Goal: Task Accomplishment & Management: Use online tool/utility

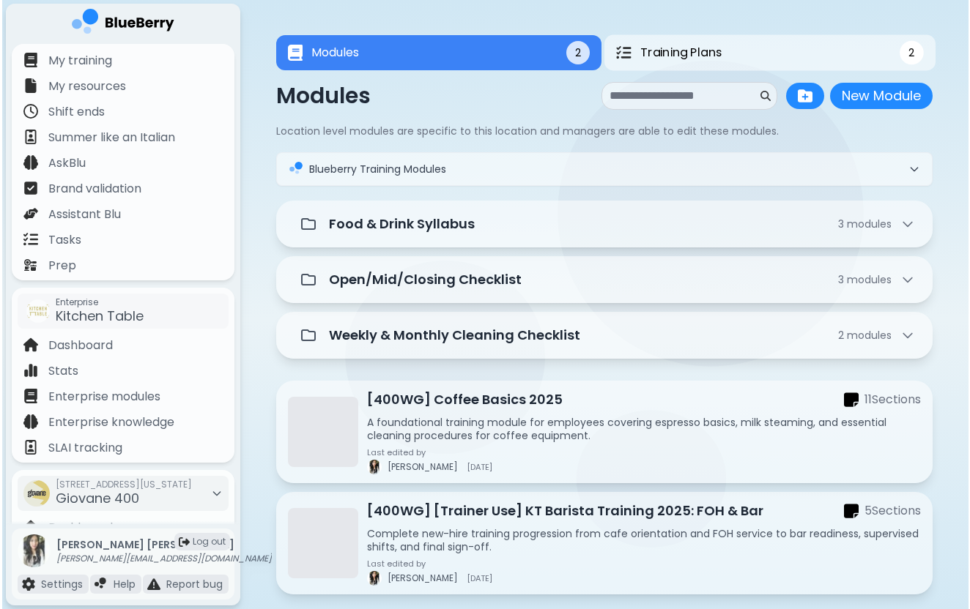
scroll to position [140, 0]
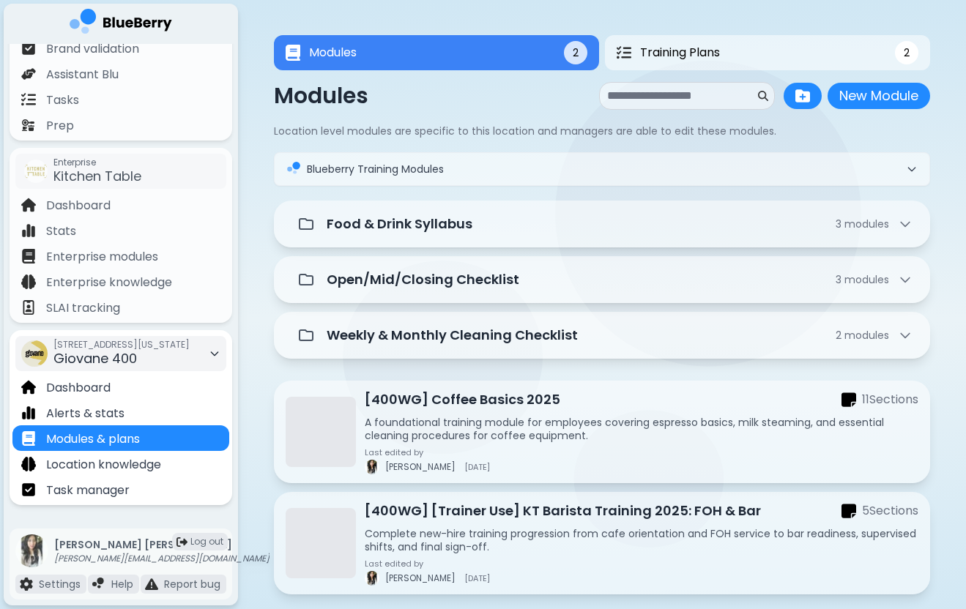
click at [177, 346] on span "[STREET_ADDRESS][US_STATE]" at bounding box center [121, 345] width 136 height 12
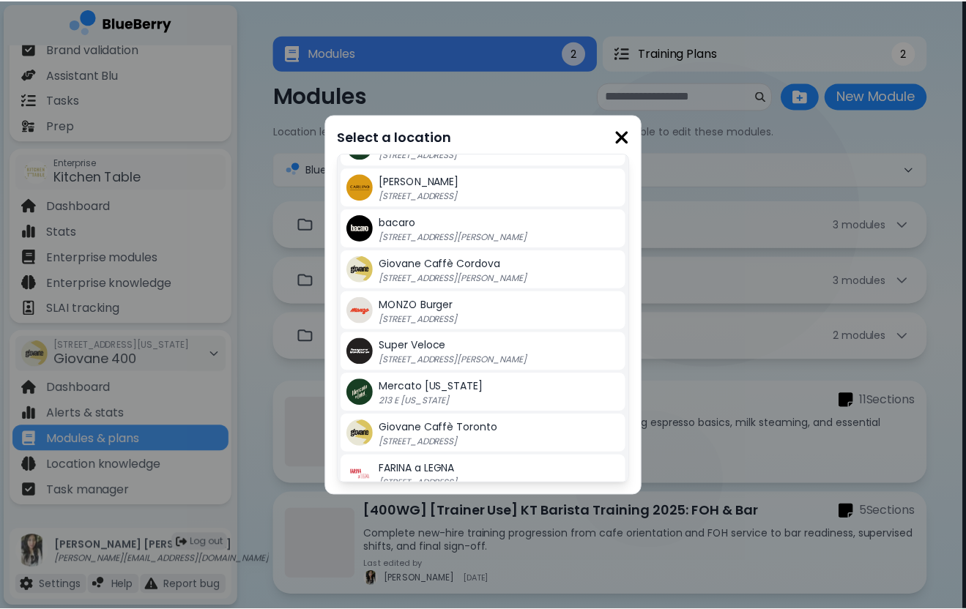
scroll to position [323, 0]
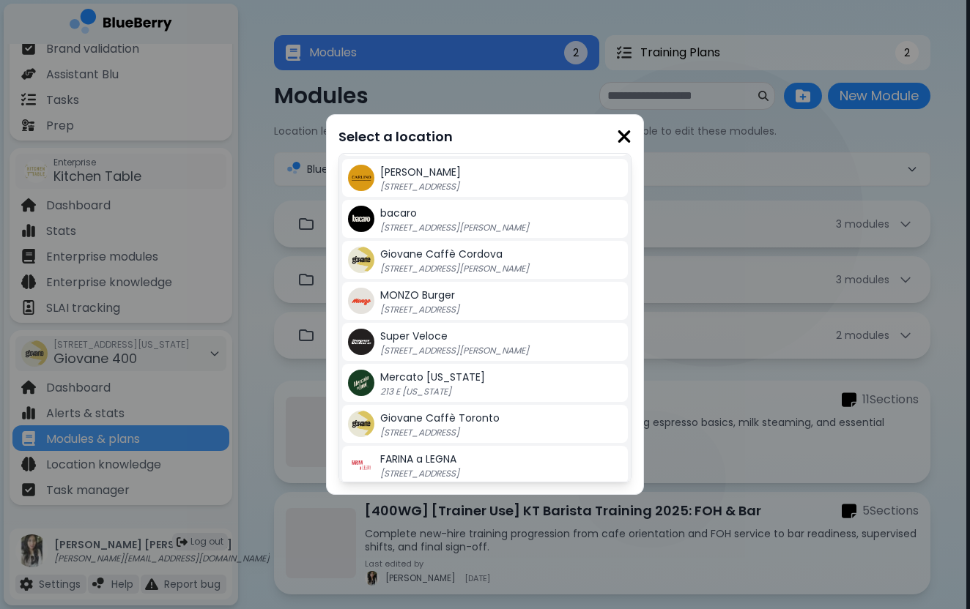
click at [442, 344] on div "Super Veloce [STREET_ADDRESS][PERSON_NAME]" at bounding box center [501, 341] width 242 height 29
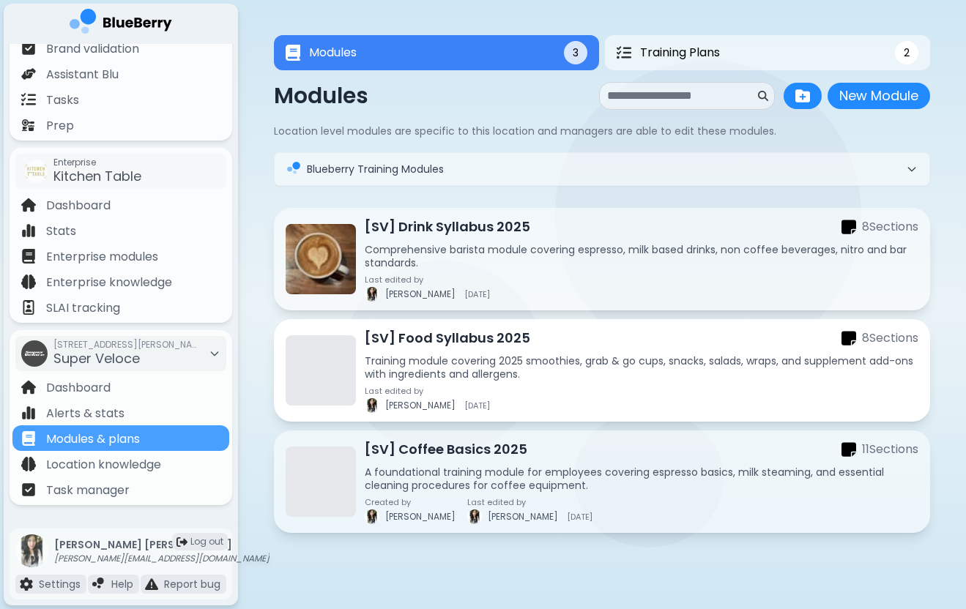
click at [507, 376] on p "Training module covering 2025 smoothies, grab & go cups, snacks, salads, wraps,…" at bounding box center [642, 367] width 554 height 26
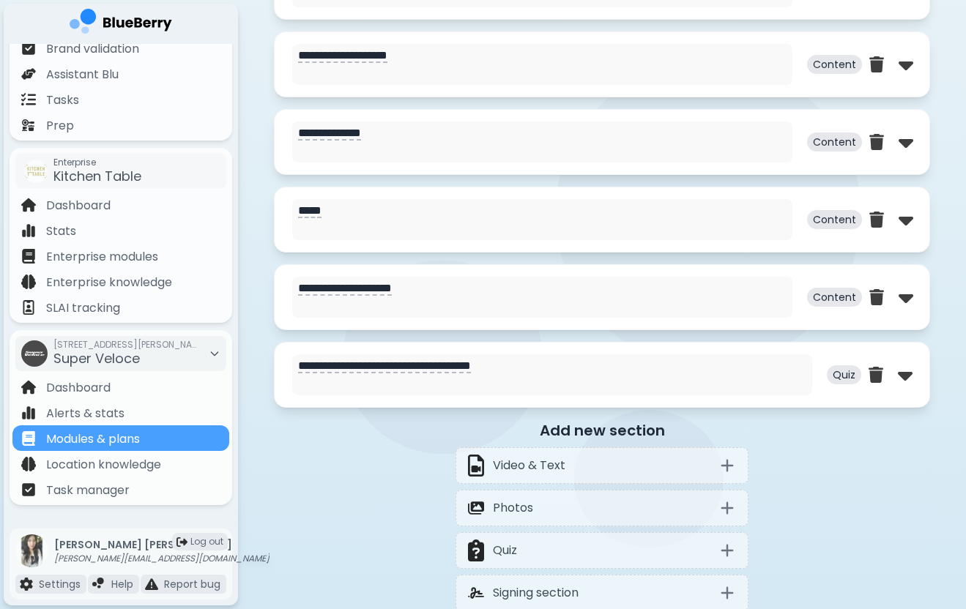
scroll to position [975, 0]
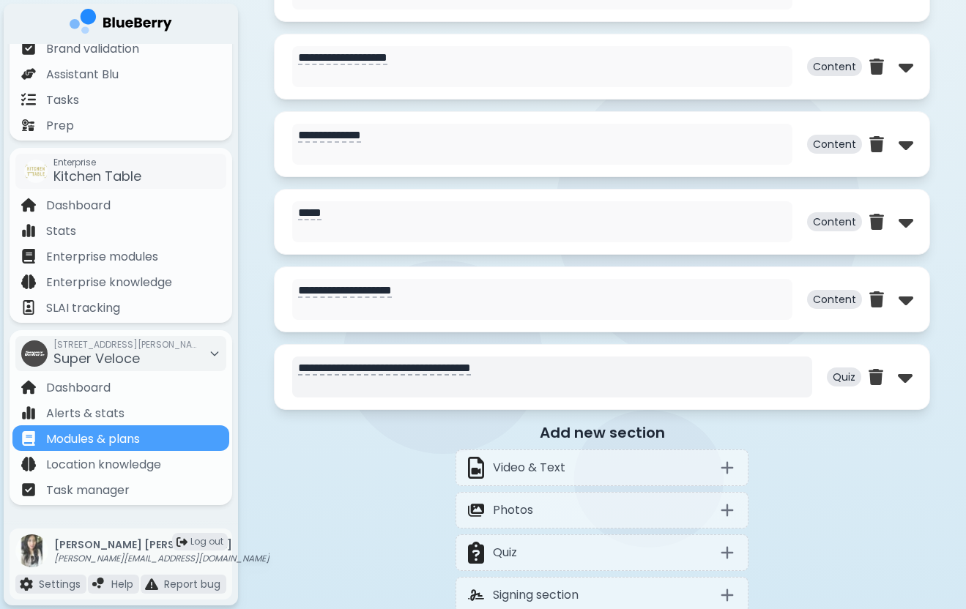
click at [450, 379] on textarea "**********" at bounding box center [552, 377] width 520 height 41
click at [901, 377] on img at bounding box center [905, 376] width 15 height 23
select select "**"
select select "*"
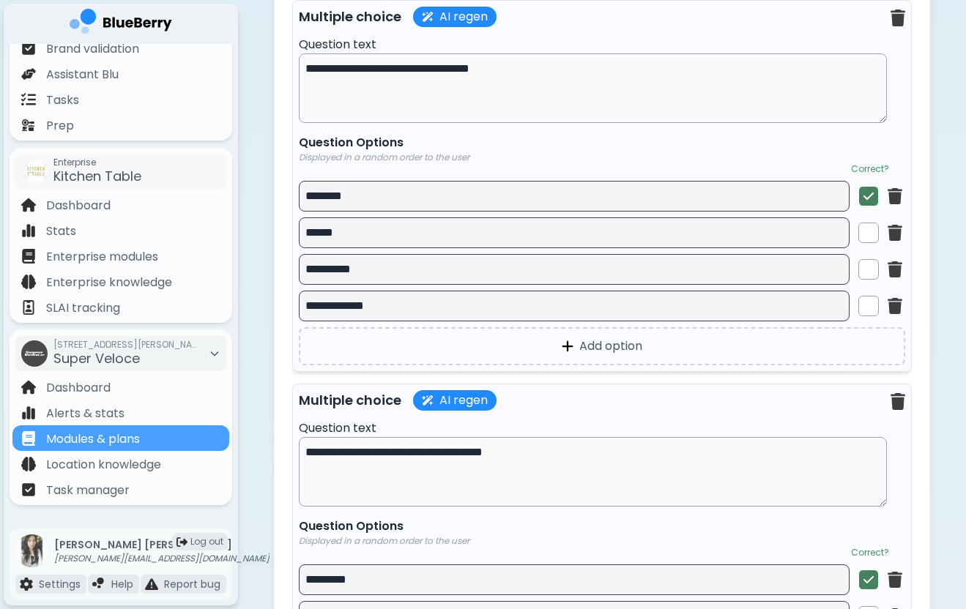
scroll to position [1717, 0]
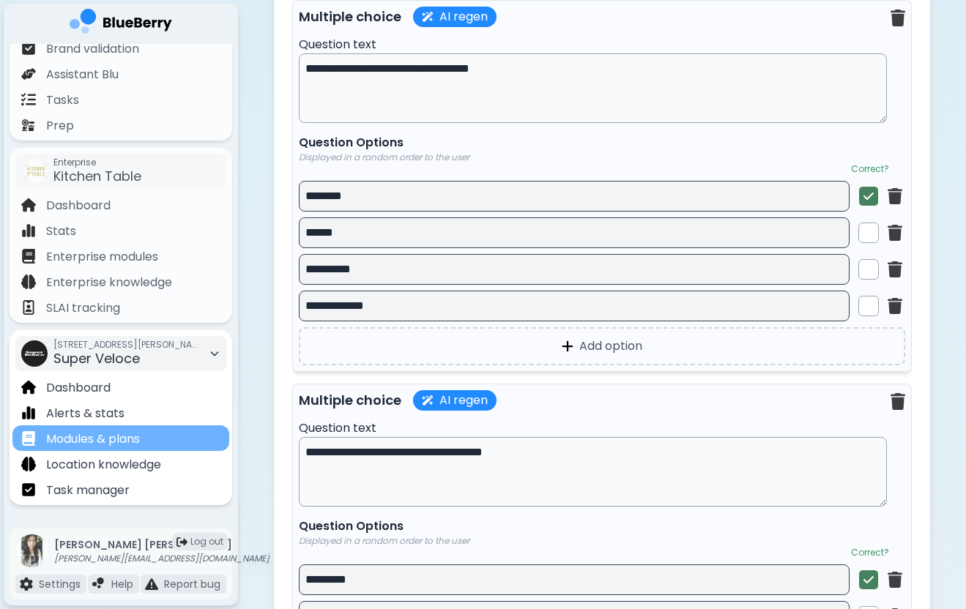
click at [152, 436] on div "Modules & plans" at bounding box center [120, 438] width 217 height 26
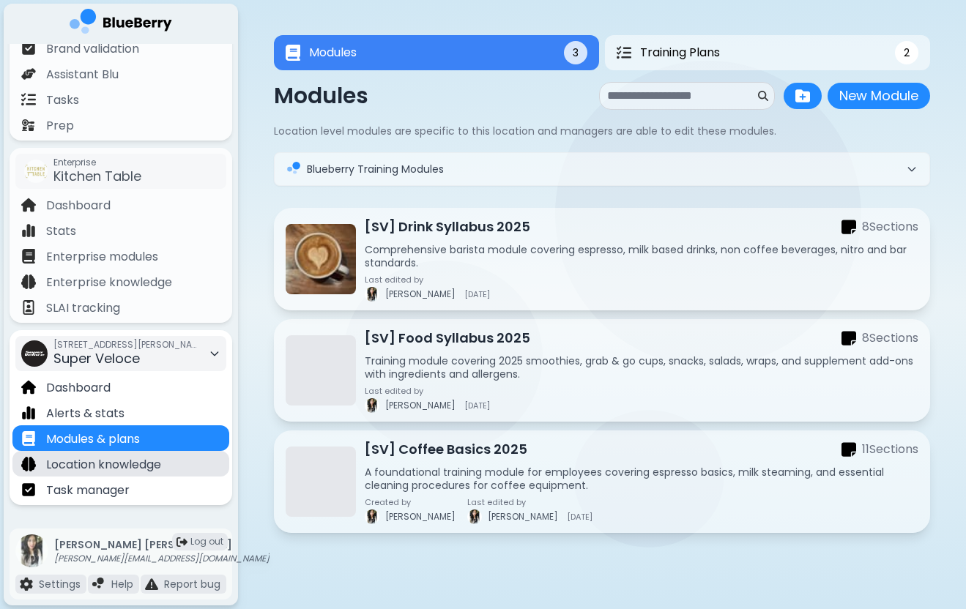
click at [166, 462] on div "Location knowledge" at bounding box center [120, 464] width 217 height 26
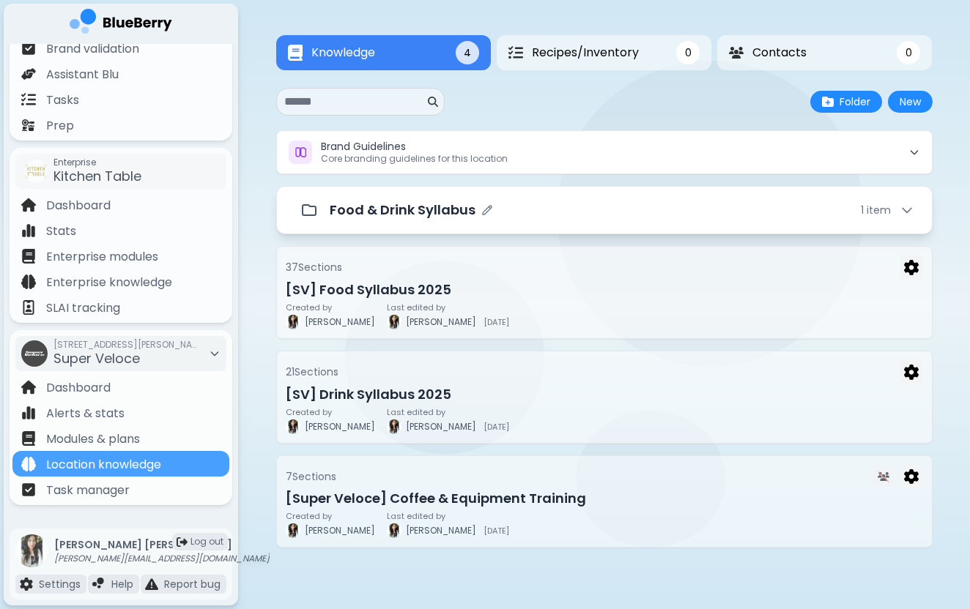
click at [432, 206] on p "Food & Drink Syllabus" at bounding box center [403, 210] width 146 height 21
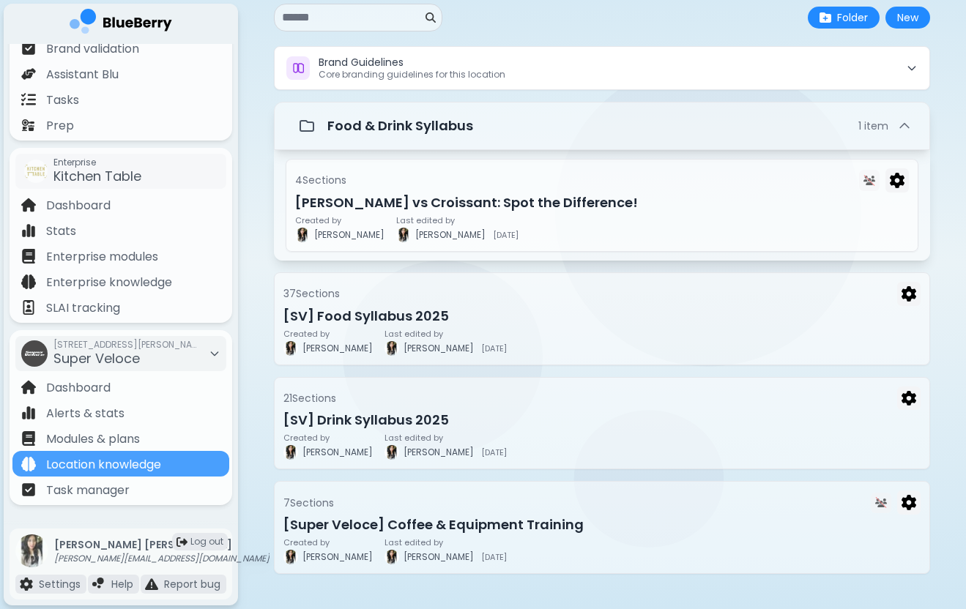
scroll to position [85, 0]
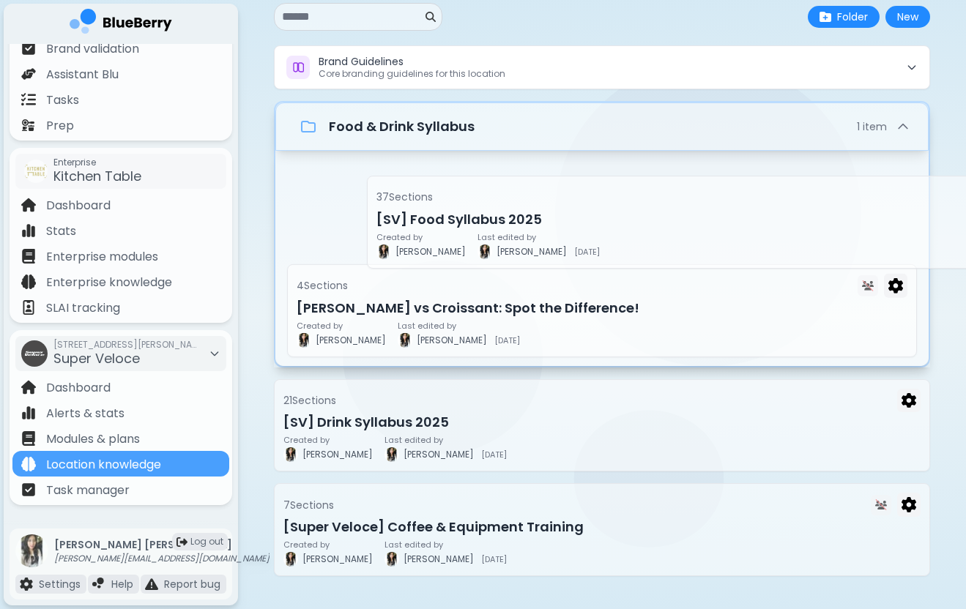
drag, startPoint x: 410, startPoint y: 317, endPoint x: 511, endPoint y: 219, distance: 140.9
click at [511, 219] on div "Brand Guidelines Core branding guidelines for this location Food & Drink Syllab…" at bounding box center [602, 357] width 656 height 624
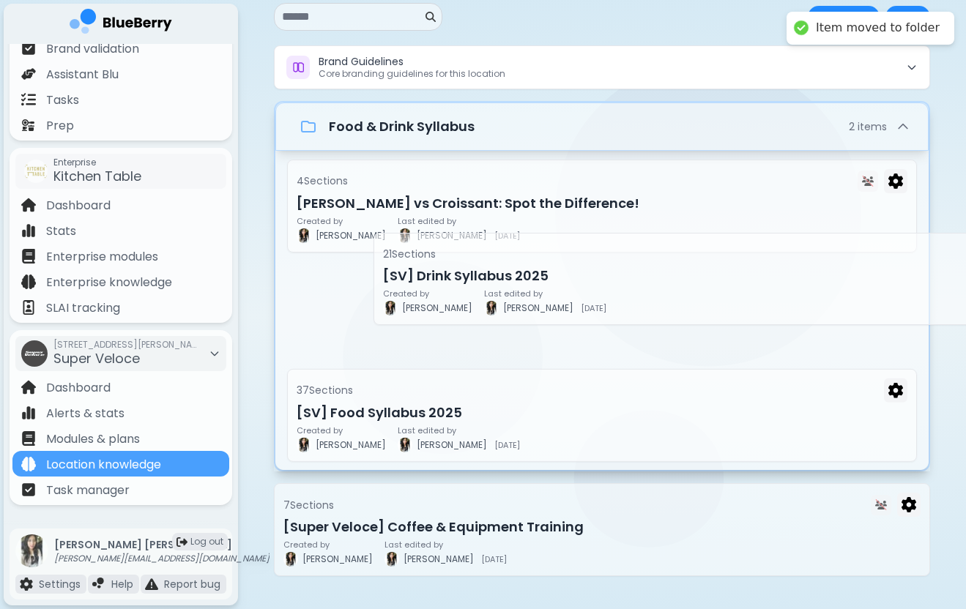
drag, startPoint x: 399, startPoint y: 442, endPoint x: 504, endPoint y: 298, distance: 178.3
click at [504, 298] on div "Brand Guidelines Core branding guidelines for this location Food & Drink Syllab…" at bounding box center [602, 357] width 656 height 624
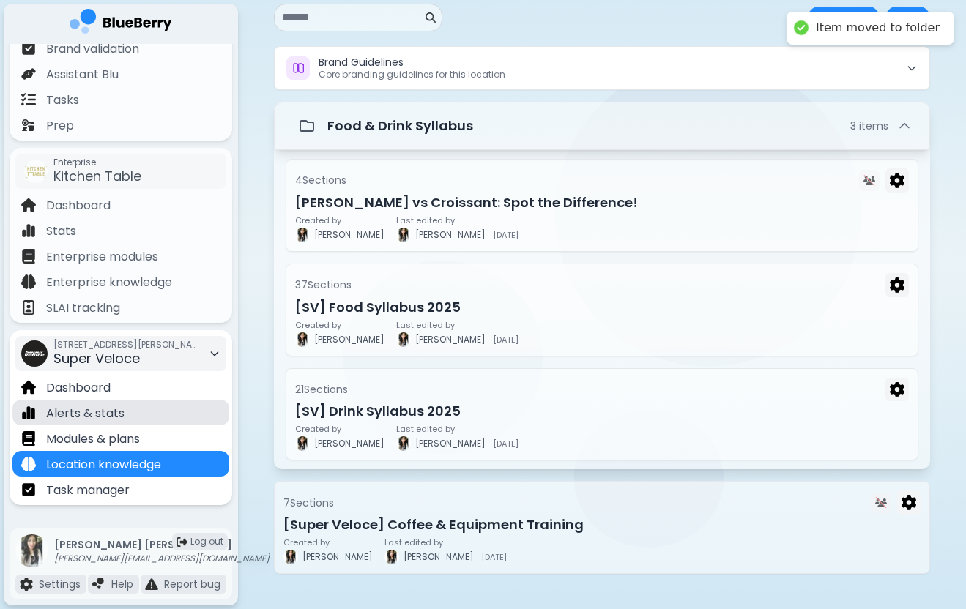
click at [117, 415] on p "Alerts & stats" at bounding box center [85, 414] width 78 height 18
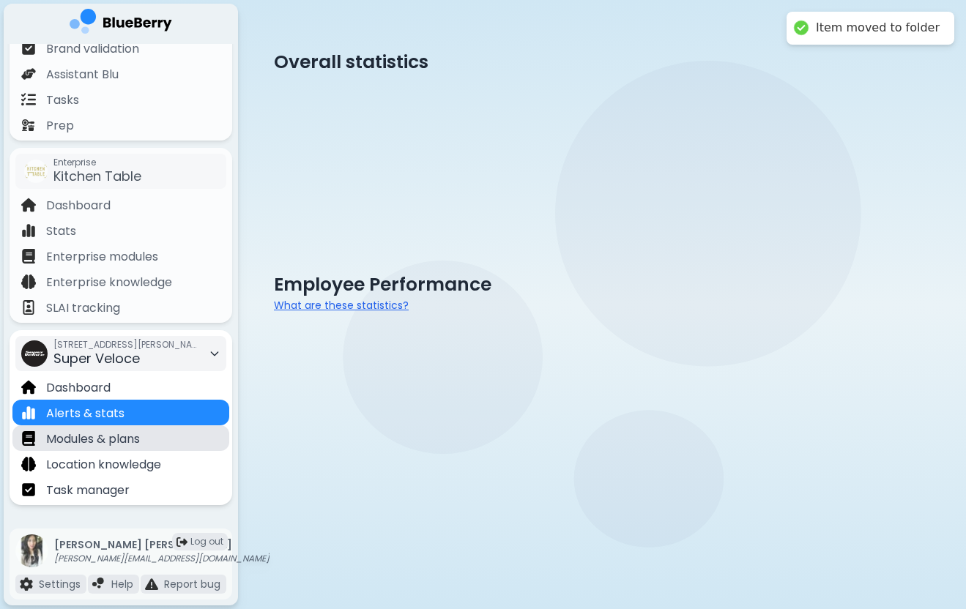
click at [119, 431] on p "Modules & plans" at bounding box center [93, 440] width 94 height 18
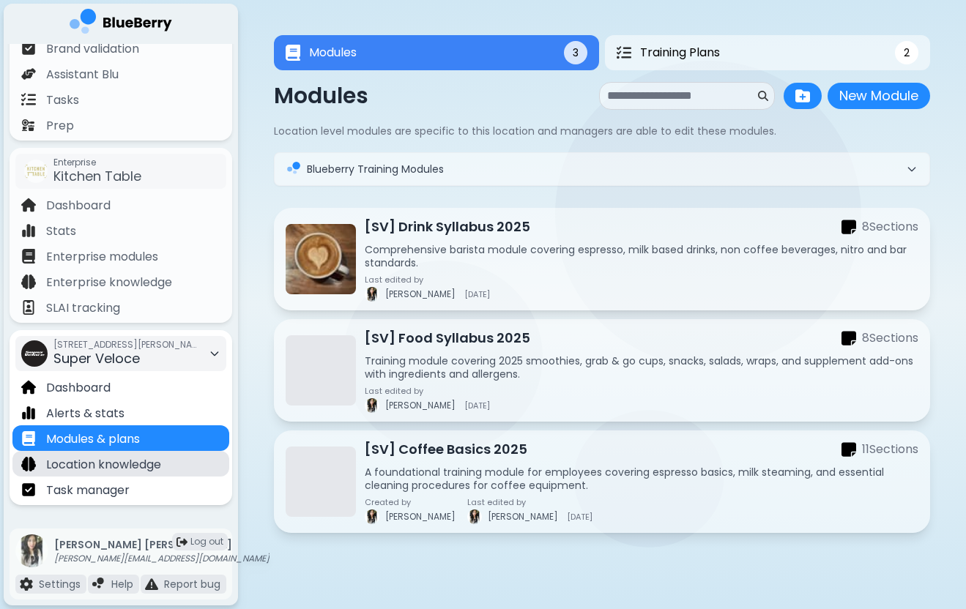
click at [190, 464] on div "Location knowledge" at bounding box center [120, 464] width 217 height 26
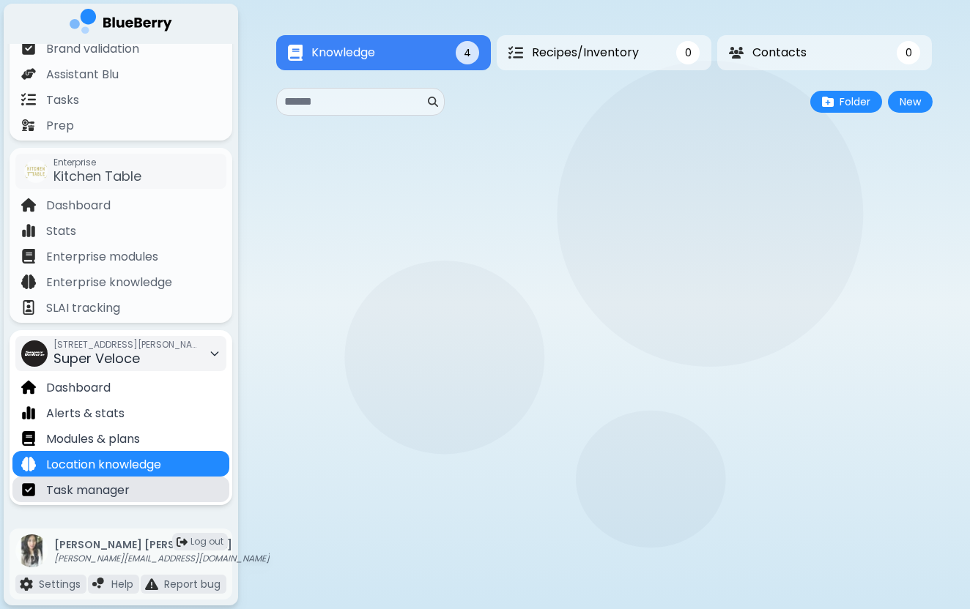
click at [178, 484] on div "Task manager" at bounding box center [120, 490] width 217 height 26
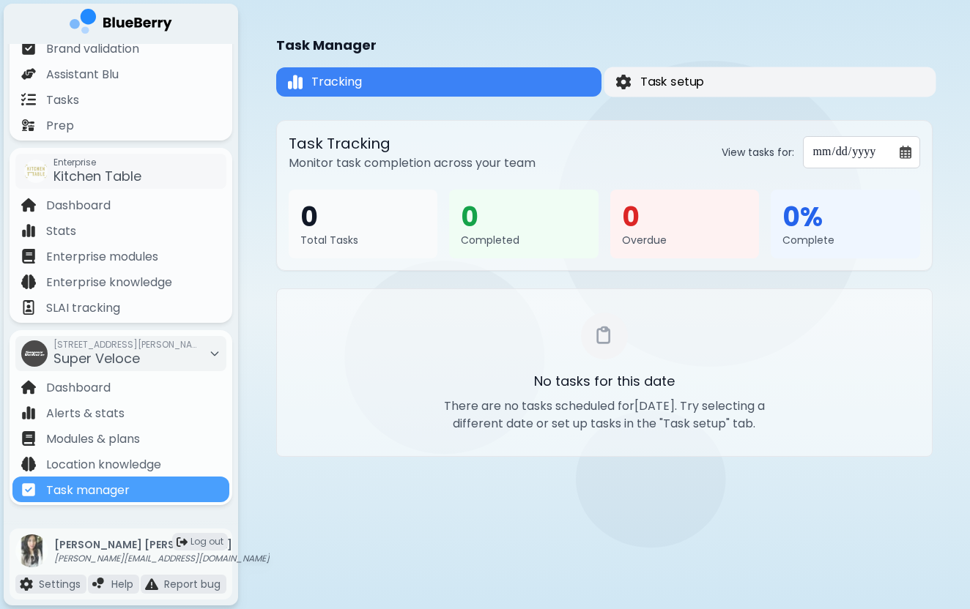
click at [782, 77] on button "Task setup" at bounding box center [769, 82] width 332 height 30
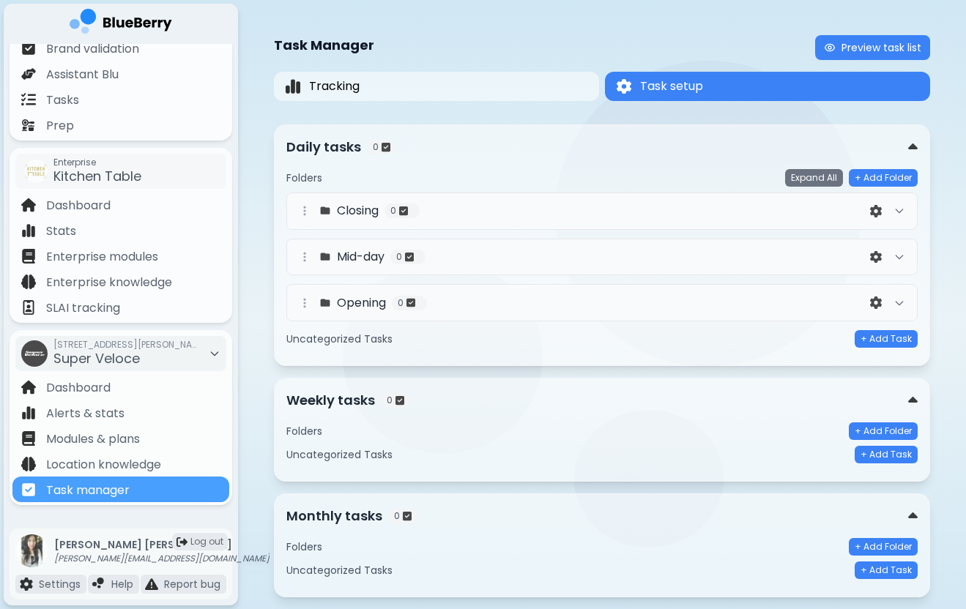
click at [258, 282] on div "Task Manager Preview task list Tracking Task setup Task setup Daily tasks 0 Fol…" at bounding box center [602, 322] width 728 height 644
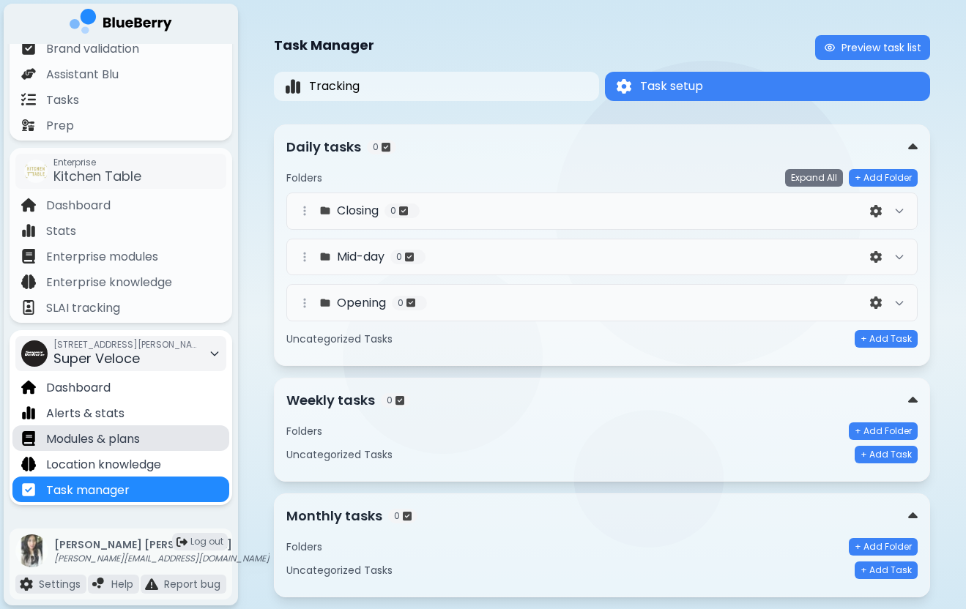
click at [138, 443] on p "Modules & plans" at bounding box center [93, 440] width 94 height 18
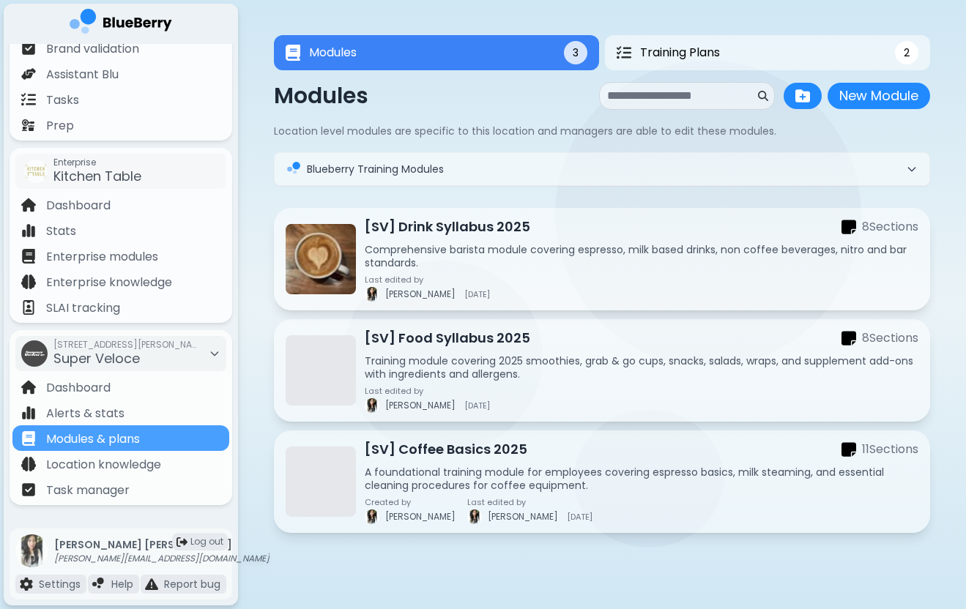
click at [245, 375] on div "Modules 3 Training Plans 2 Modules 3 2 Modules New Module New Module Location l…" at bounding box center [602, 288] width 728 height 577
click at [677, 45] on span "Training Plans" at bounding box center [680, 53] width 80 height 18
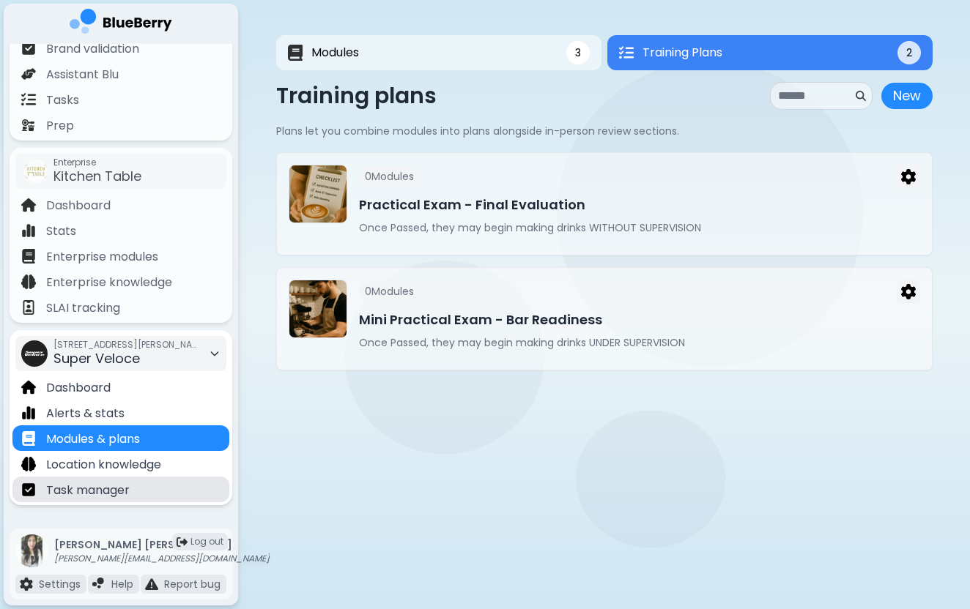
click at [185, 478] on div "Task manager" at bounding box center [120, 490] width 217 height 26
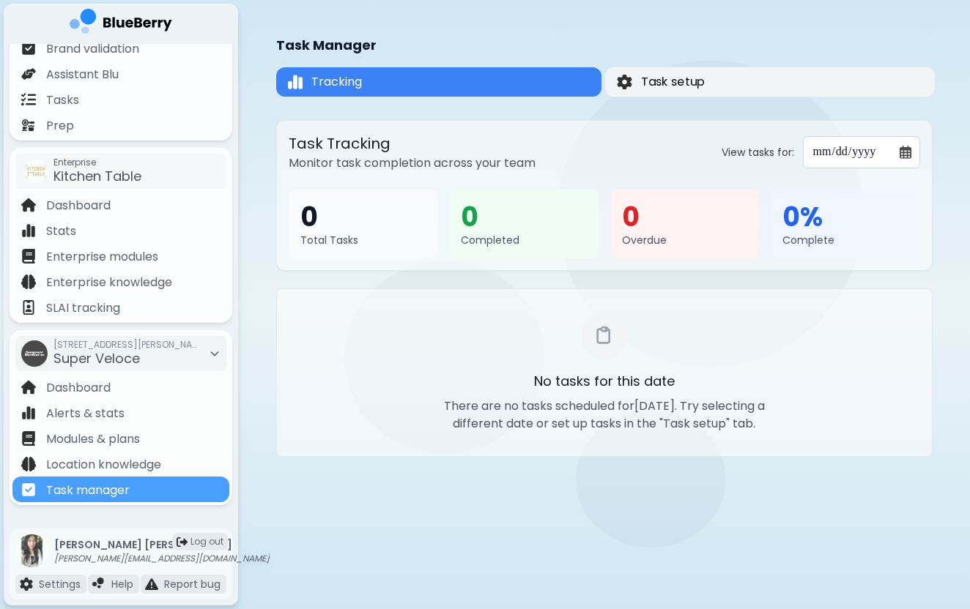
click at [672, 78] on span "Task setup" at bounding box center [672, 82] width 64 height 18
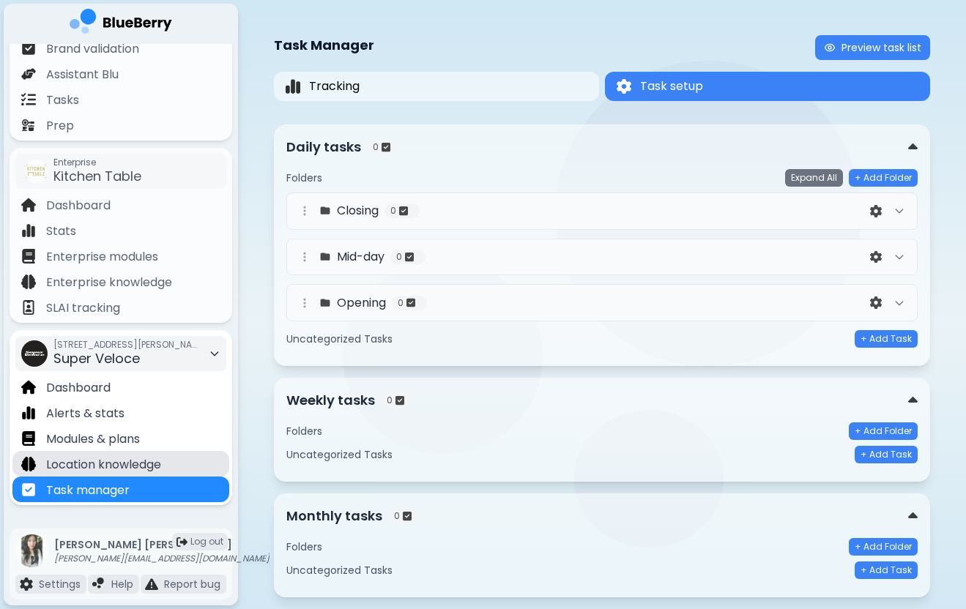
click at [157, 465] on p "Location knowledge" at bounding box center [103, 465] width 115 height 18
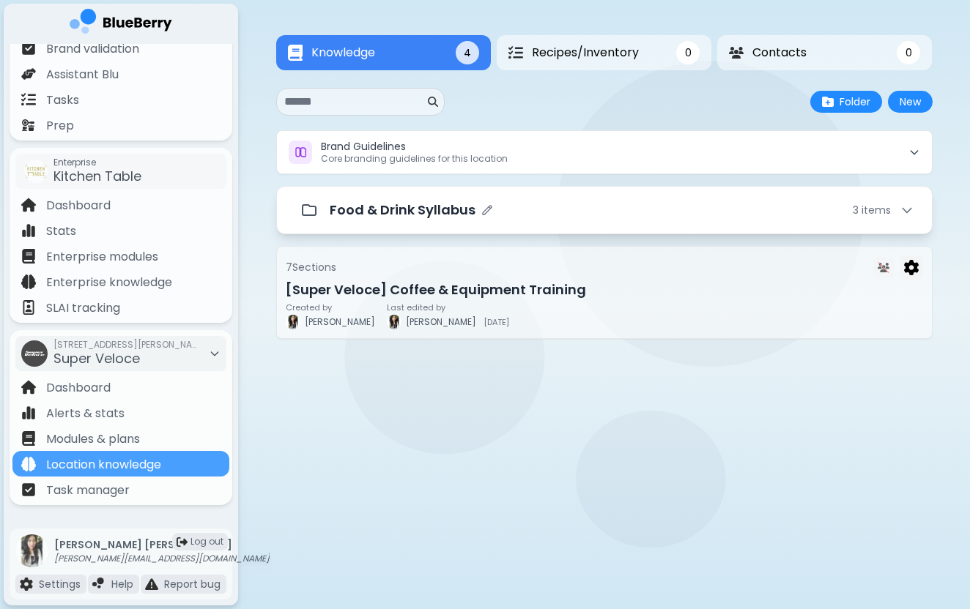
click at [416, 210] on p "Food & Drink Syllabus" at bounding box center [403, 210] width 146 height 21
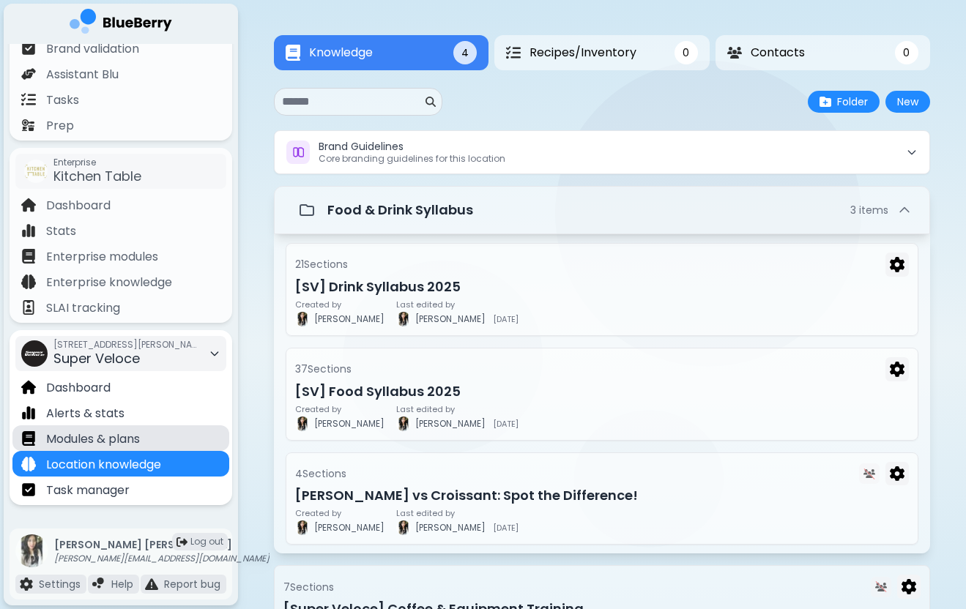
click at [157, 442] on div "Modules & plans" at bounding box center [120, 438] width 217 height 26
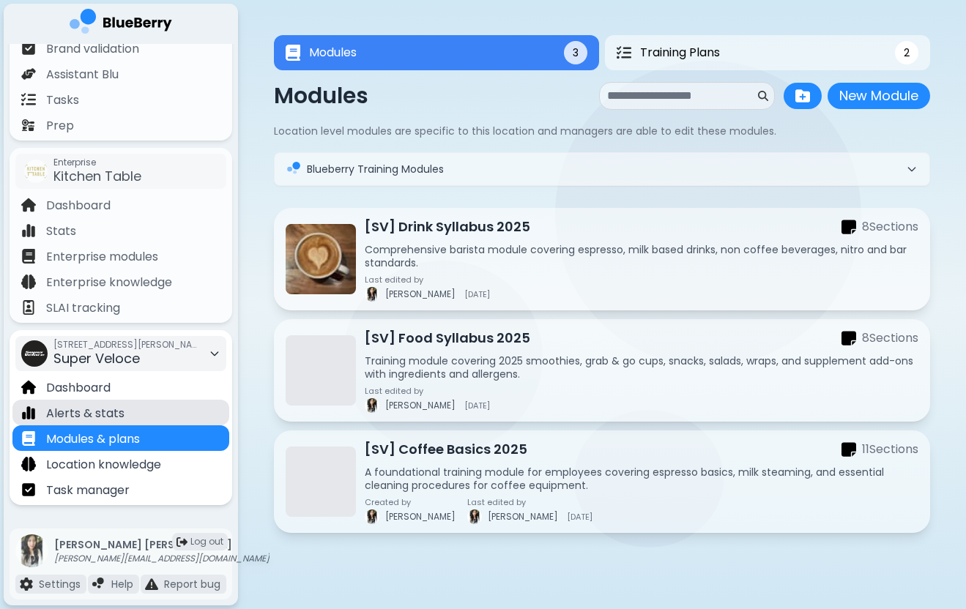
click at [158, 402] on div "Alerts & stats" at bounding box center [120, 413] width 217 height 26
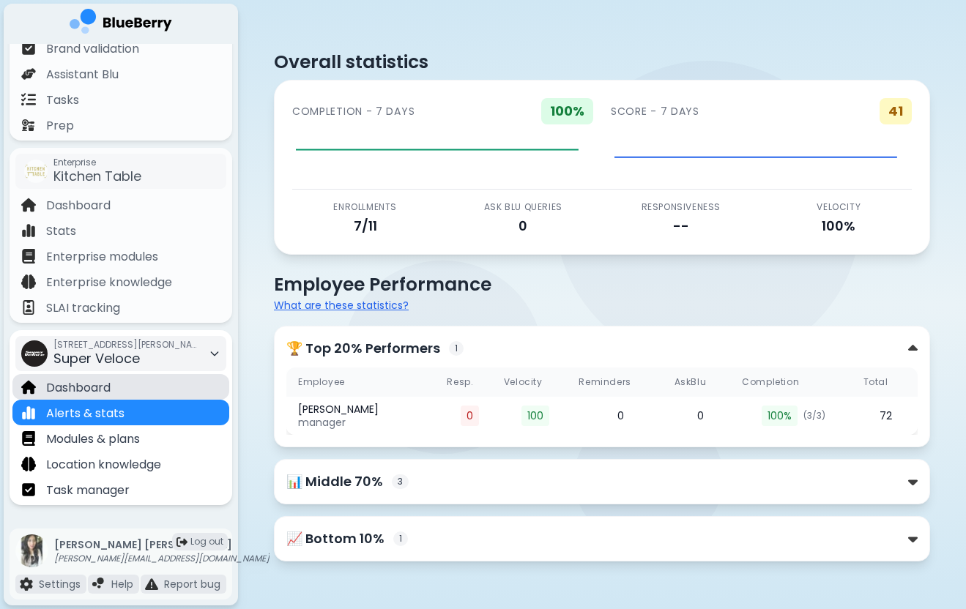
click at [171, 384] on div "Dashboard" at bounding box center [120, 387] width 217 height 26
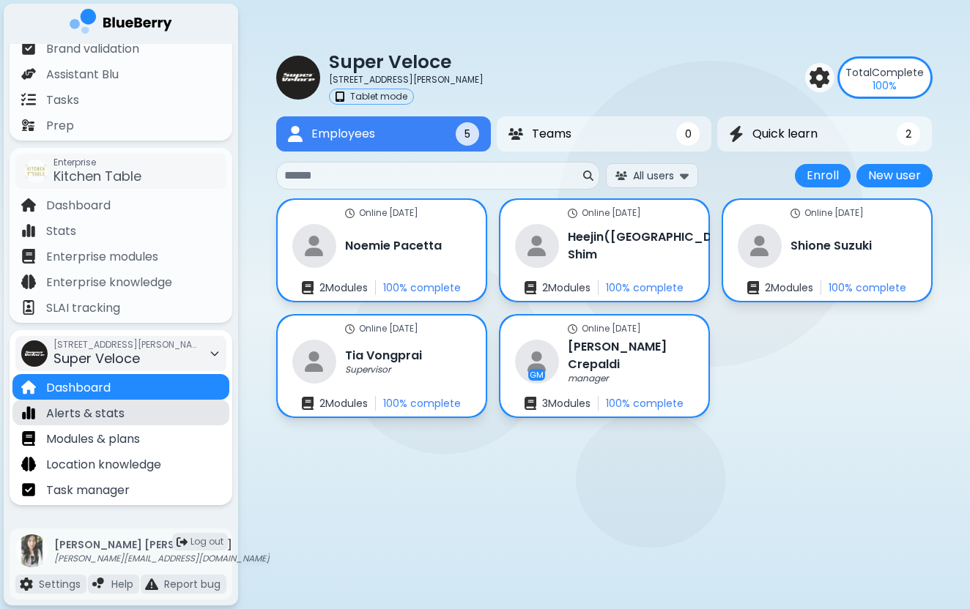
click at [166, 420] on div "Alerts & stats" at bounding box center [120, 413] width 217 height 26
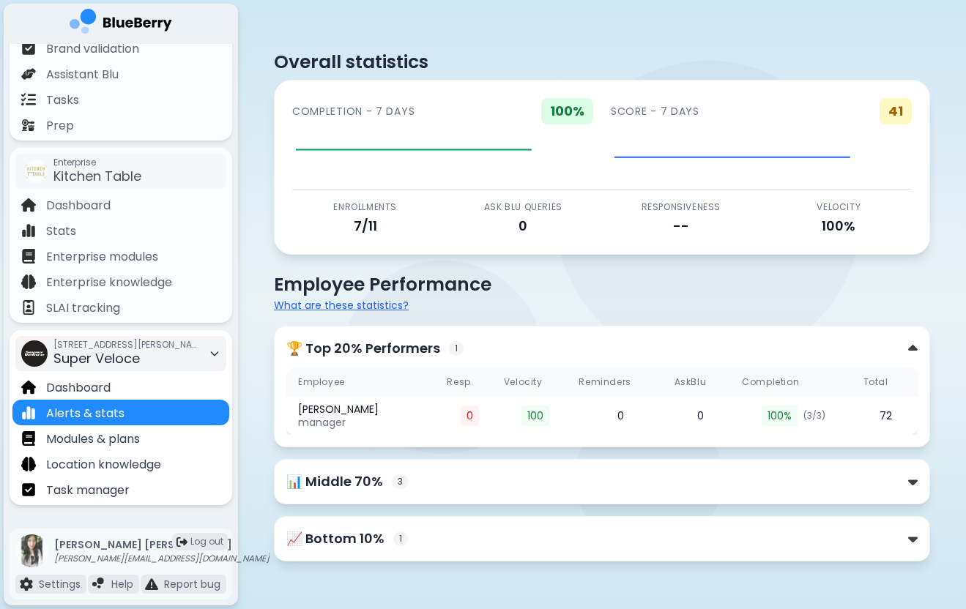
click at [166, 356] on div "[STREET_ADDRESS][PERSON_NAME] Super Veloce" at bounding box center [126, 354] width 146 height 32
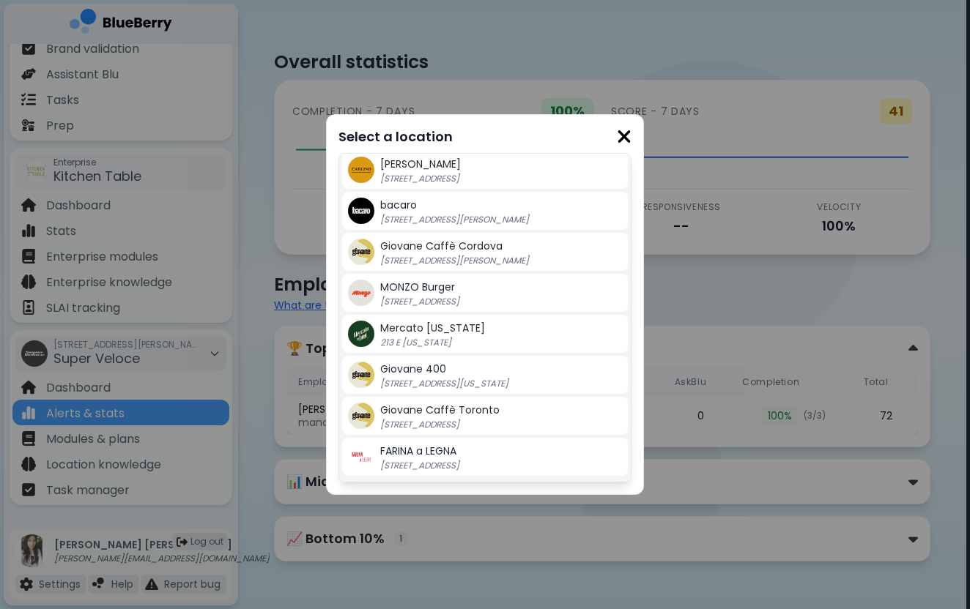
scroll to position [331, 0]
click at [482, 252] on span "Giovane Caffè Cordova" at bounding box center [441, 246] width 122 height 15
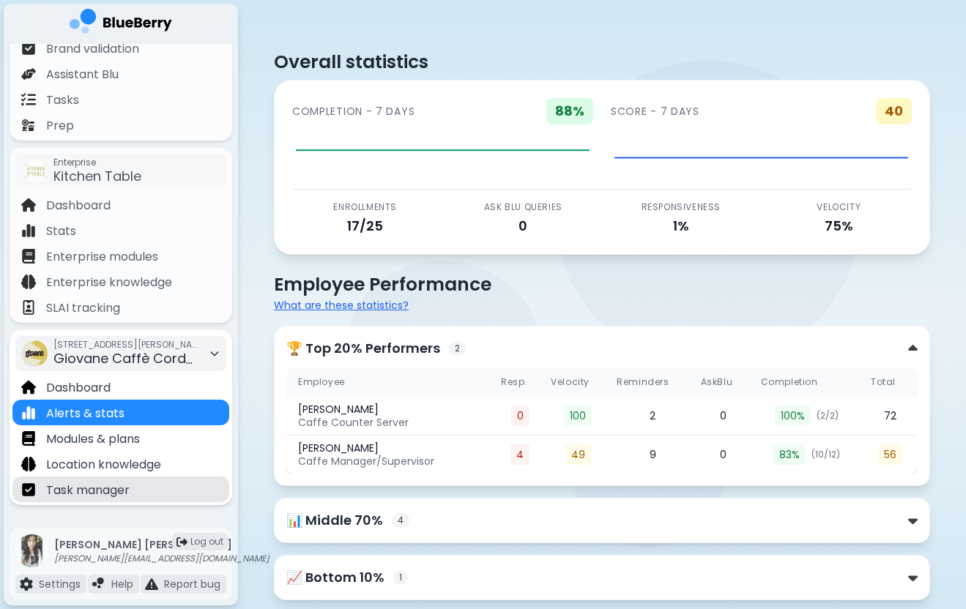
click at [164, 483] on div "Task manager" at bounding box center [120, 490] width 217 height 26
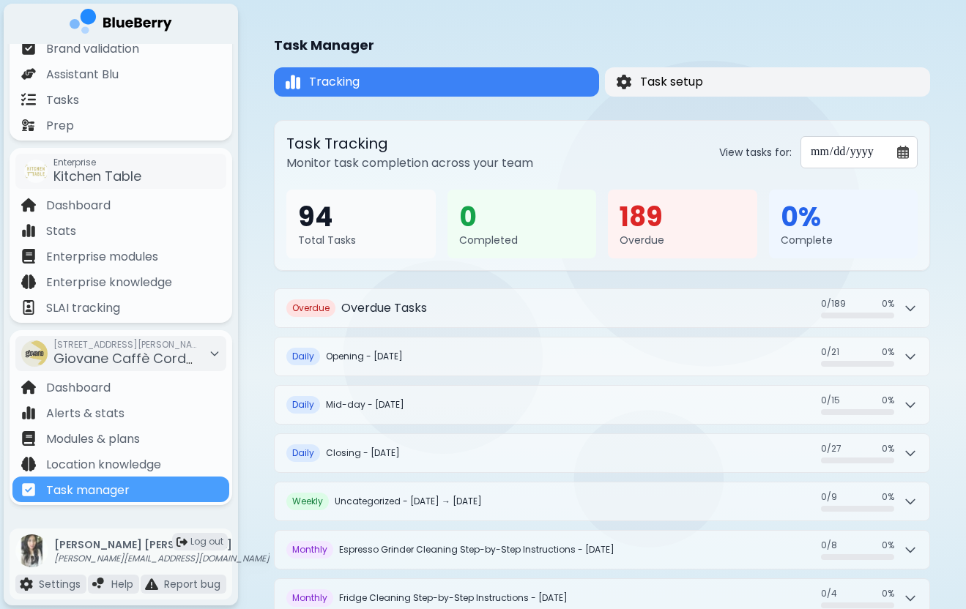
click at [647, 95] on button "Task setup" at bounding box center [767, 81] width 325 height 29
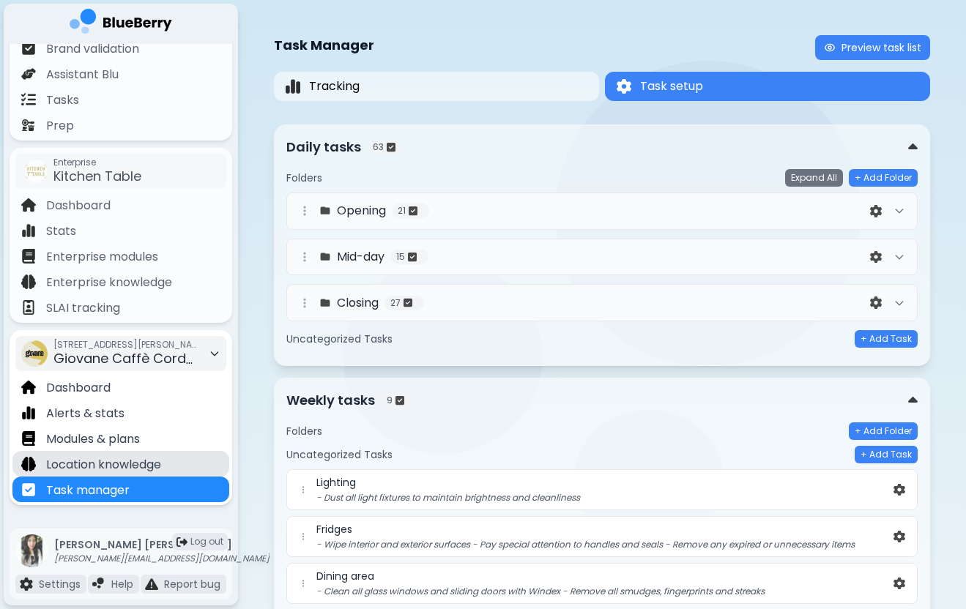
click at [132, 456] on p "Location knowledge" at bounding box center [103, 465] width 115 height 18
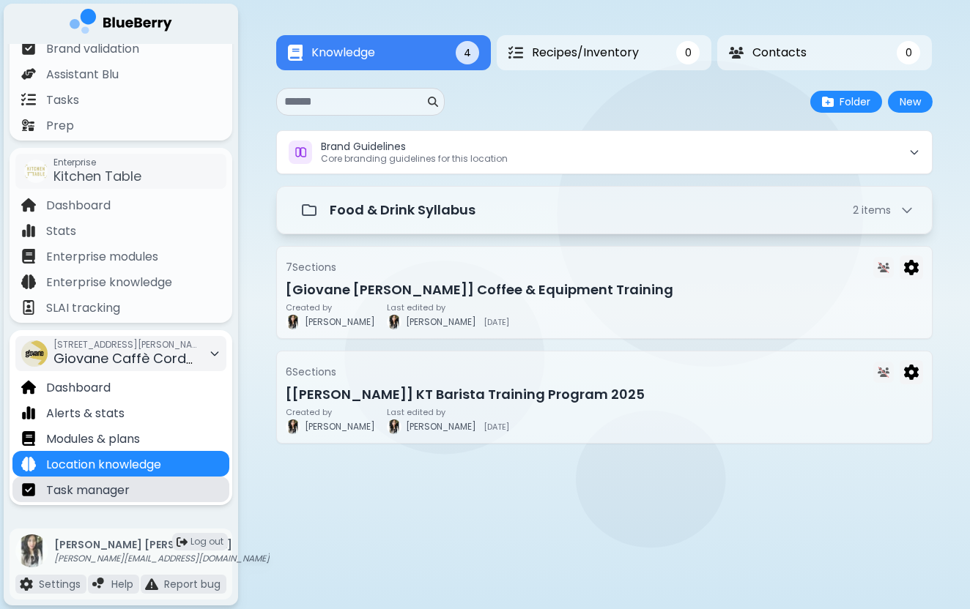
click at [162, 486] on div "Task manager" at bounding box center [120, 490] width 217 height 26
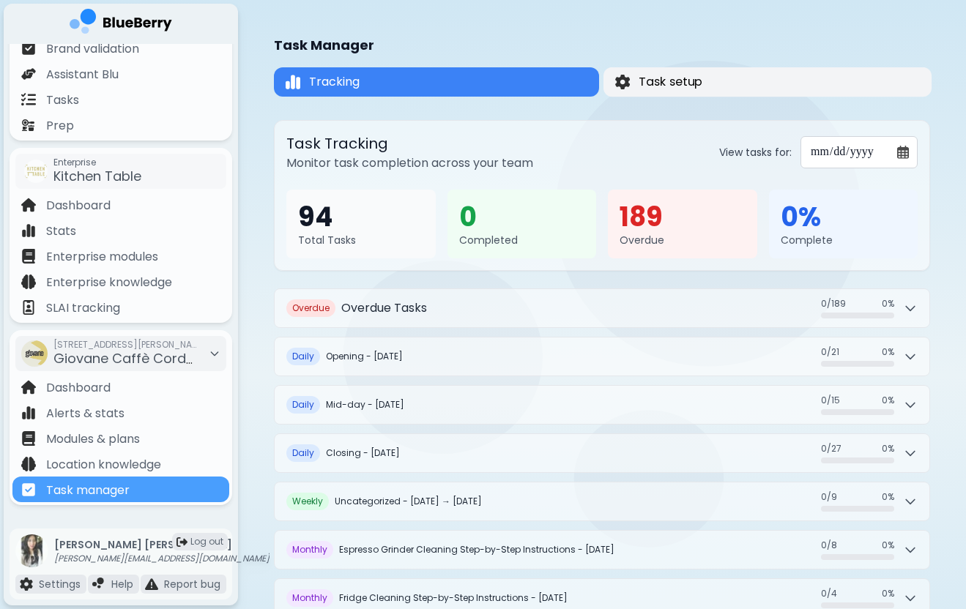
click at [658, 81] on span "Task setup" at bounding box center [671, 82] width 64 height 18
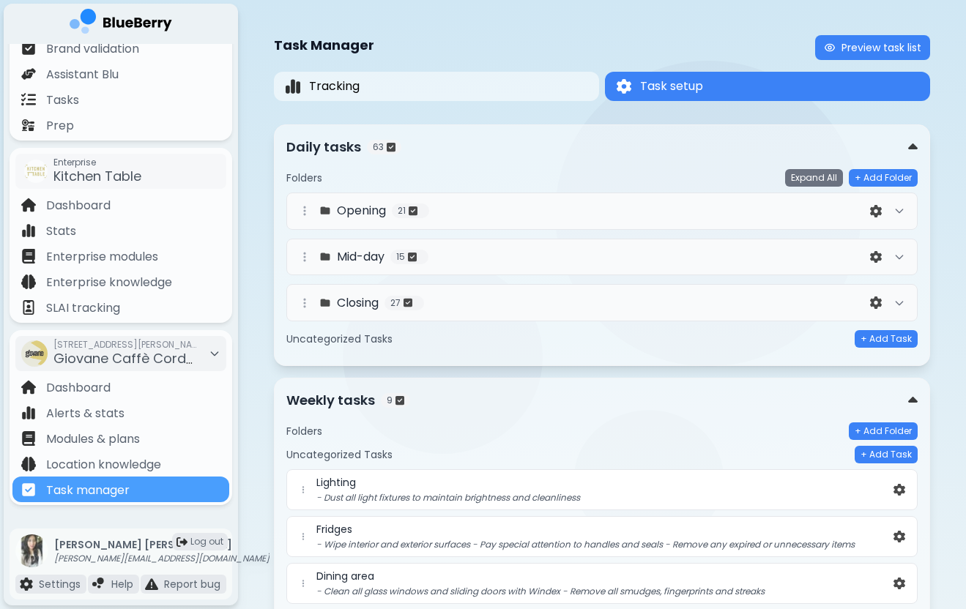
click at [471, 215] on div "Opening 21" at bounding box center [581, 211] width 571 height 18
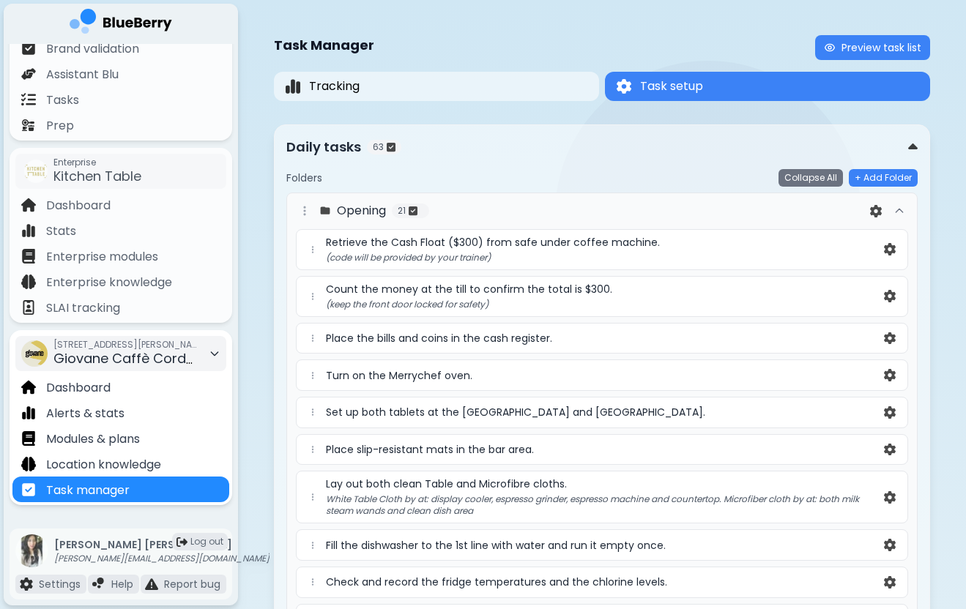
click at [146, 353] on span "Giovane Caffè Cordova" at bounding box center [131, 358] width 157 height 18
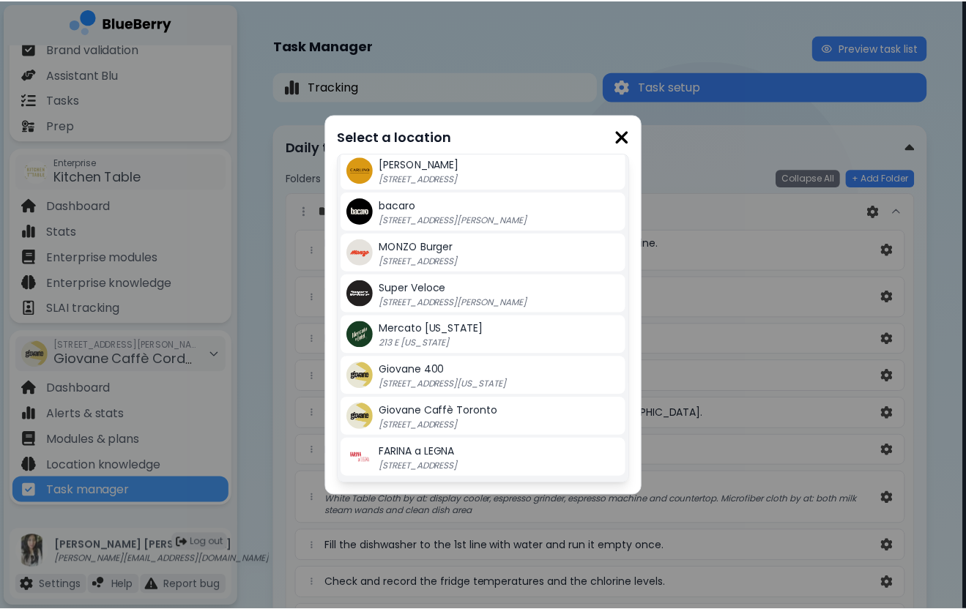
scroll to position [331, 0]
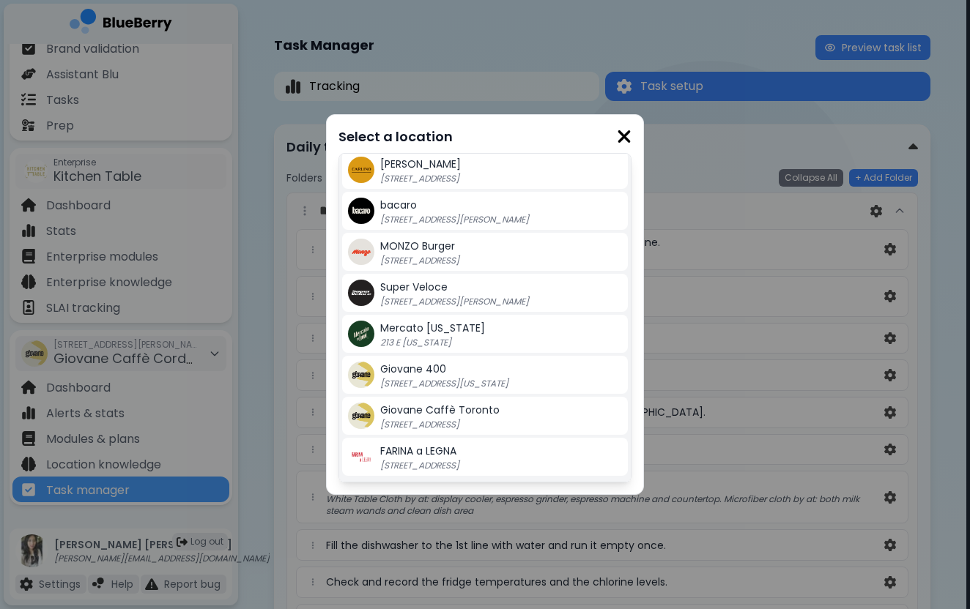
click at [263, 322] on div "Select a location [PERSON_NAME]'s [STREET_ADDRESS] di Beppe [STREET_ADDRESS][US…" at bounding box center [485, 304] width 970 height 609
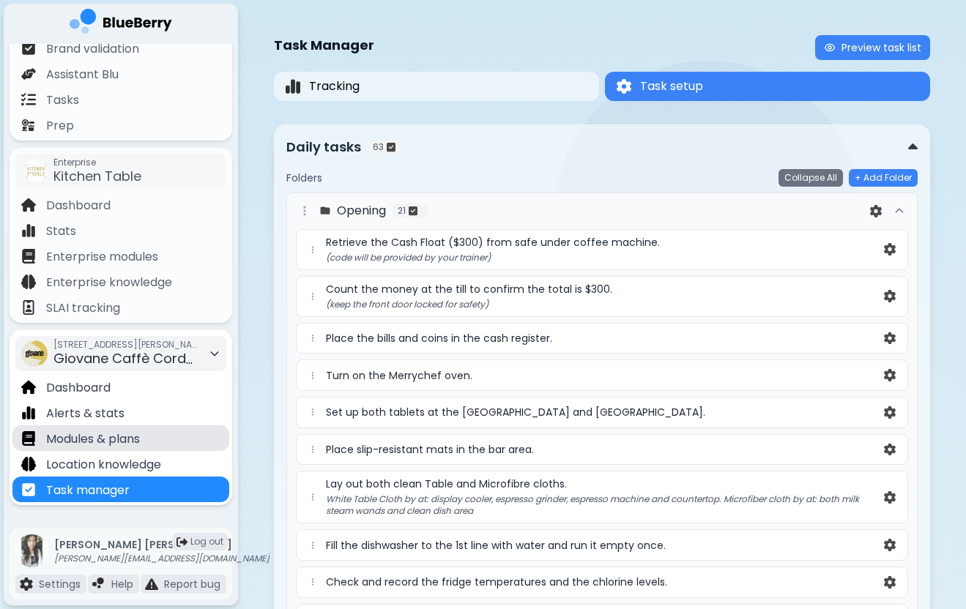
click at [156, 441] on div "Modules & plans" at bounding box center [120, 438] width 217 height 26
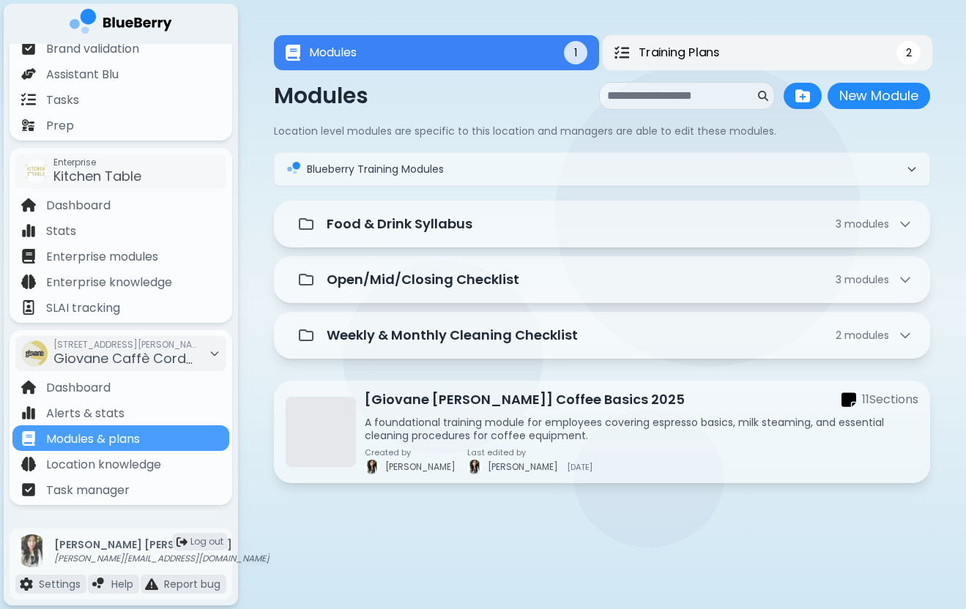
click at [679, 62] on button "Training Plans 2" at bounding box center [768, 53] width 330 height 36
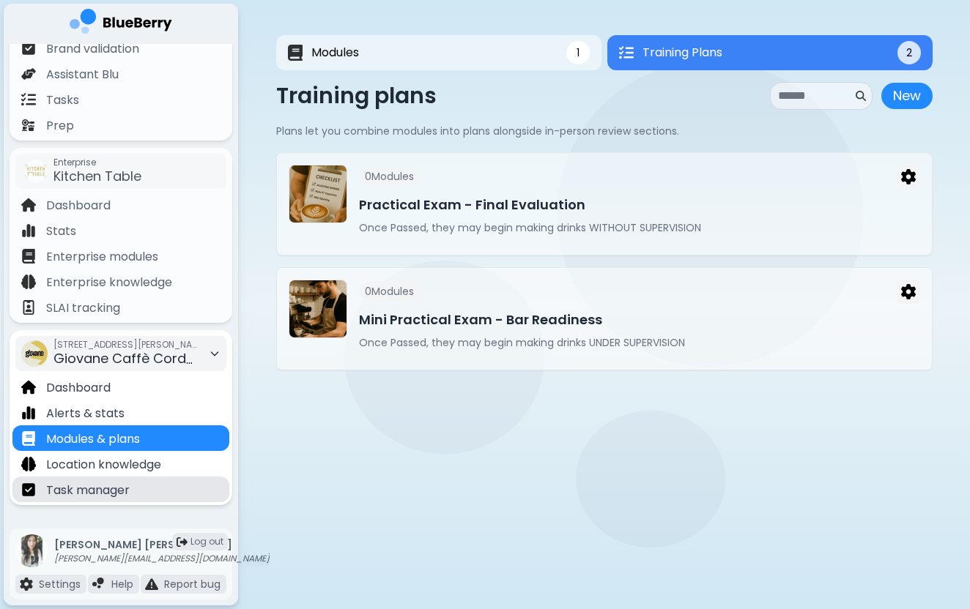
click at [98, 492] on p "Task manager" at bounding box center [87, 491] width 83 height 18
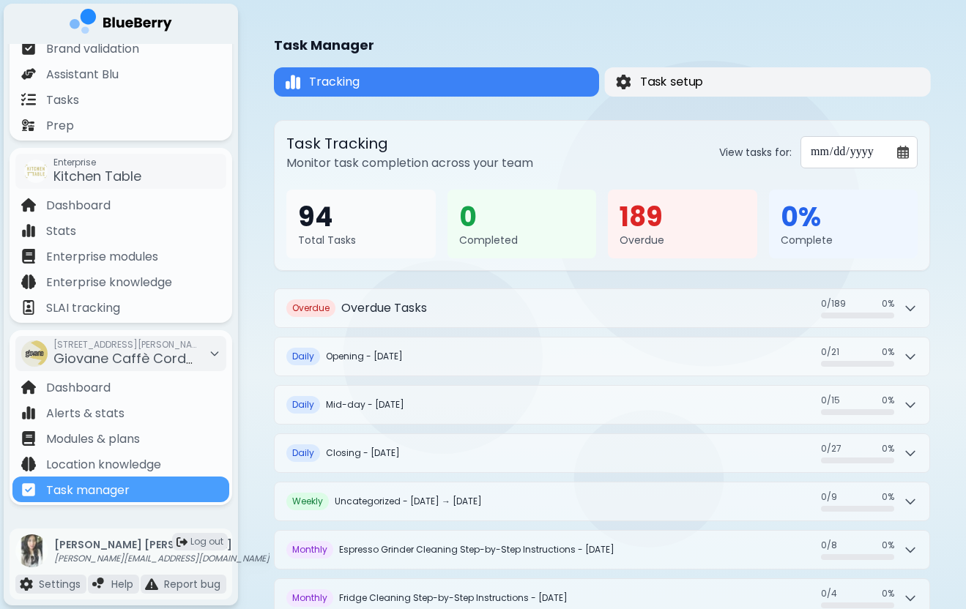
click at [688, 86] on span "Task setup" at bounding box center [671, 82] width 63 height 18
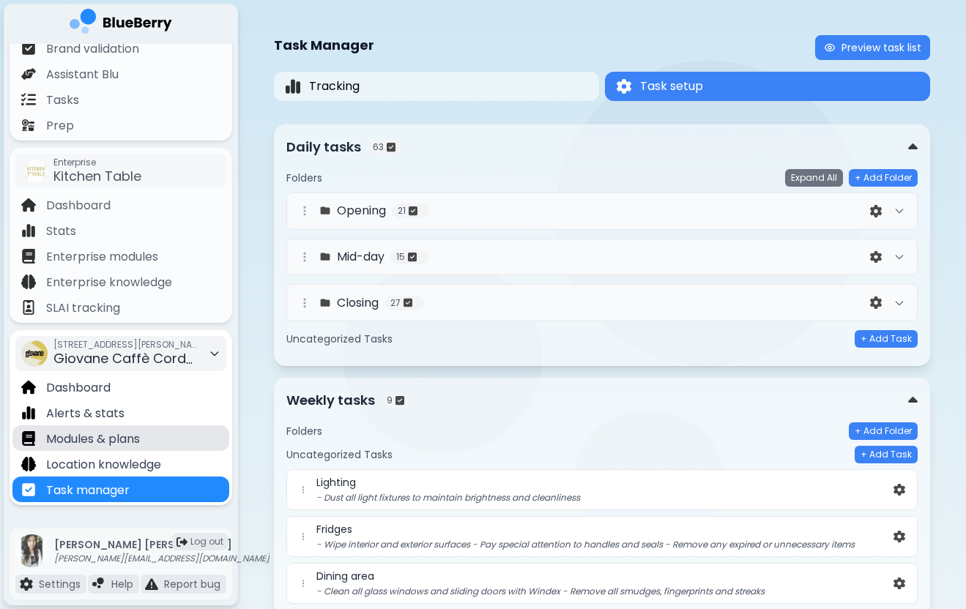
click at [158, 446] on div "Modules & plans" at bounding box center [120, 438] width 217 height 26
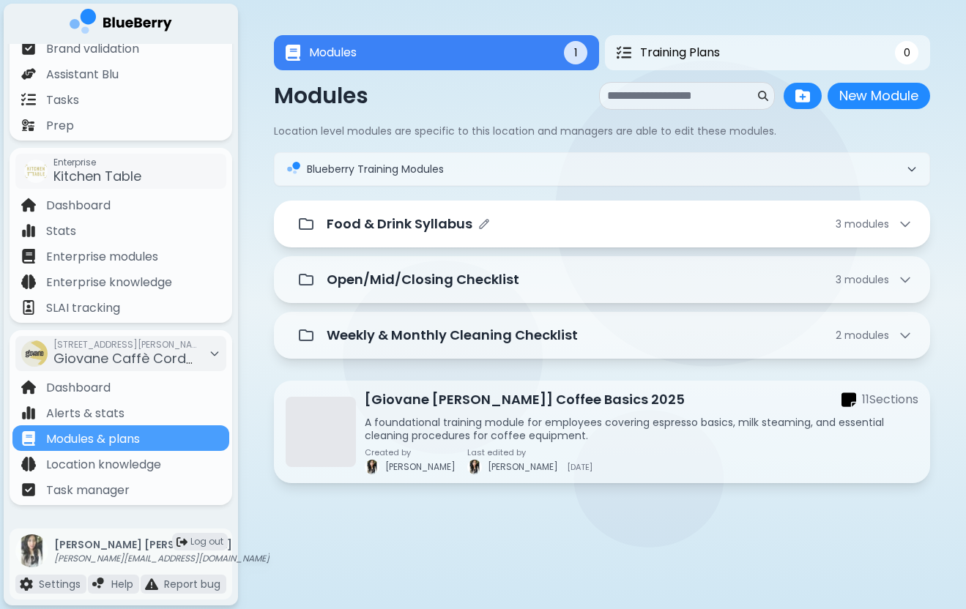
click at [444, 221] on p "Food & Drink Syllabus" at bounding box center [400, 224] width 146 height 21
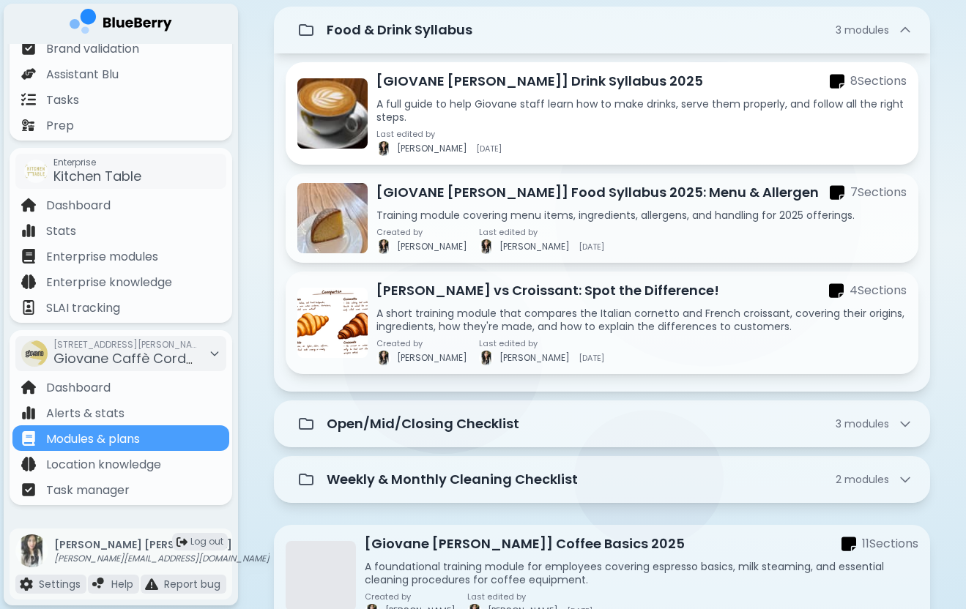
scroll to position [231, 0]
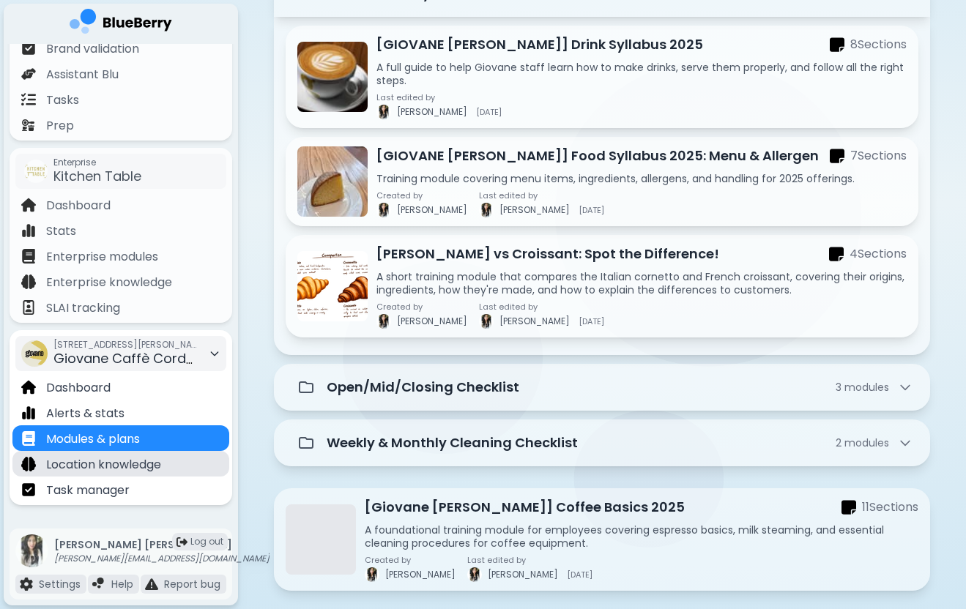
click at [166, 458] on div "Location knowledge" at bounding box center [120, 464] width 217 height 26
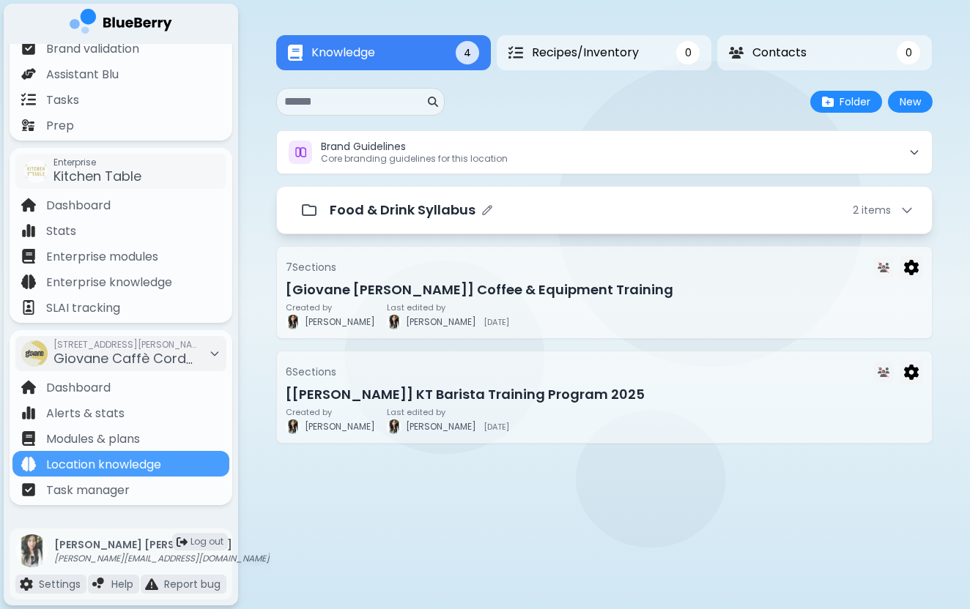
click at [439, 223] on div "Food & Drink Syllabus 2 item s" at bounding box center [604, 210] width 620 height 29
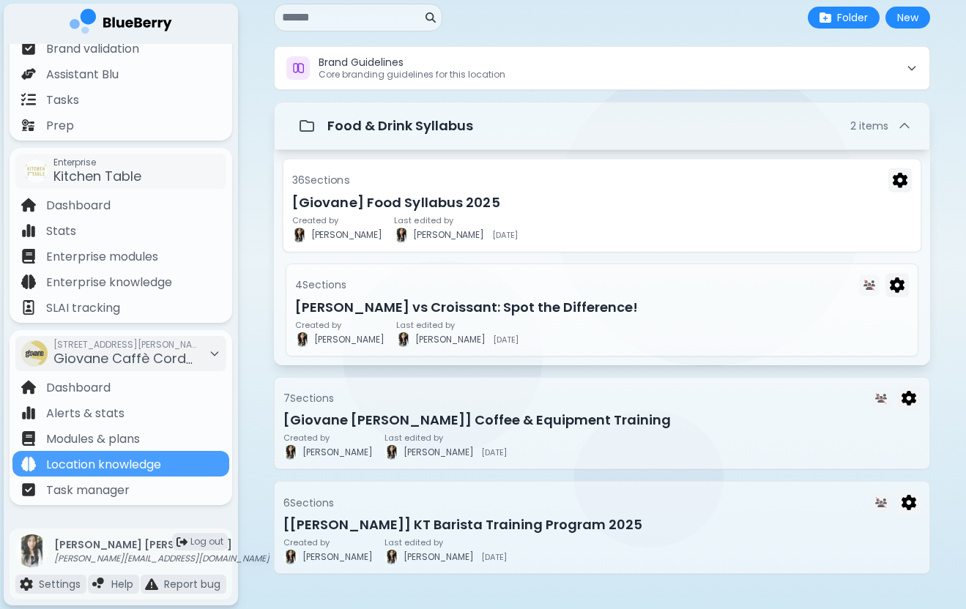
scroll to position [85, 0]
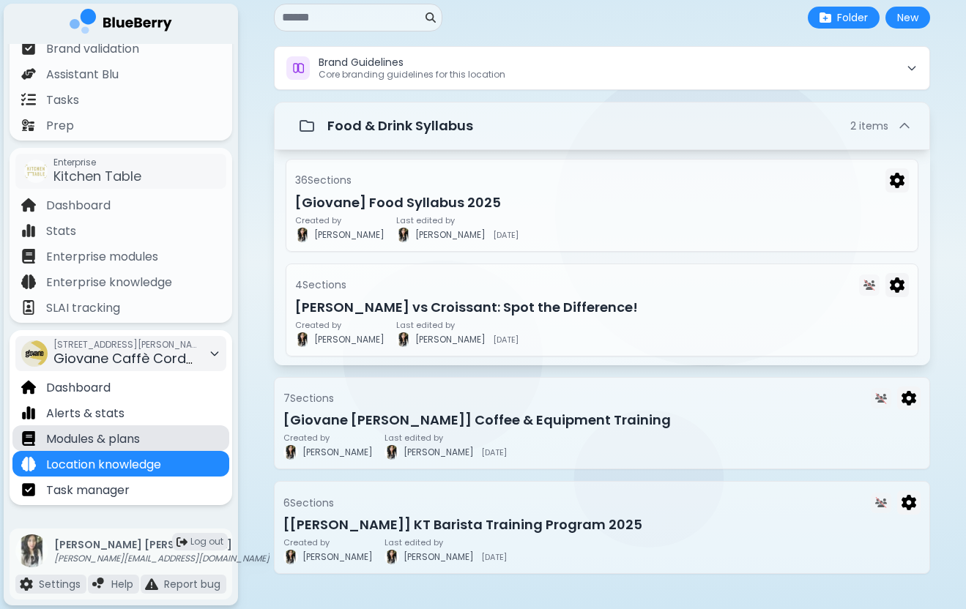
click at [176, 434] on div "Modules & plans" at bounding box center [120, 438] width 217 height 26
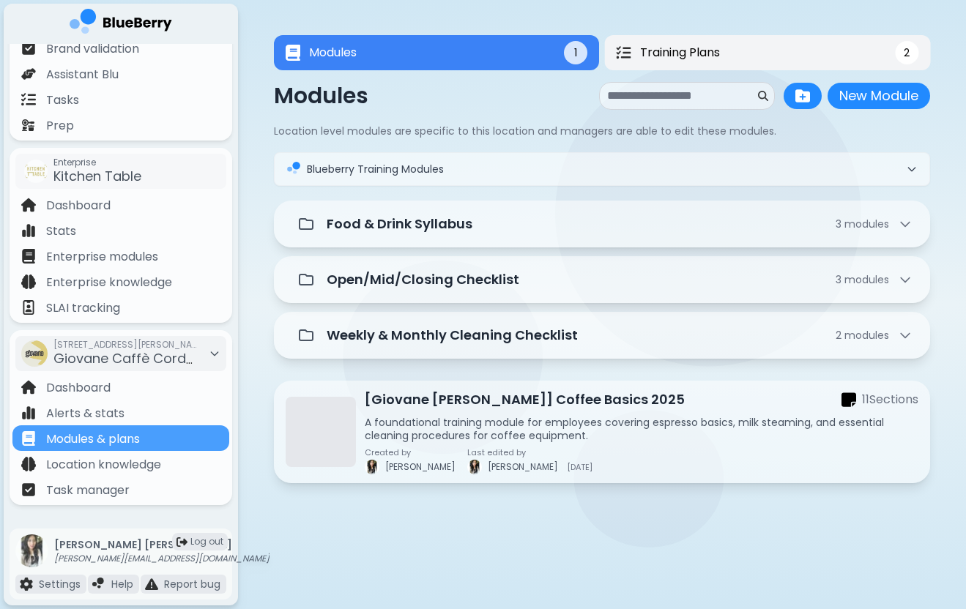
click at [729, 59] on button "Training Plans 2" at bounding box center [767, 52] width 326 height 35
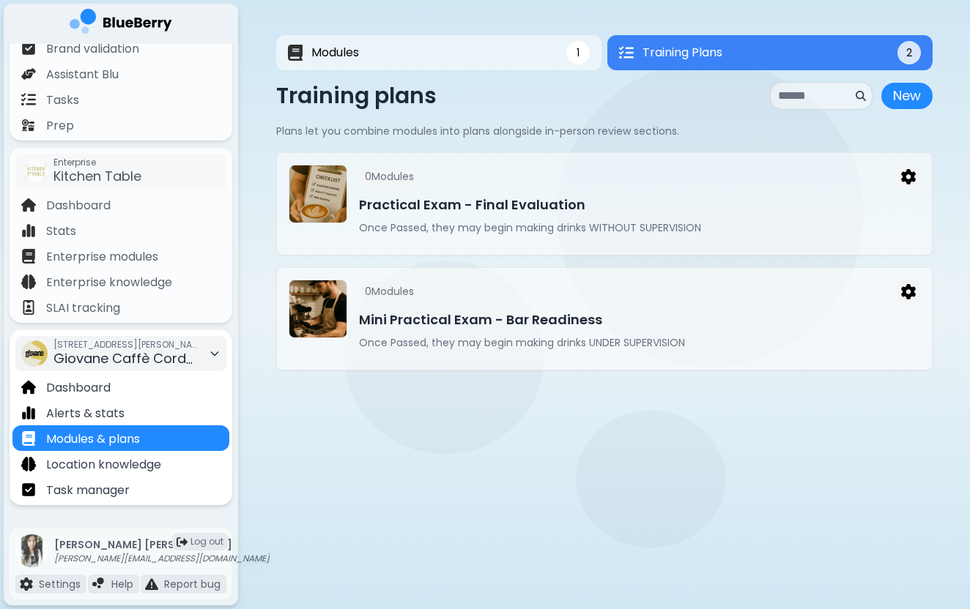
click at [161, 353] on span "Giovane Caffè Cordova" at bounding box center [131, 358] width 157 height 18
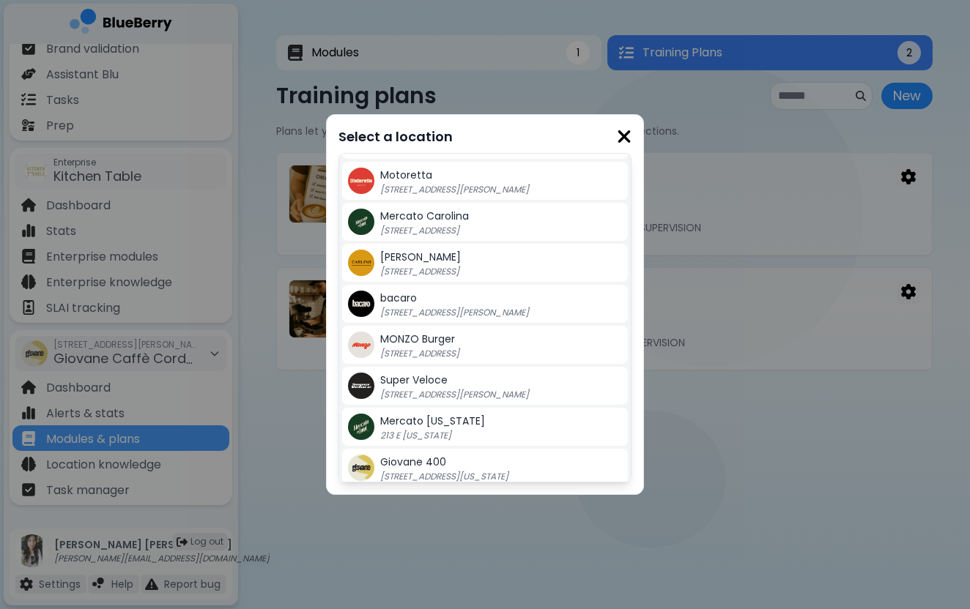
scroll to position [254, 0]
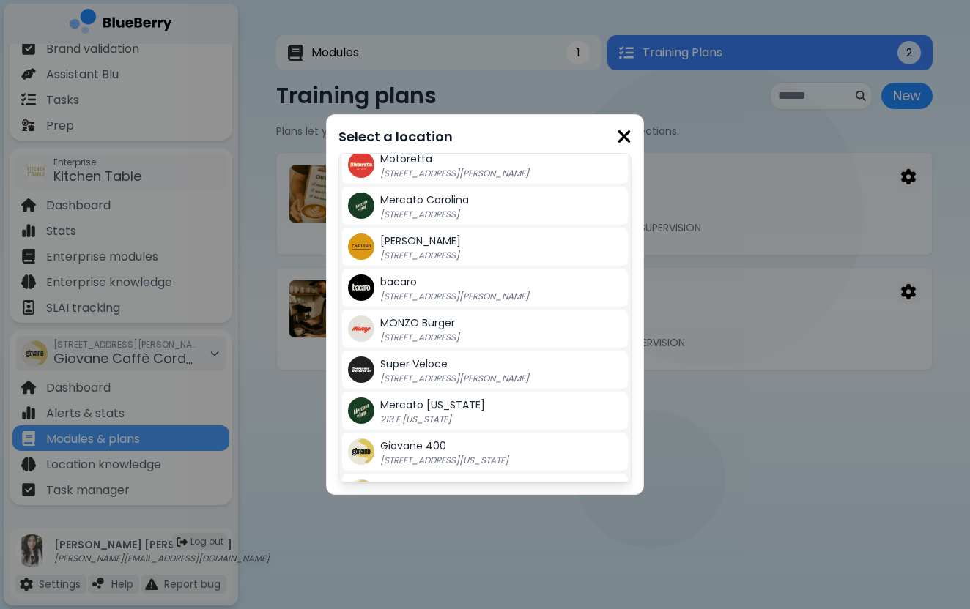
click at [408, 388] on div "Super Veloce [STREET_ADDRESS][PERSON_NAME]" at bounding box center [485, 370] width 286 height 38
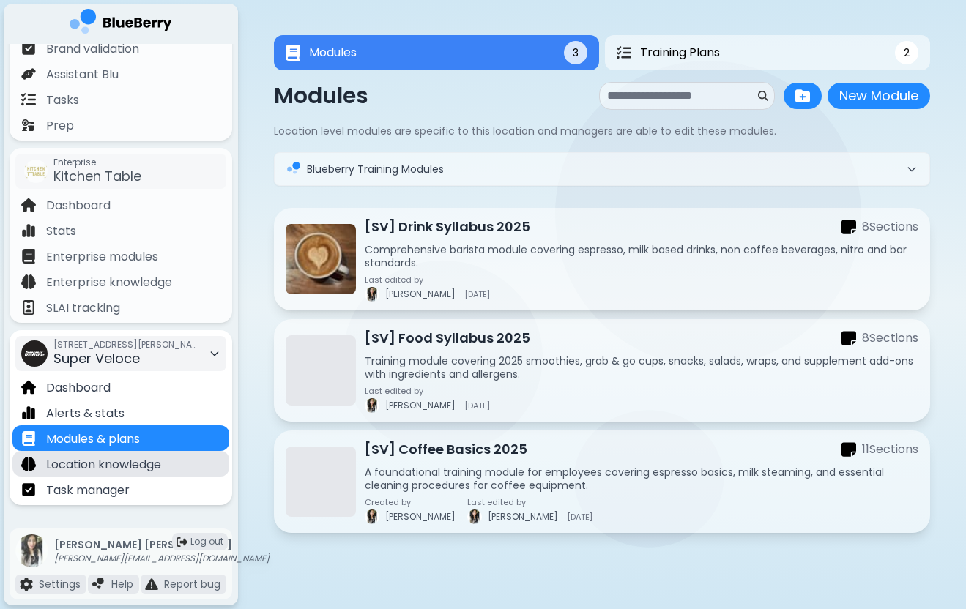
click at [97, 473] on p "Location knowledge" at bounding box center [103, 465] width 115 height 18
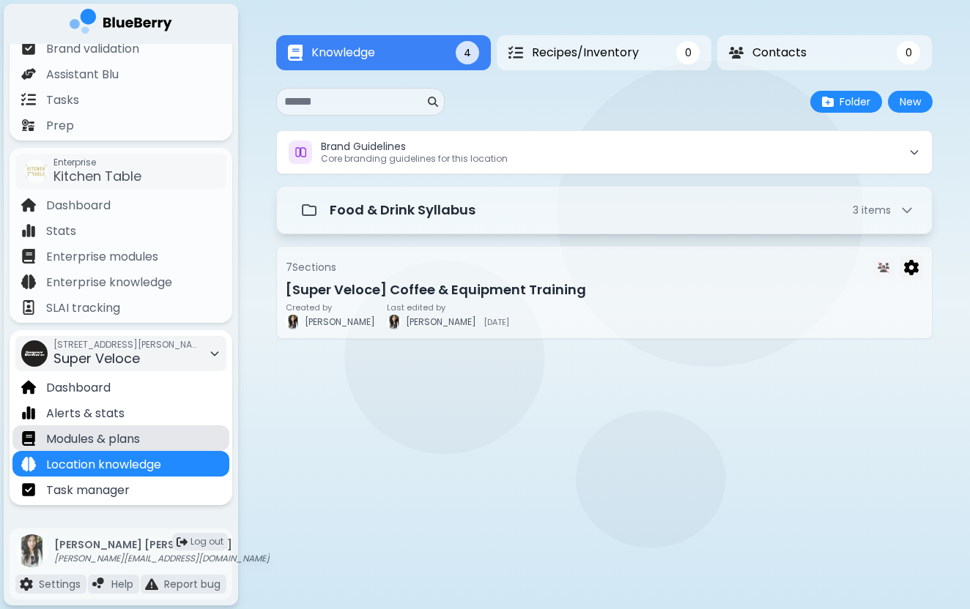
click at [116, 432] on p "Modules & plans" at bounding box center [93, 440] width 94 height 18
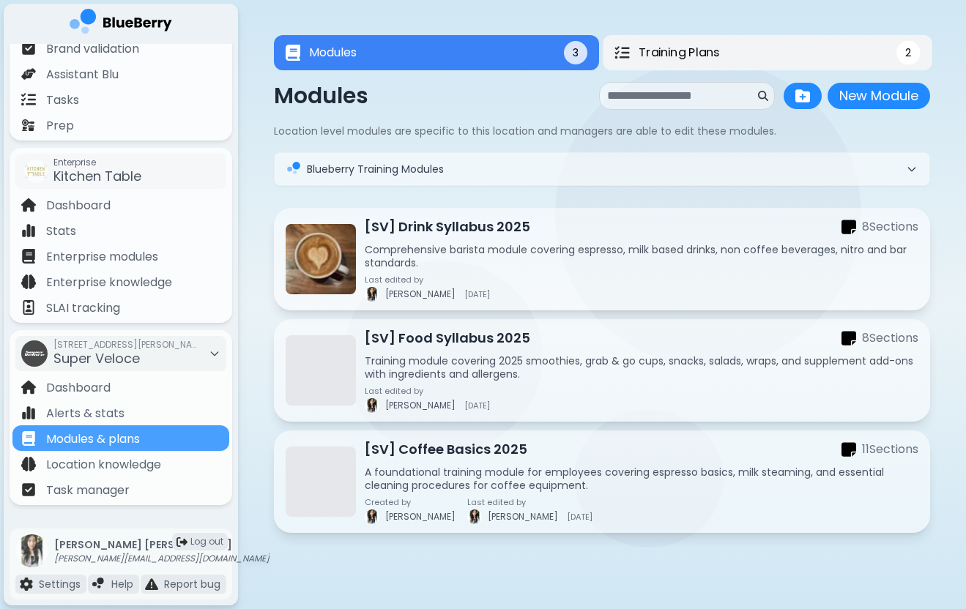
click at [718, 54] on span "Training Plans" at bounding box center [679, 53] width 81 height 18
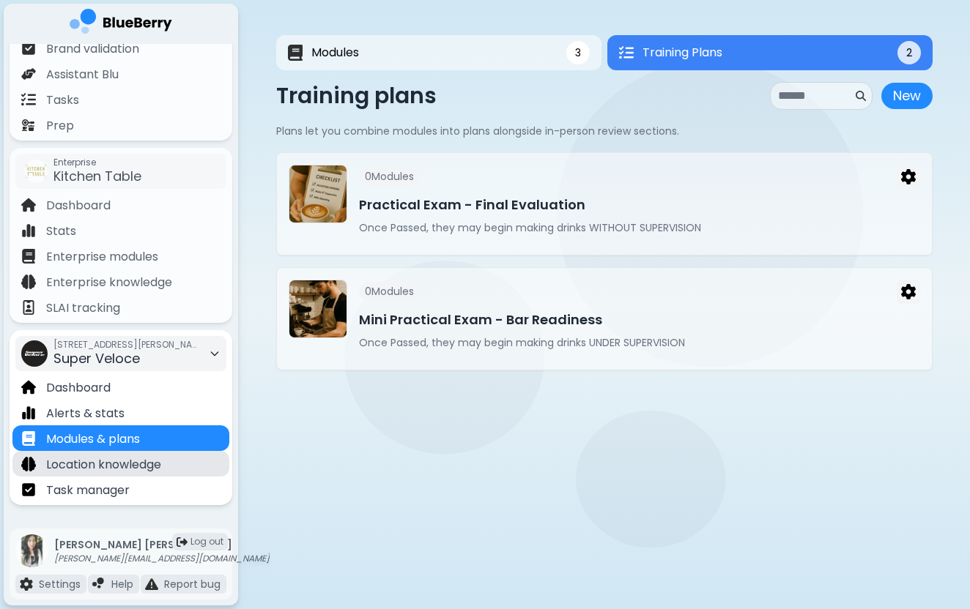
click at [120, 465] on p "Location knowledge" at bounding box center [103, 465] width 115 height 18
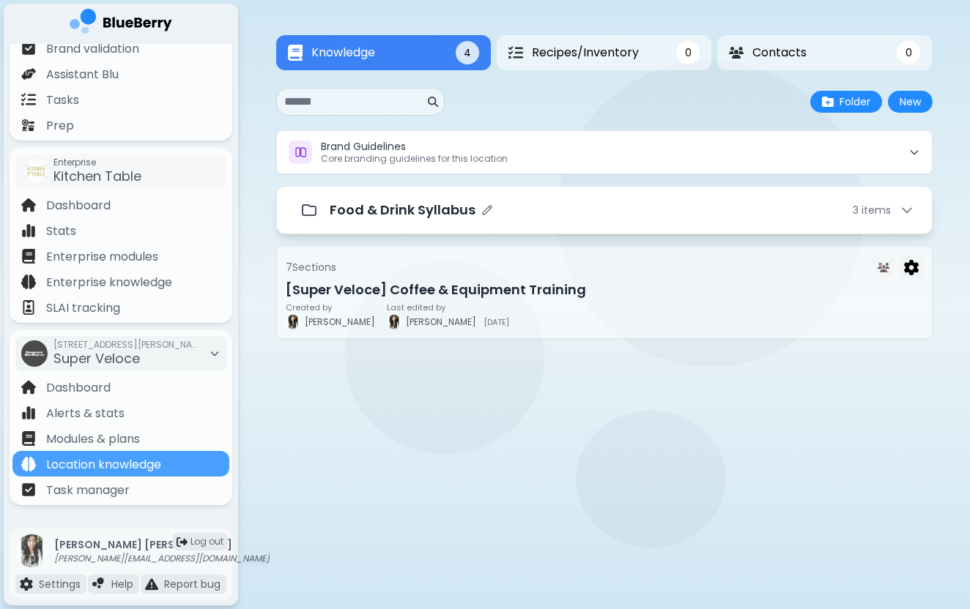
click at [439, 198] on div "Food & Drink Syllabus 3 item s" at bounding box center [604, 210] width 620 height 29
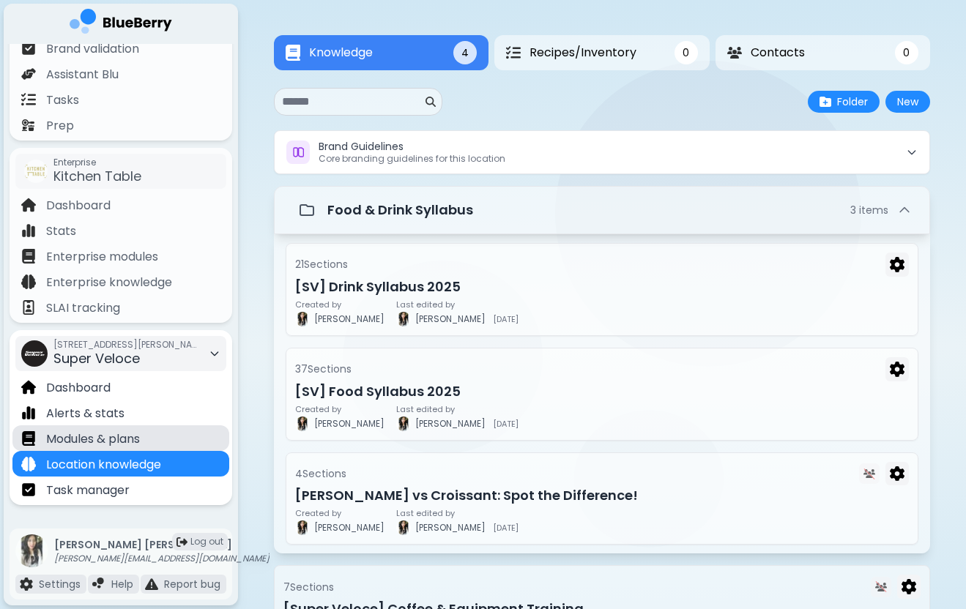
click at [132, 446] on p "Modules & plans" at bounding box center [93, 440] width 94 height 18
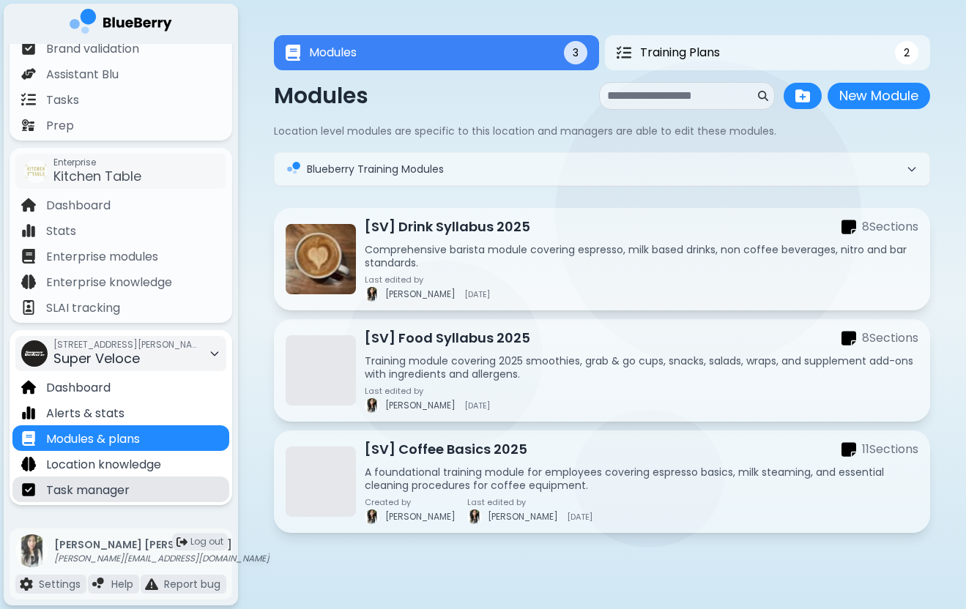
click at [135, 494] on div "Task manager" at bounding box center [120, 490] width 217 height 26
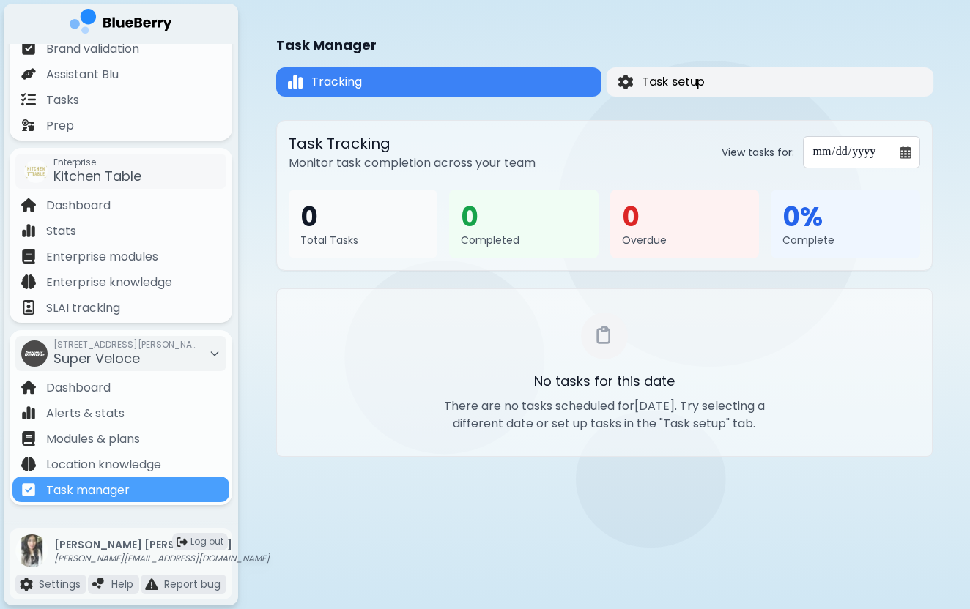
click at [725, 89] on button "Task setup" at bounding box center [769, 81] width 327 height 29
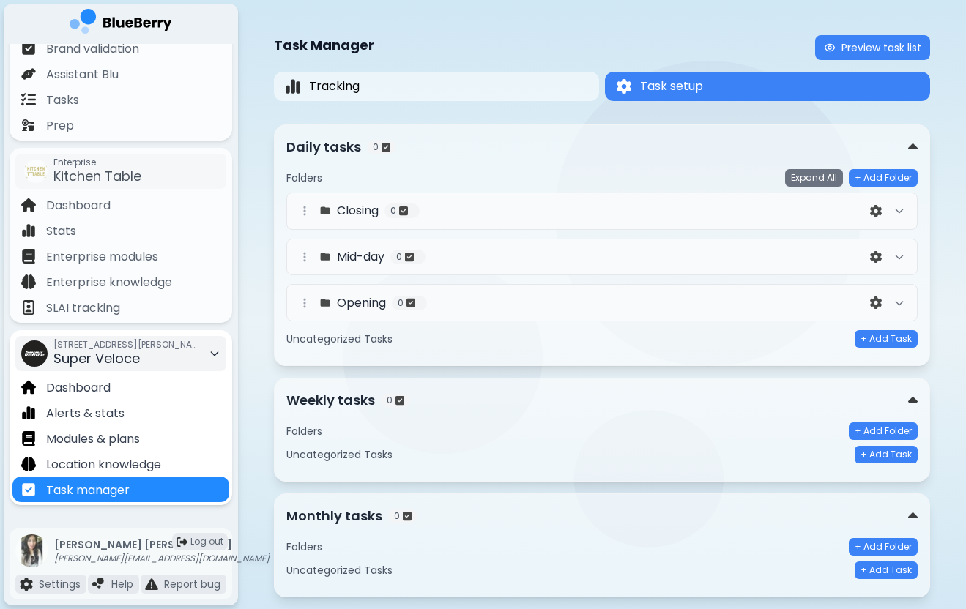
click at [94, 353] on span "Super Veloce" at bounding box center [96, 358] width 86 height 18
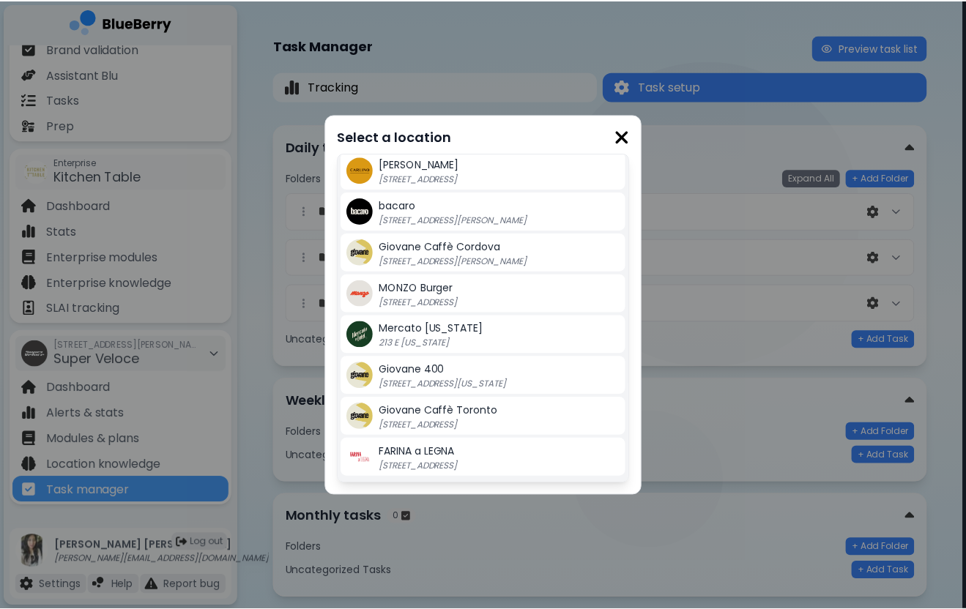
scroll to position [331, 0]
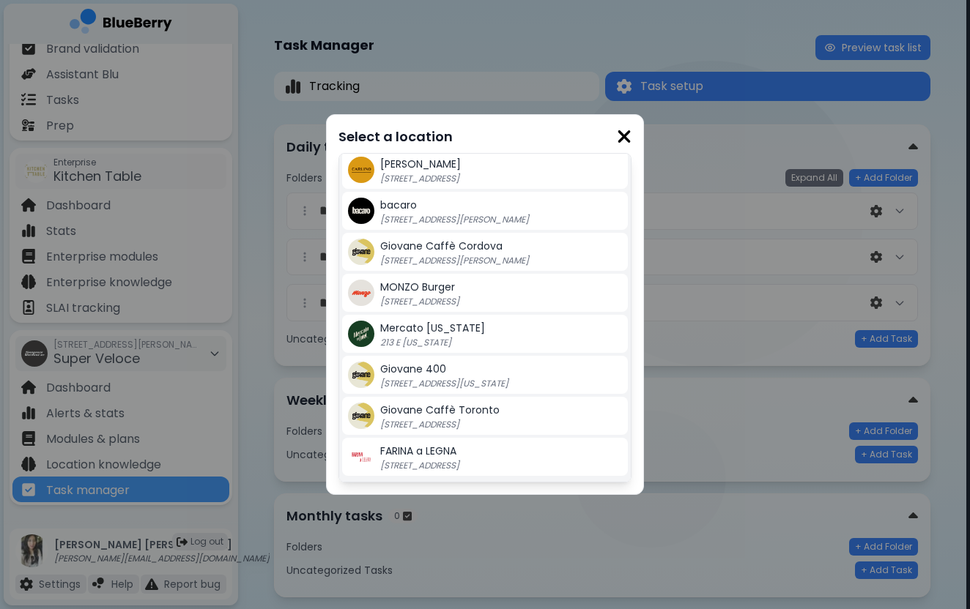
click at [435, 338] on p "213 E [US_STATE]" at bounding box center [471, 343] width 183 height 12
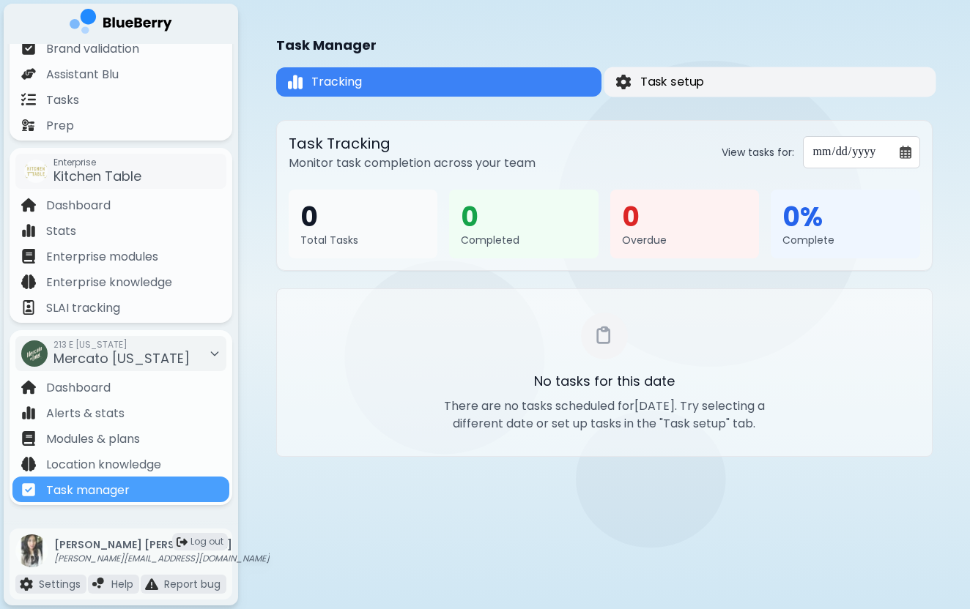
click at [660, 77] on span "Task setup" at bounding box center [671, 82] width 64 height 18
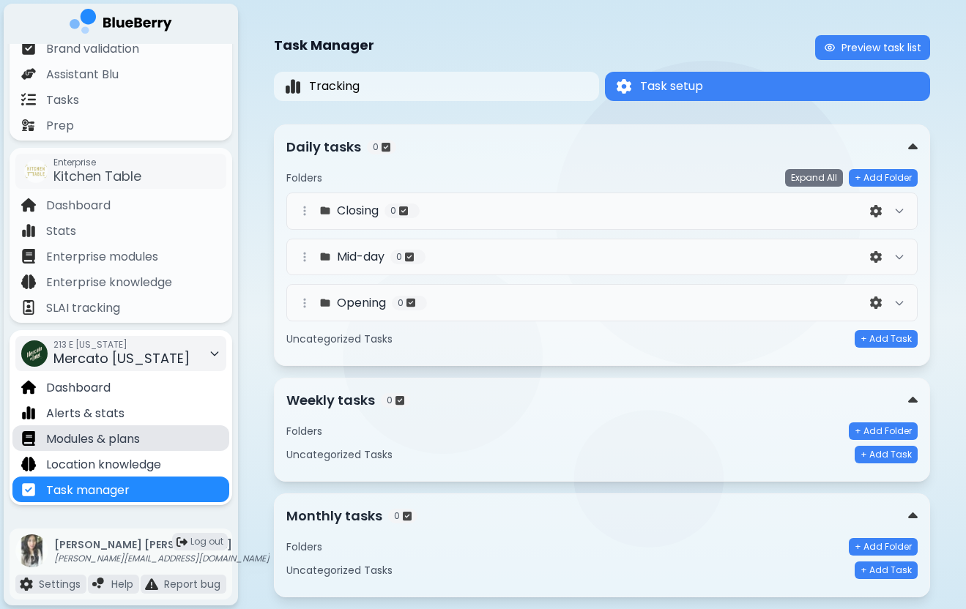
click at [104, 440] on p "Modules & plans" at bounding box center [93, 440] width 94 height 18
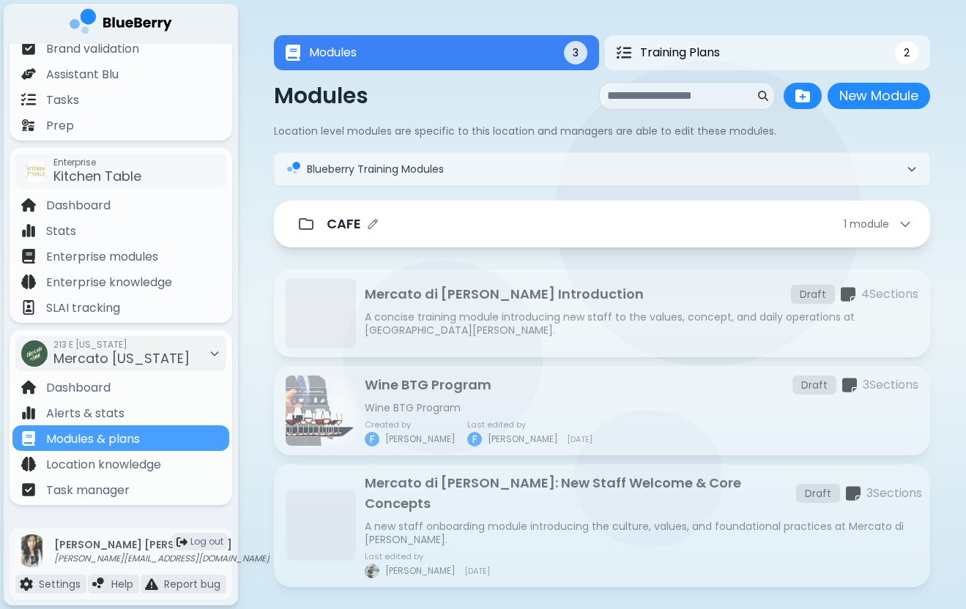
click at [462, 233] on div "CAFE 1 module" at bounding box center [620, 224] width 586 height 21
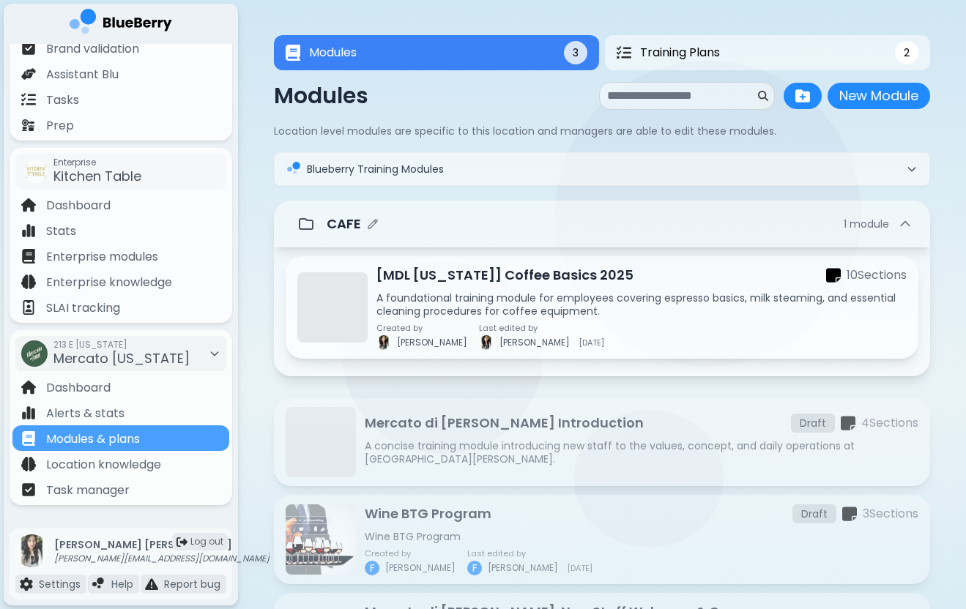
click at [337, 220] on p "CAFE" at bounding box center [344, 224] width 34 height 21
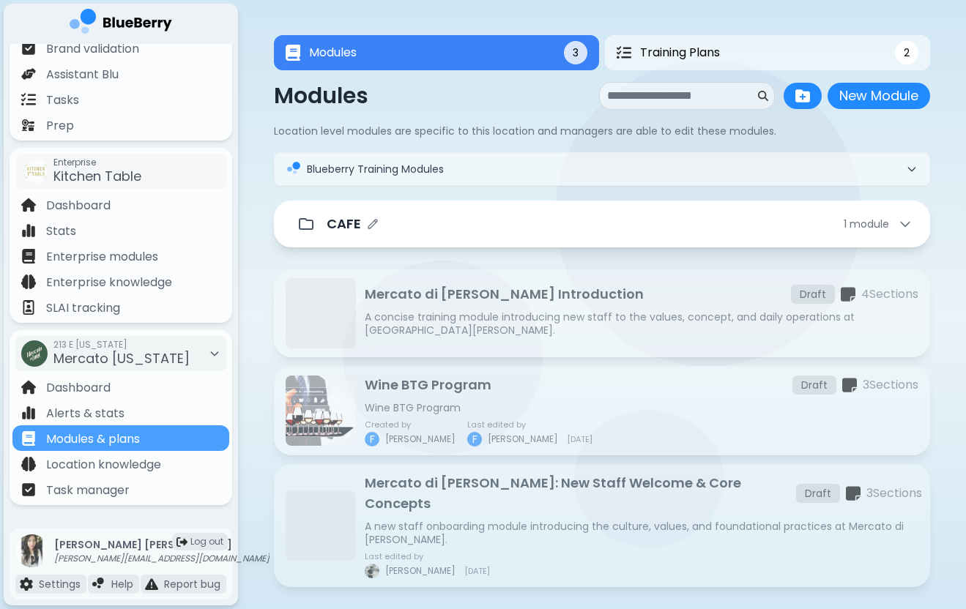
click at [403, 224] on div "CAFE 1 module" at bounding box center [620, 224] width 586 height 21
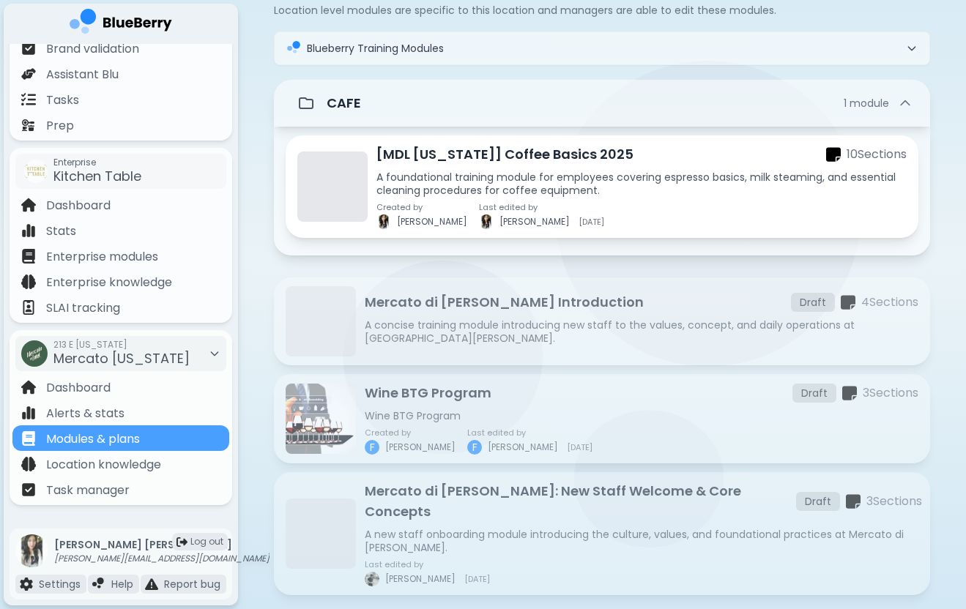
scroll to position [122, 0]
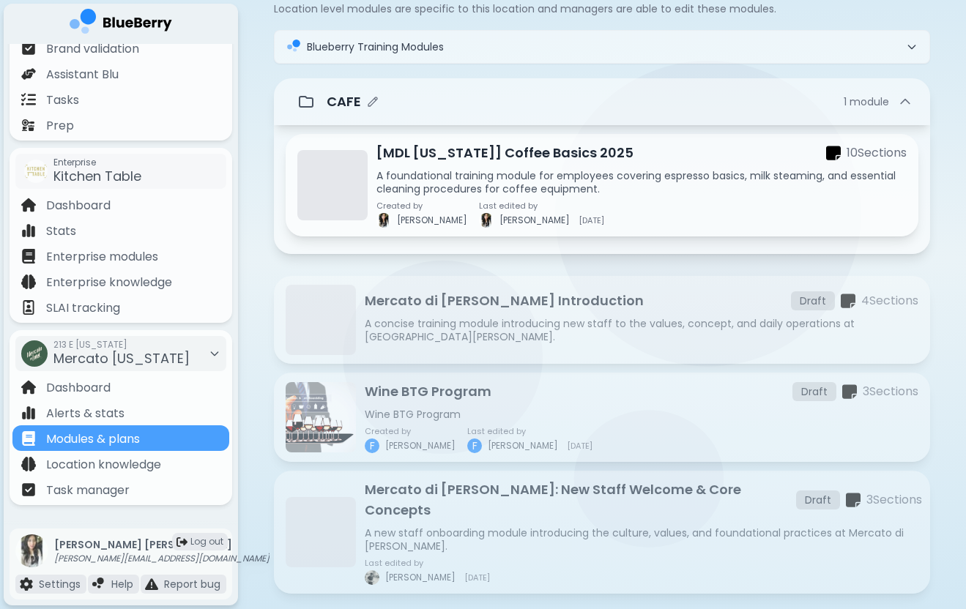
click at [429, 103] on div "CAFE 1 module" at bounding box center [620, 102] width 586 height 21
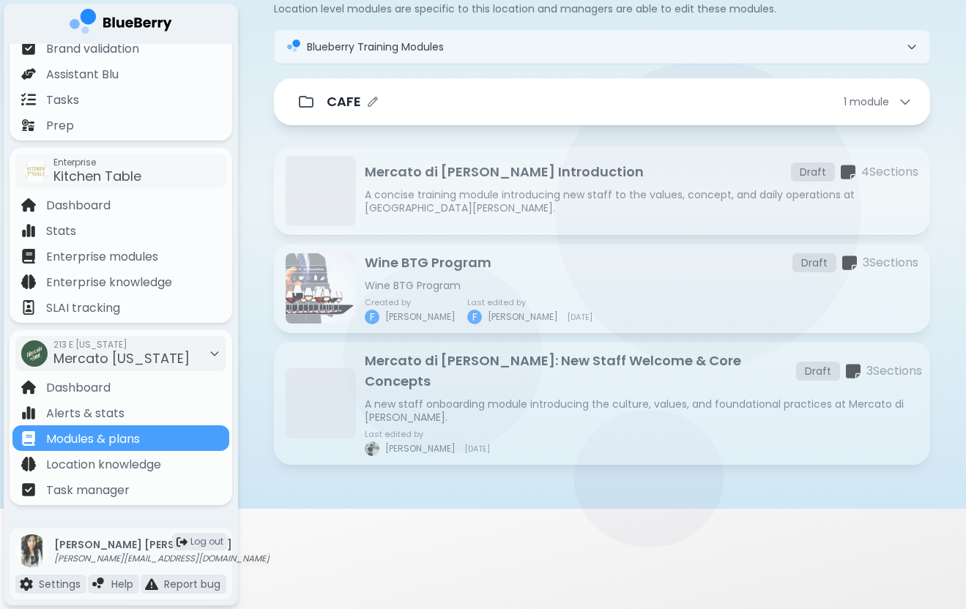
click at [429, 103] on div "CAFE 1 module" at bounding box center [620, 102] width 586 height 21
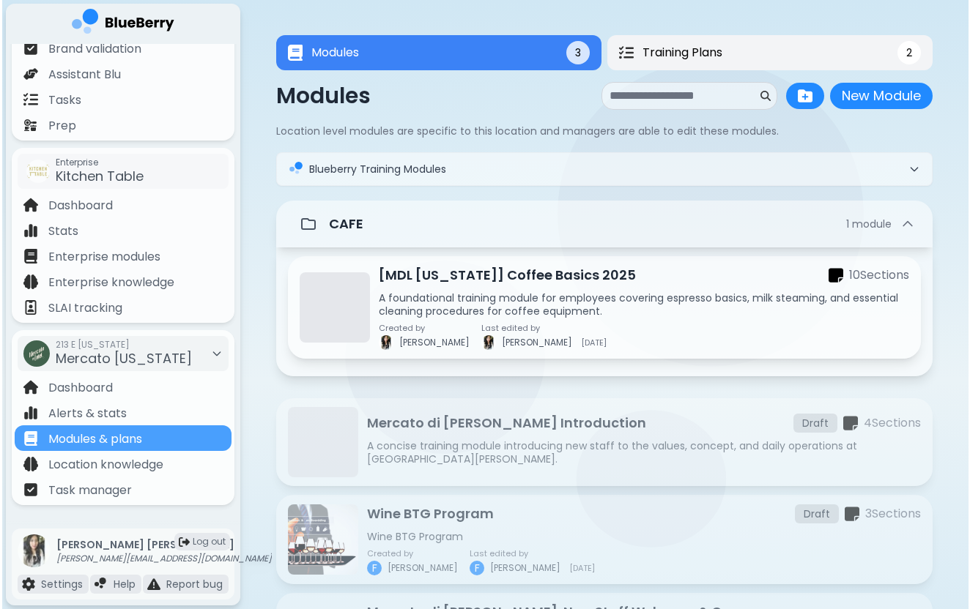
scroll to position [0, 0]
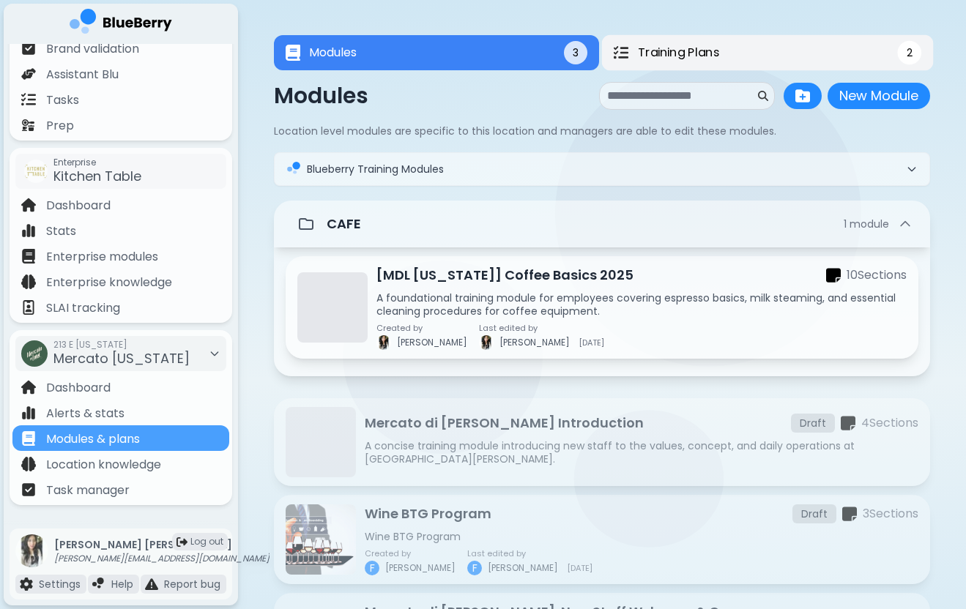
click at [696, 48] on span "Training Plans" at bounding box center [678, 53] width 81 height 18
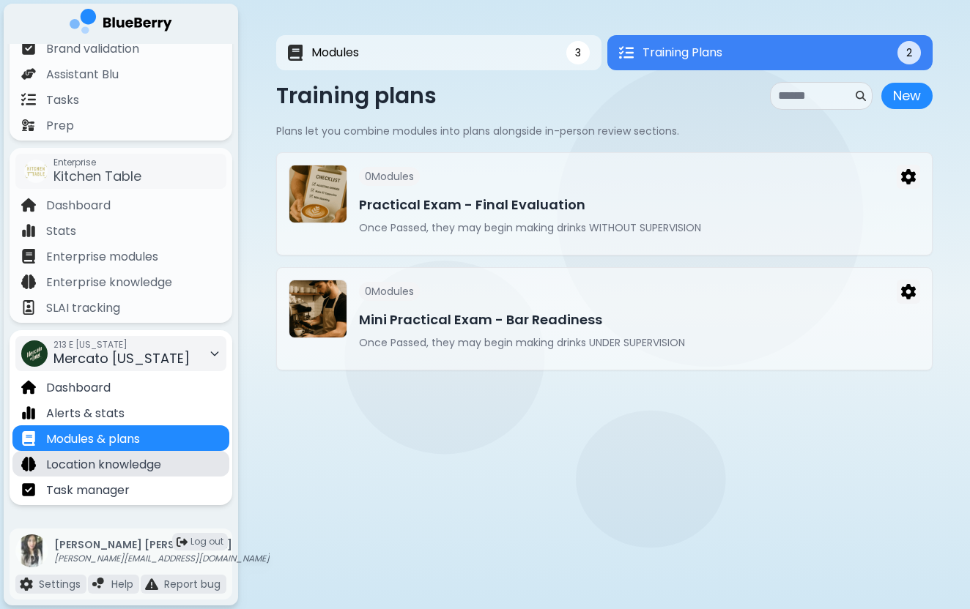
click at [172, 458] on div "Location knowledge" at bounding box center [120, 464] width 217 height 26
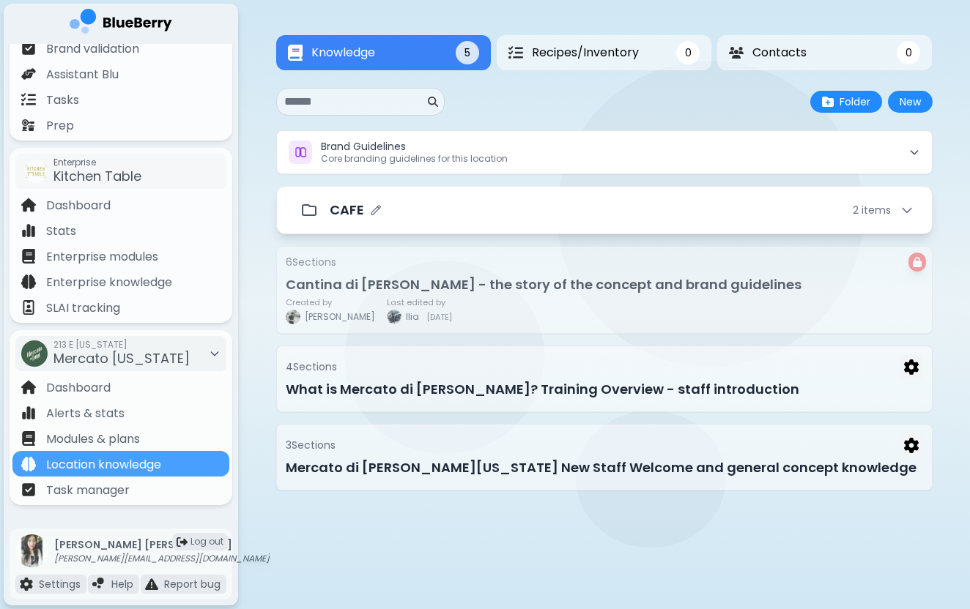
click at [472, 212] on div "CAFE 2 item s" at bounding box center [622, 210] width 584 height 21
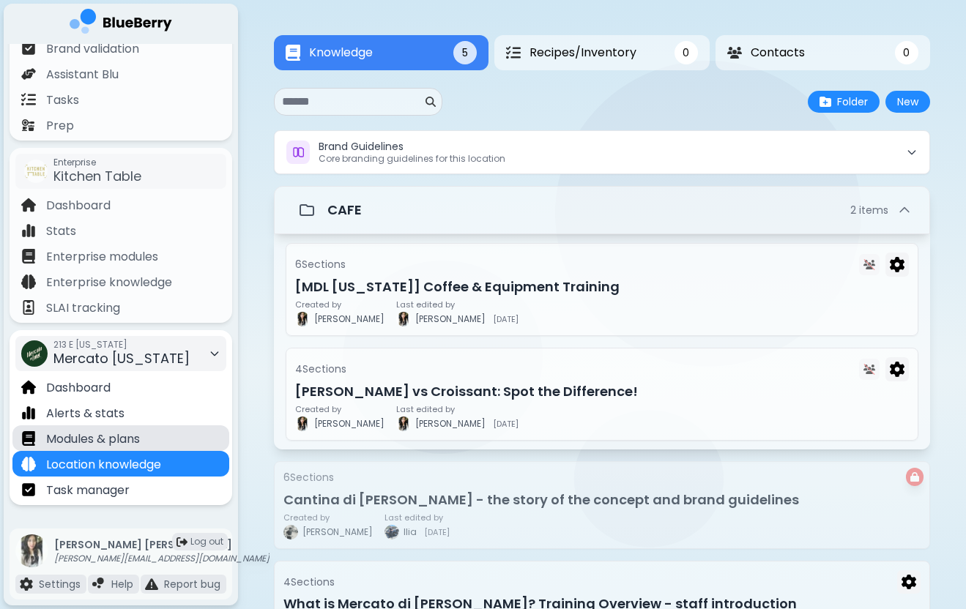
click at [151, 447] on div "Modules & plans" at bounding box center [120, 438] width 217 height 26
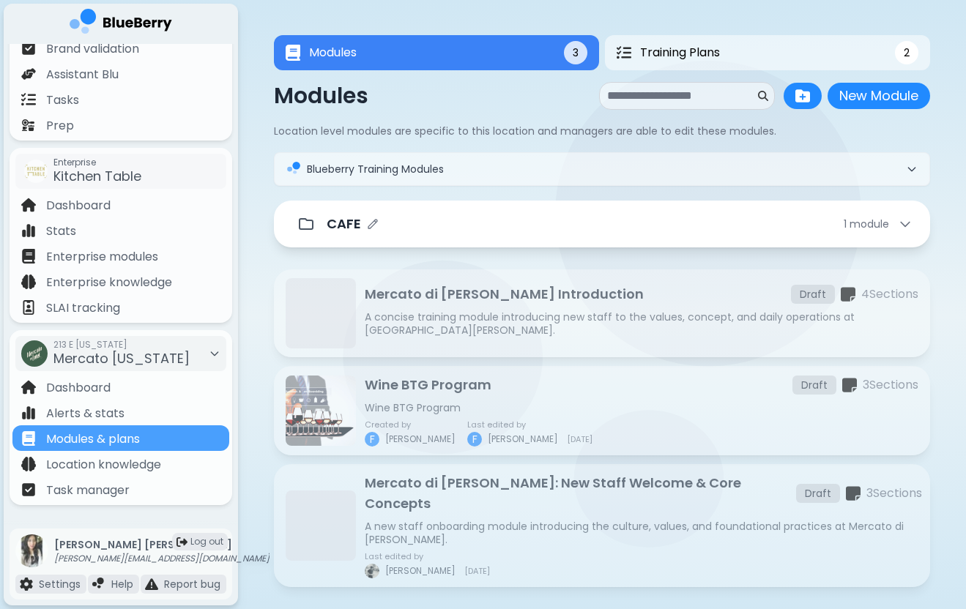
click at [509, 225] on div "CAFE 1 module" at bounding box center [620, 224] width 586 height 21
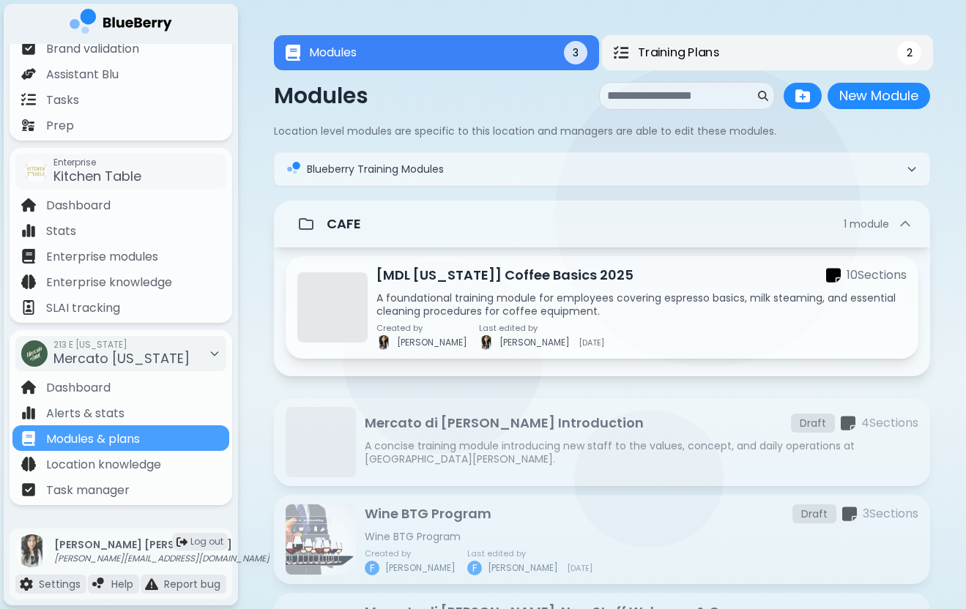
click at [676, 48] on span "Training Plans" at bounding box center [678, 53] width 81 height 18
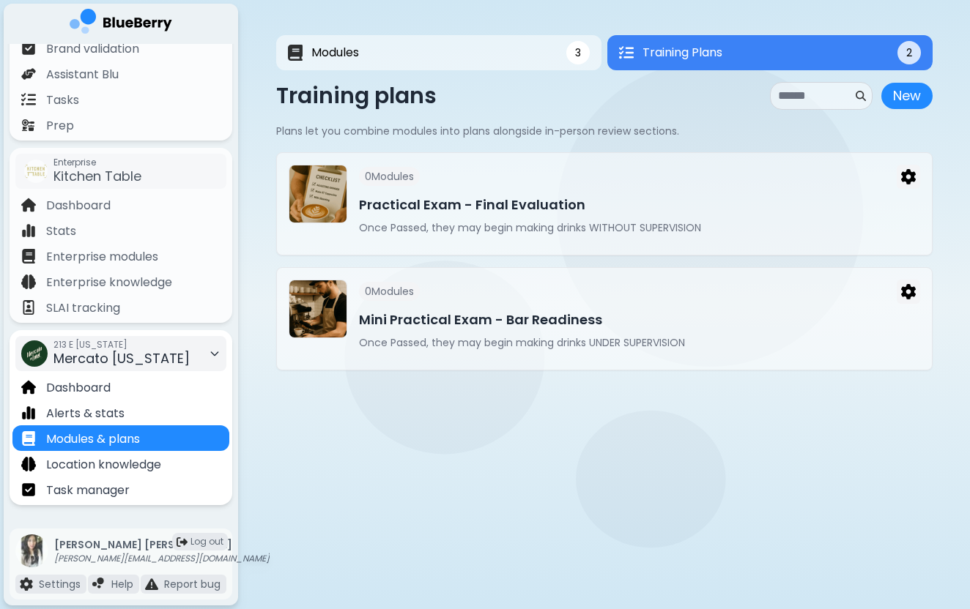
click at [163, 365] on span "Mercato [US_STATE]" at bounding box center [121, 358] width 136 height 18
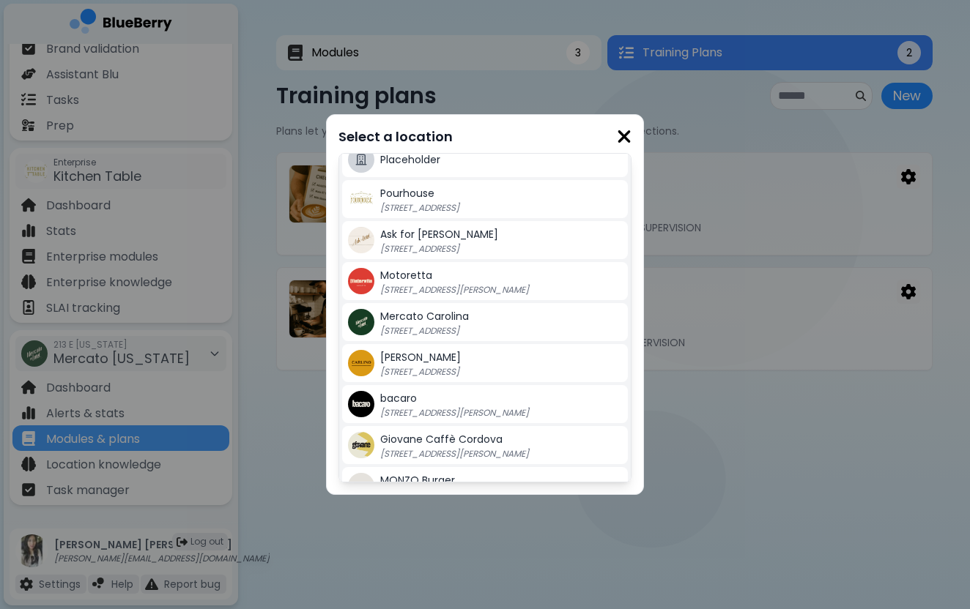
scroll to position [192, 0]
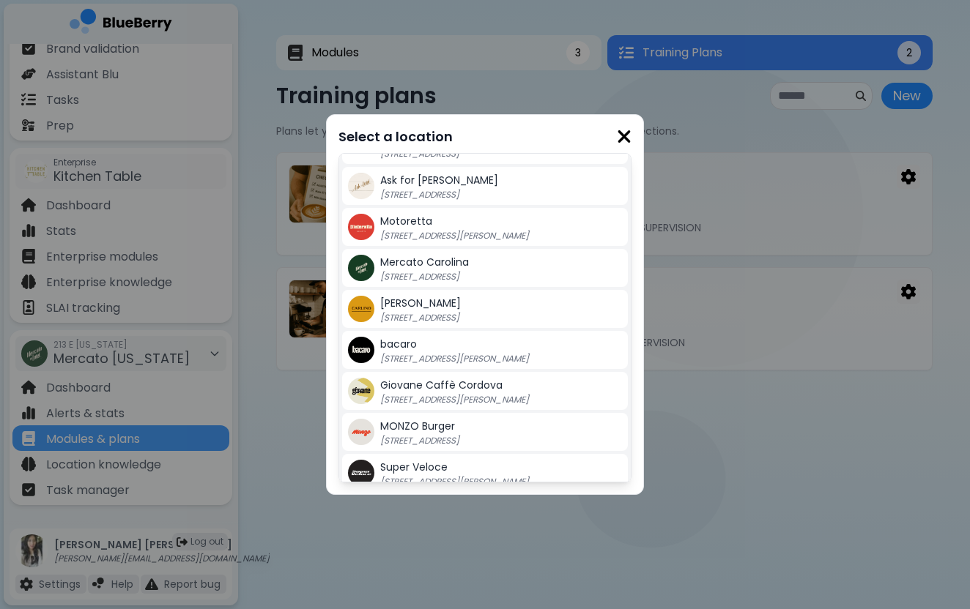
click at [433, 272] on p "[STREET_ADDRESS]" at bounding box center [471, 277] width 183 height 12
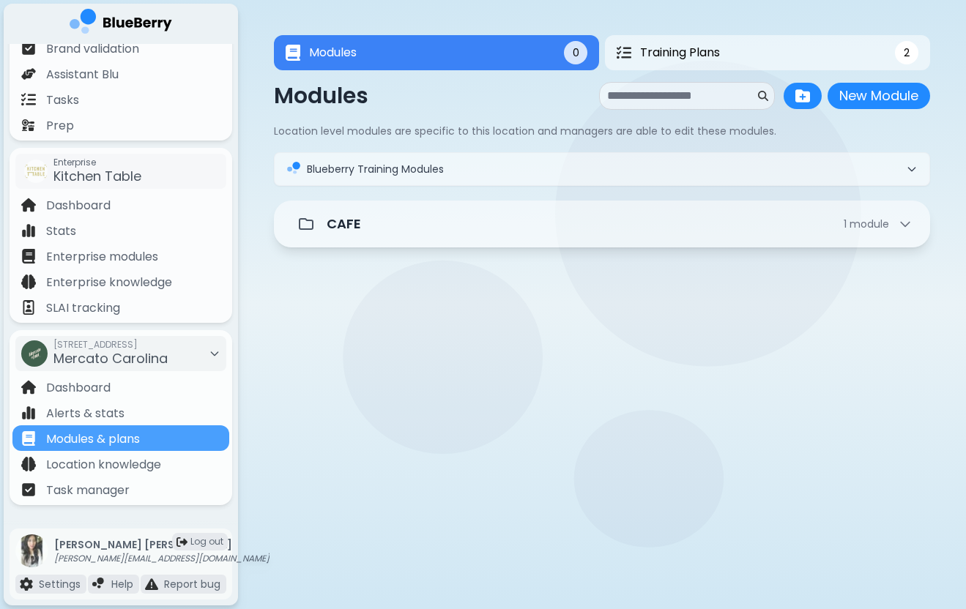
click at [369, 250] on div at bounding box center [642, 244] width 554 height 35
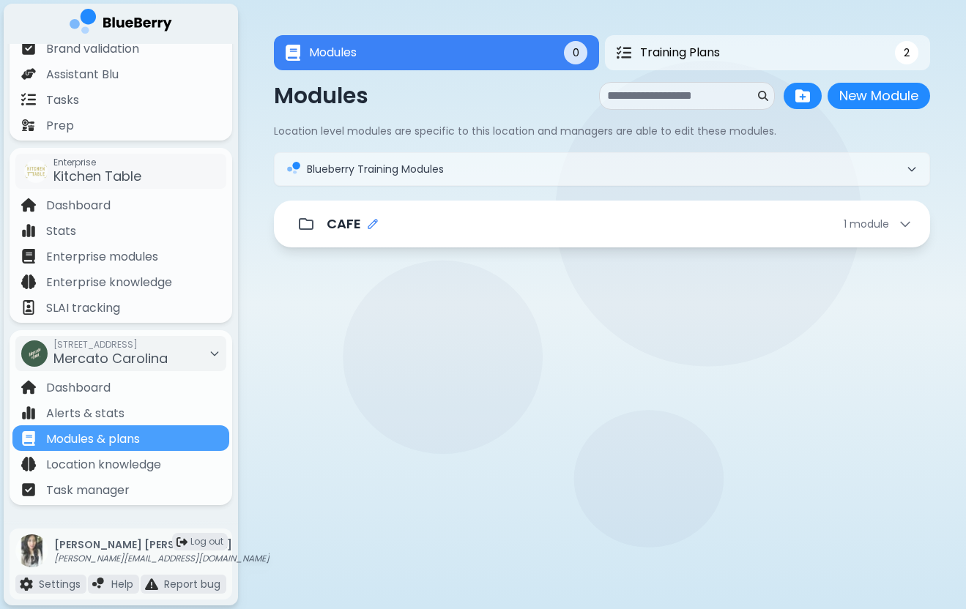
click at [369, 228] on icon "Edit folder name" at bounding box center [373, 224] width 12 height 12
click at [290, 246] on div "**** 1 module" at bounding box center [602, 224] width 656 height 47
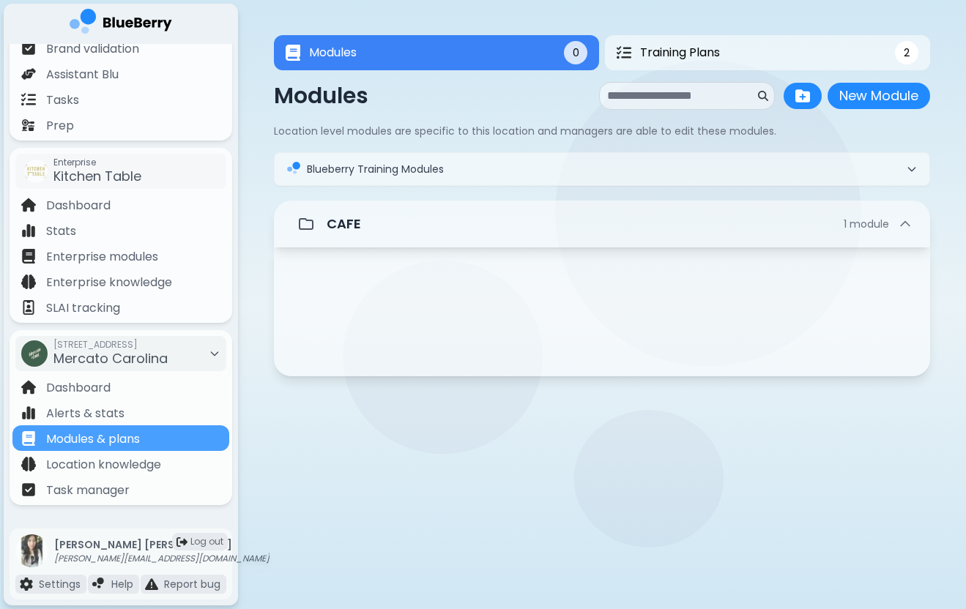
click at [299, 234] on div at bounding box center [305, 223] width 29 height 29
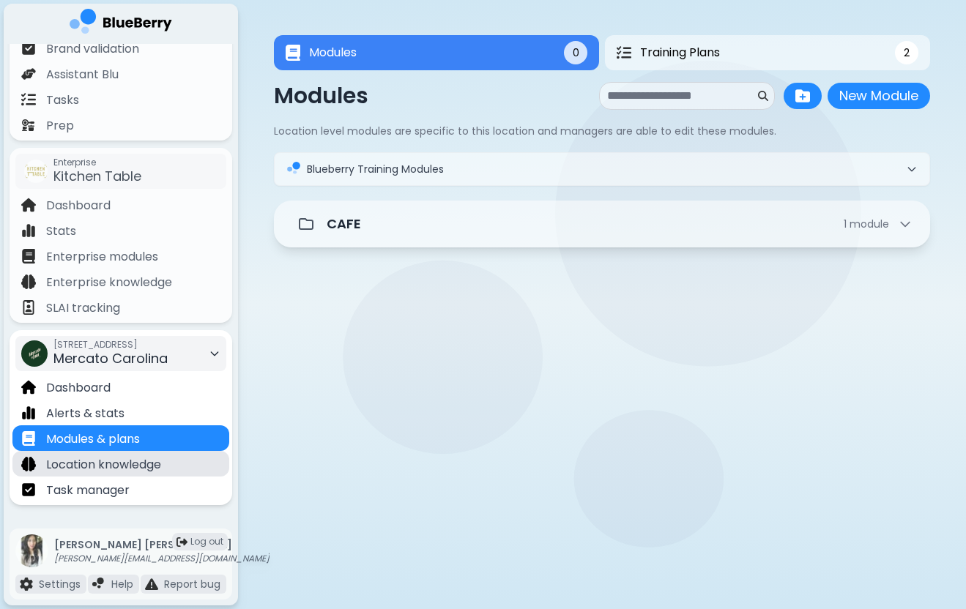
click at [127, 469] on p "Location knowledge" at bounding box center [103, 465] width 115 height 18
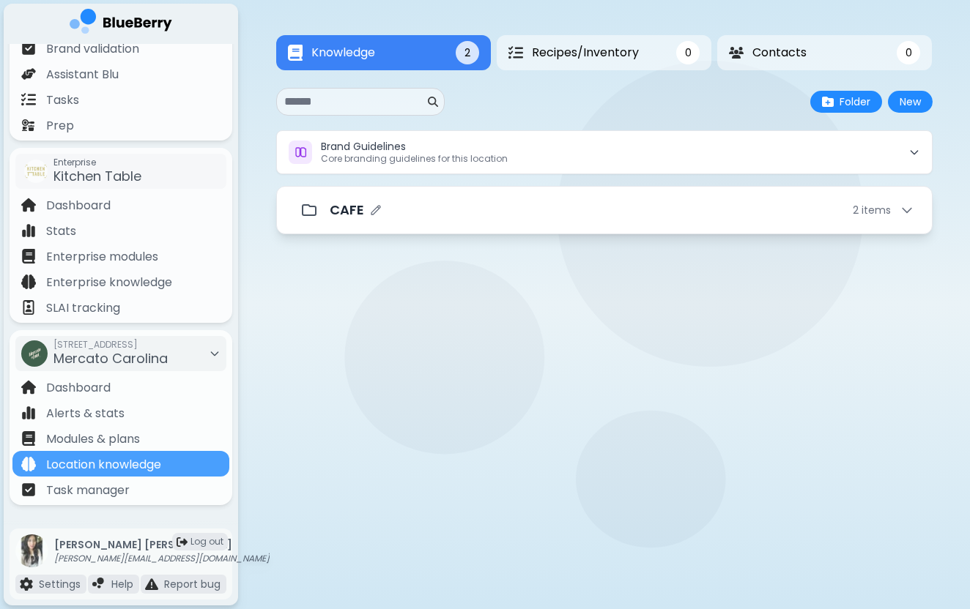
click at [341, 206] on p "CAFE" at bounding box center [347, 210] width 34 height 21
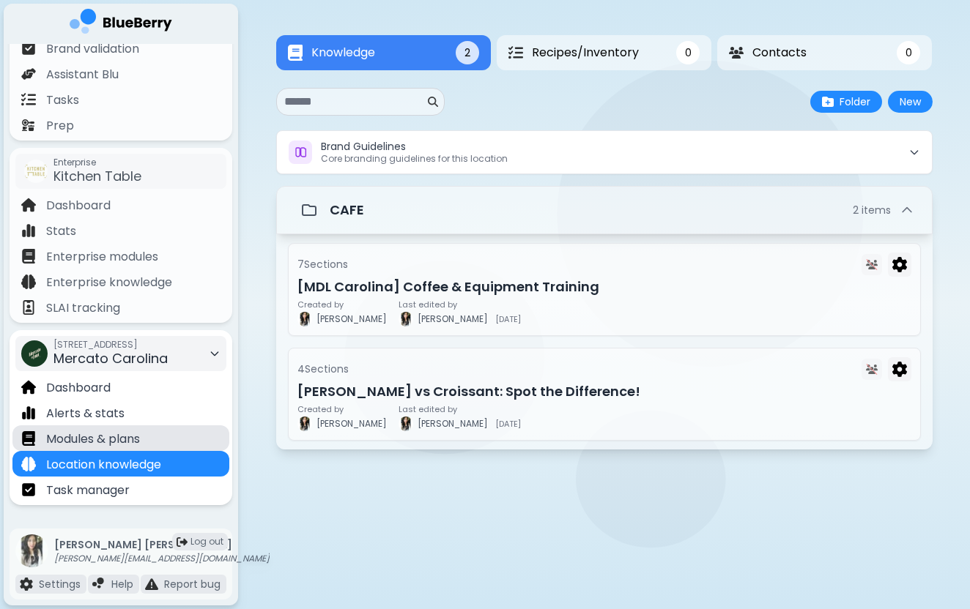
click at [166, 438] on div "Modules & plans" at bounding box center [120, 438] width 217 height 26
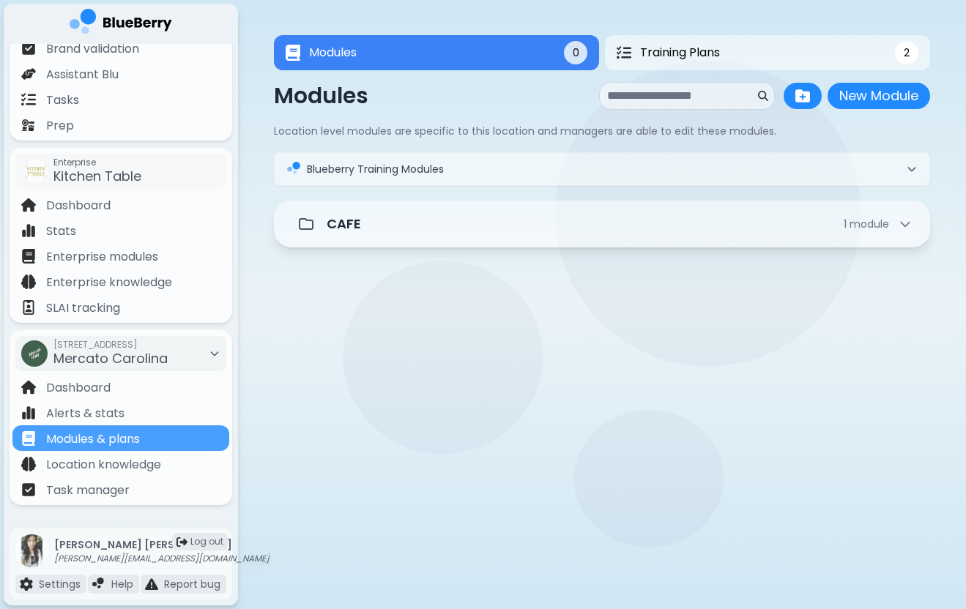
click at [265, 379] on main "Modules 0 Training Plans 2 Modules 0 2 Modules New Module New Module Location l…" at bounding box center [483, 304] width 966 height 609
click at [133, 357] on span "Mercato Carolina" at bounding box center [110, 358] width 114 height 18
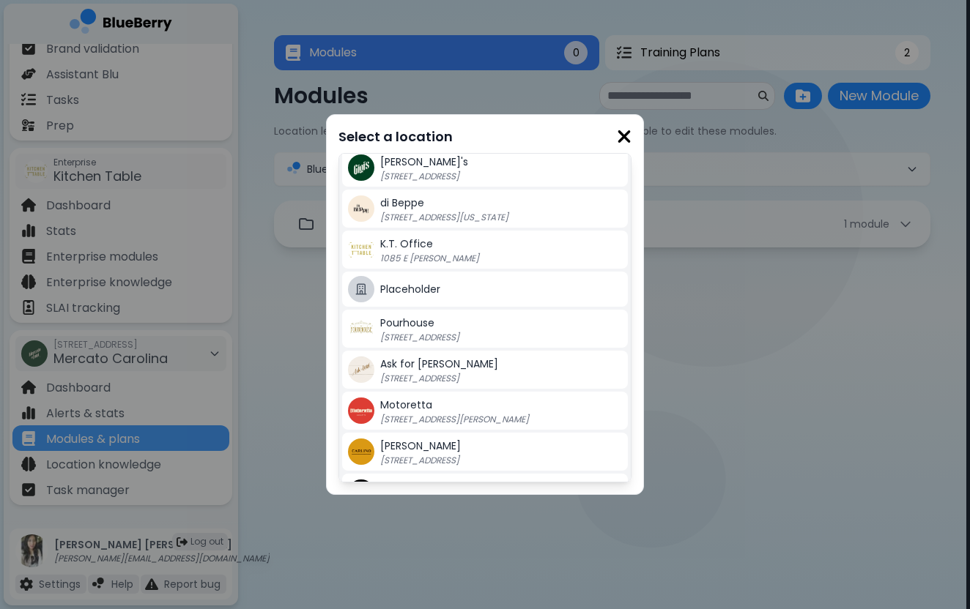
scroll to position [12, 0]
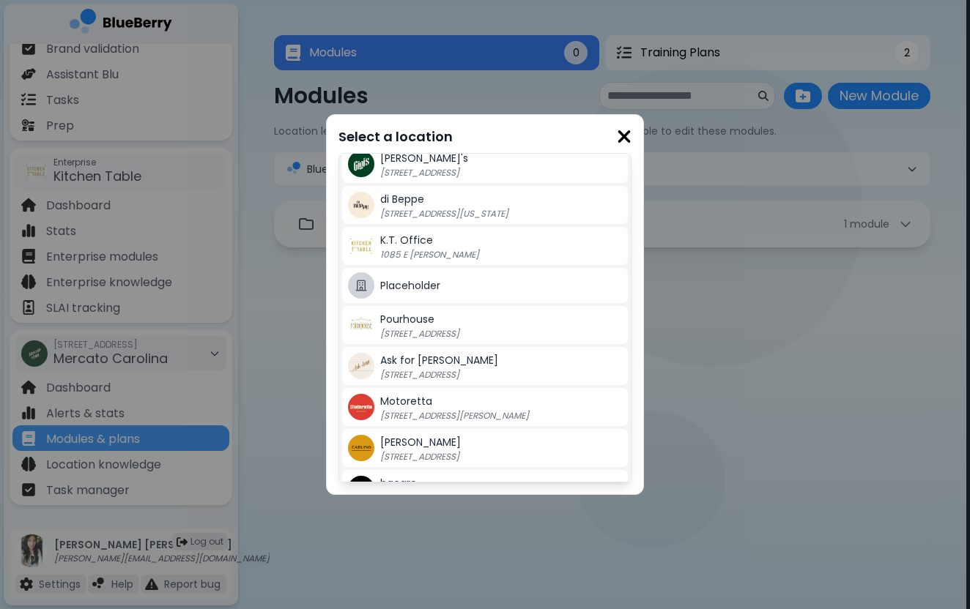
click at [623, 134] on img at bounding box center [624, 137] width 15 height 20
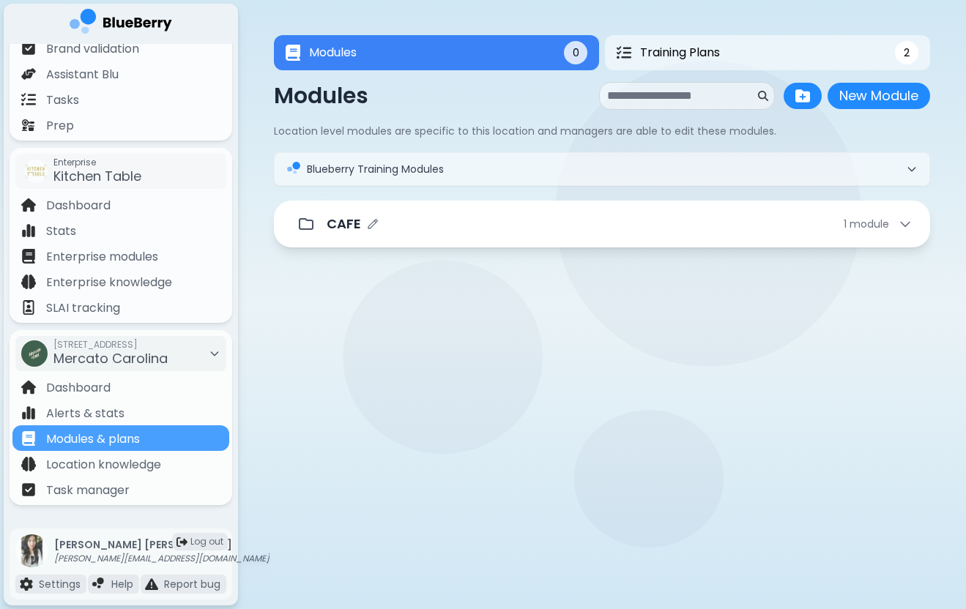
click at [420, 230] on div "CAFE 1 module" at bounding box center [620, 224] width 586 height 21
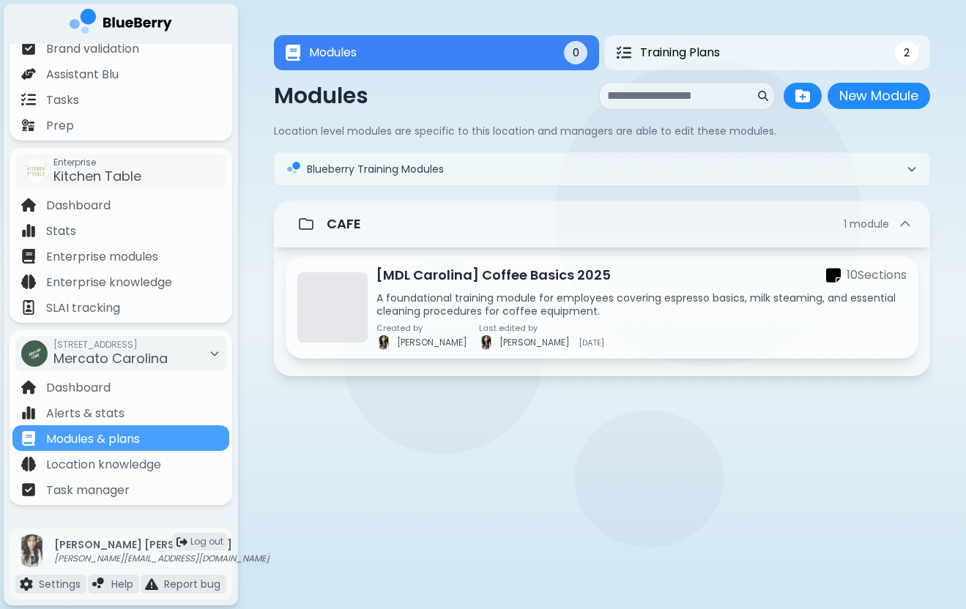
click at [332, 440] on div at bounding box center [321, 438] width 70 height 70
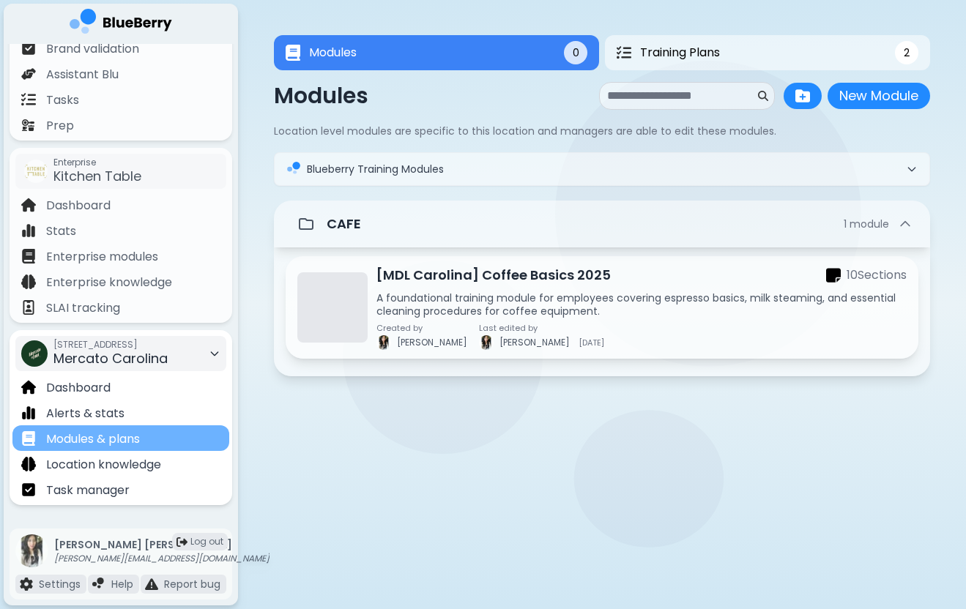
click at [124, 438] on p "Modules & plans" at bounding box center [93, 440] width 94 height 18
click at [146, 359] on span "Mercato Carolina" at bounding box center [110, 358] width 114 height 18
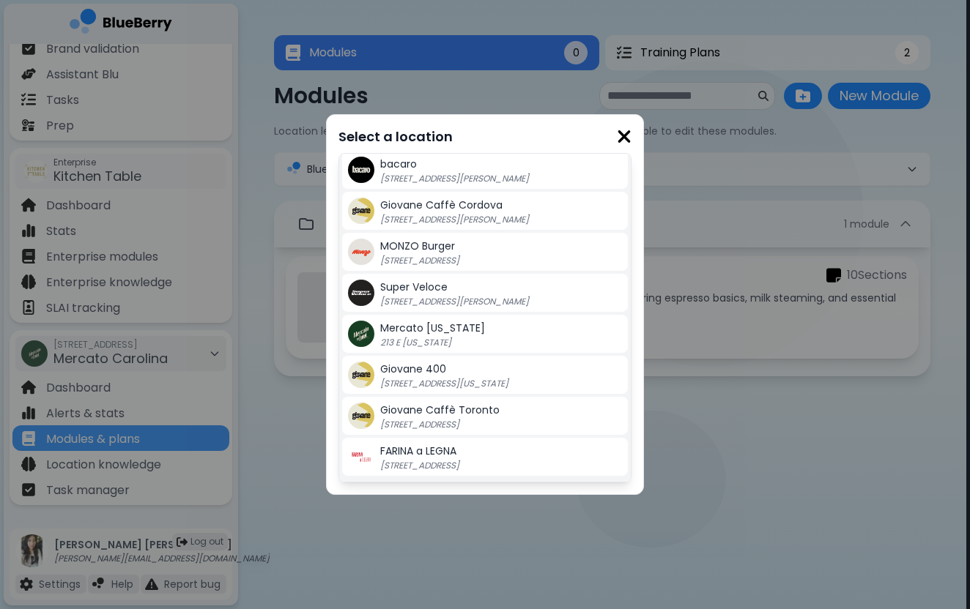
scroll to position [331, 0]
click at [420, 384] on p "[STREET_ADDRESS][US_STATE]" at bounding box center [471, 384] width 183 height 12
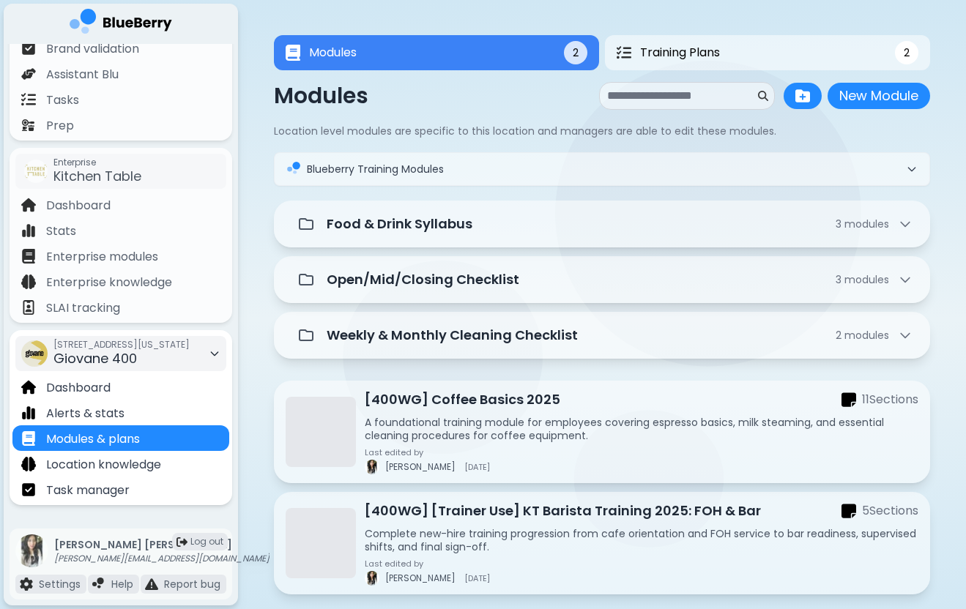
click at [175, 354] on div "[STREET_ADDRESS][US_STATE]" at bounding box center [121, 354] width 136 height 32
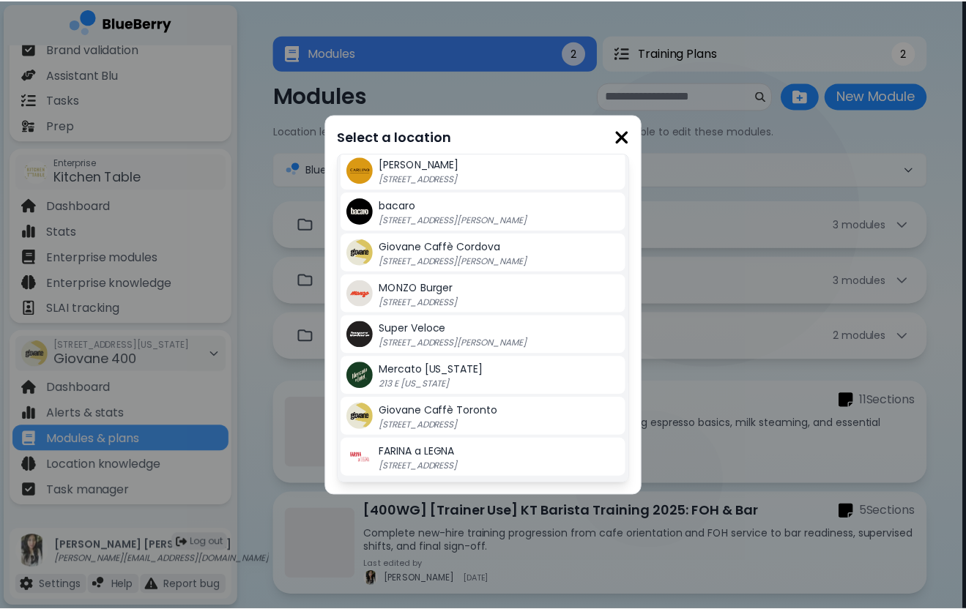
scroll to position [331, 0]
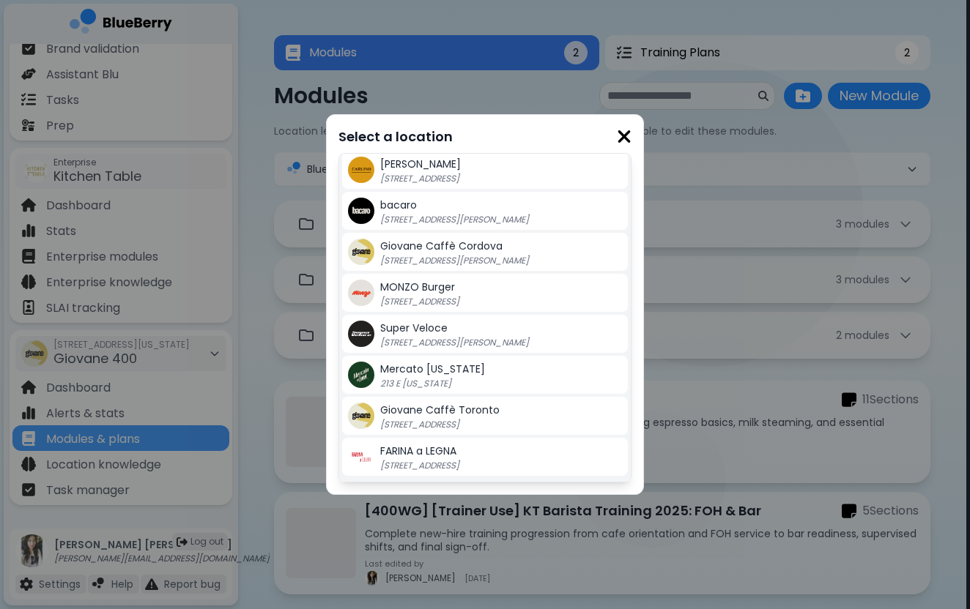
click at [446, 371] on span "Mercato [US_STATE]" at bounding box center [432, 369] width 105 height 15
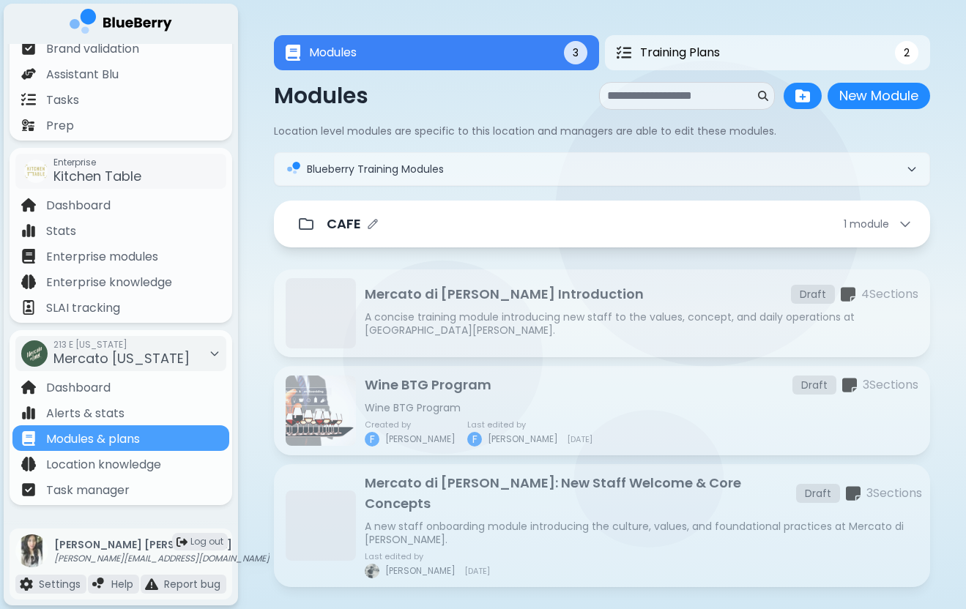
click at [406, 224] on div "CAFE 1 module" at bounding box center [620, 224] width 586 height 21
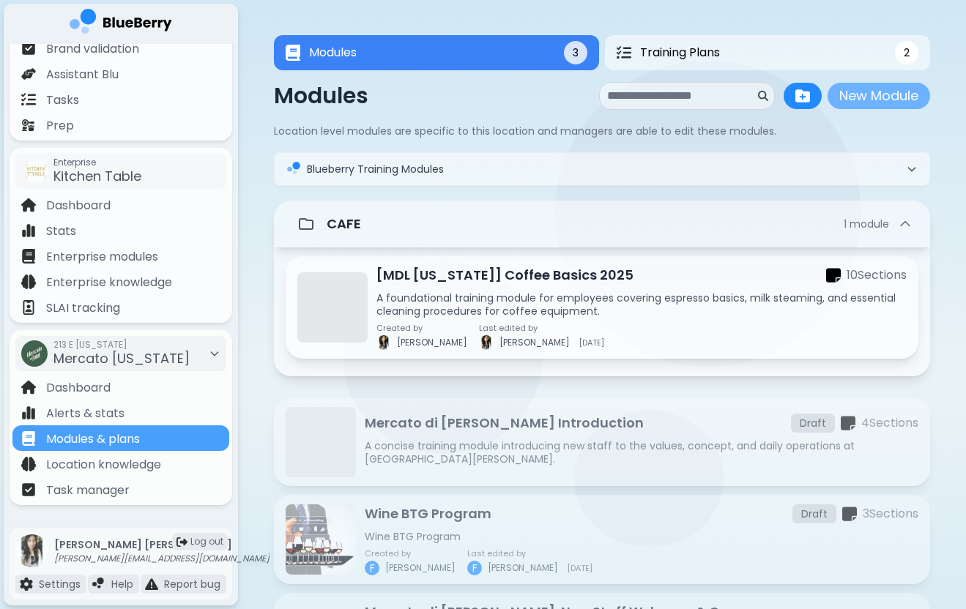
click at [887, 100] on button "New Module" at bounding box center [879, 96] width 103 height 26
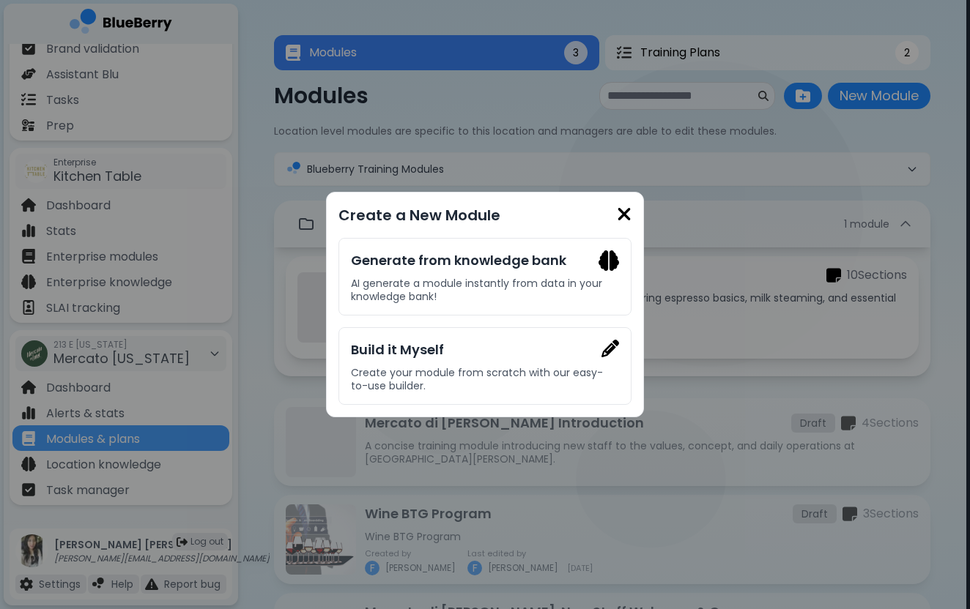
click at [639, 211] on div "Create a New Module Generate from knowledge bank AI generate a module instantly…" at bounding box center [485, 305] width 318 height 226
click at [623, 211] on img at bounding box center [624, 214] width 15 height 20
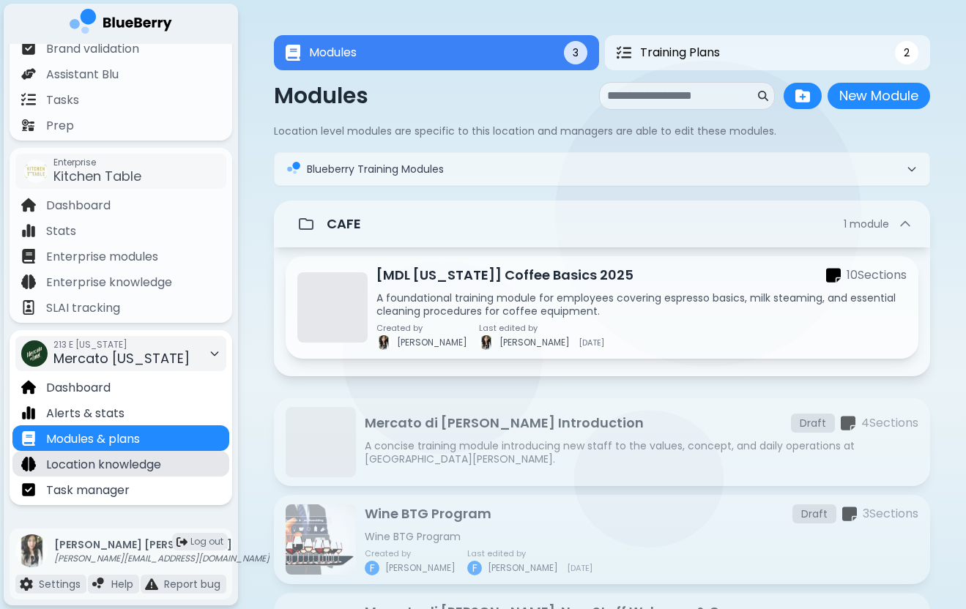
click at [153, 464] on p "Location knowledge" at bounding box center [103, 465] width 115 height 18
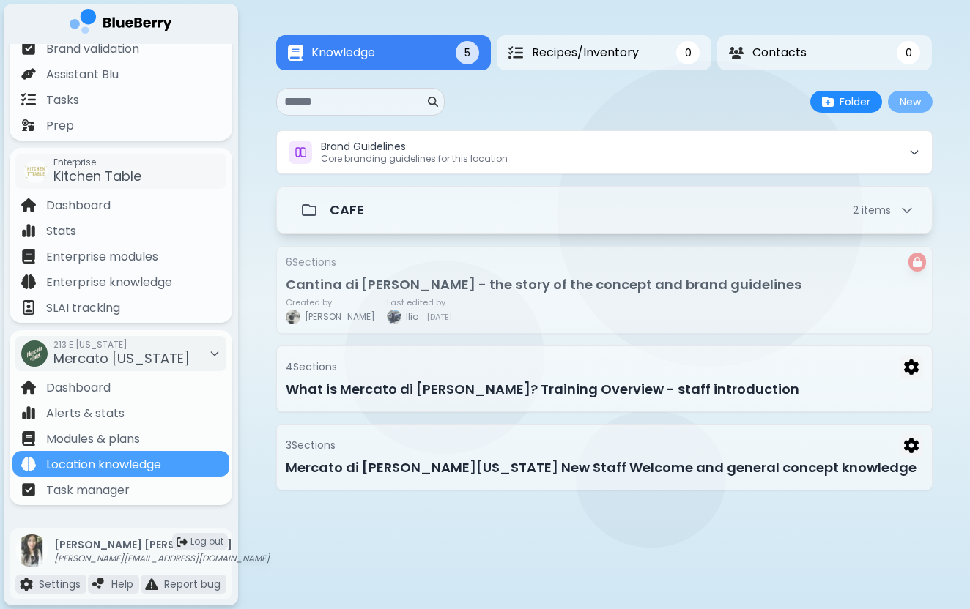
click at [913, 105] on button "New" at bounding box center [910, 102] width 45 height 22
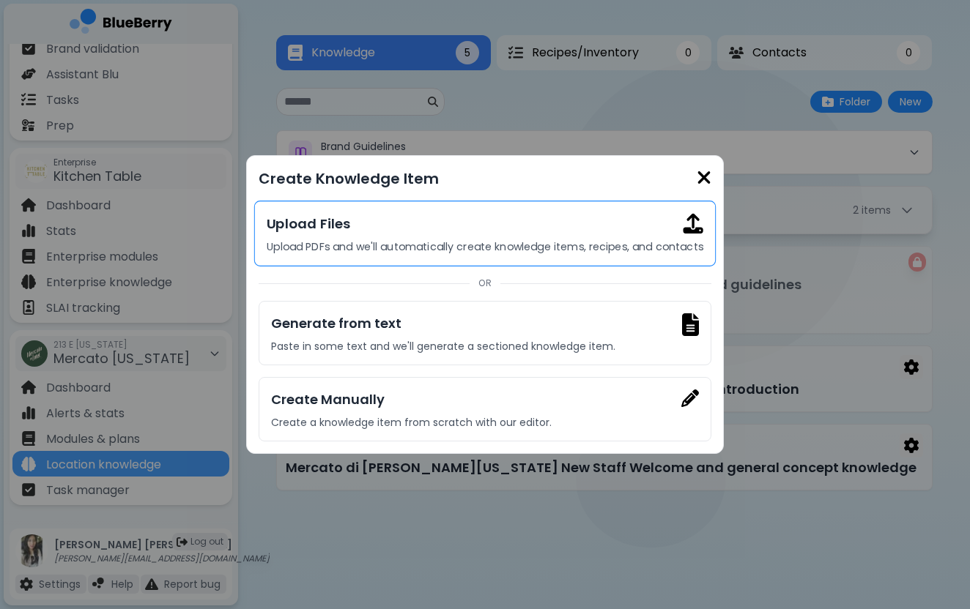
click at [613, 233] on h3 "Upload Files" at bounding box center [485, 223] width 436 height 21
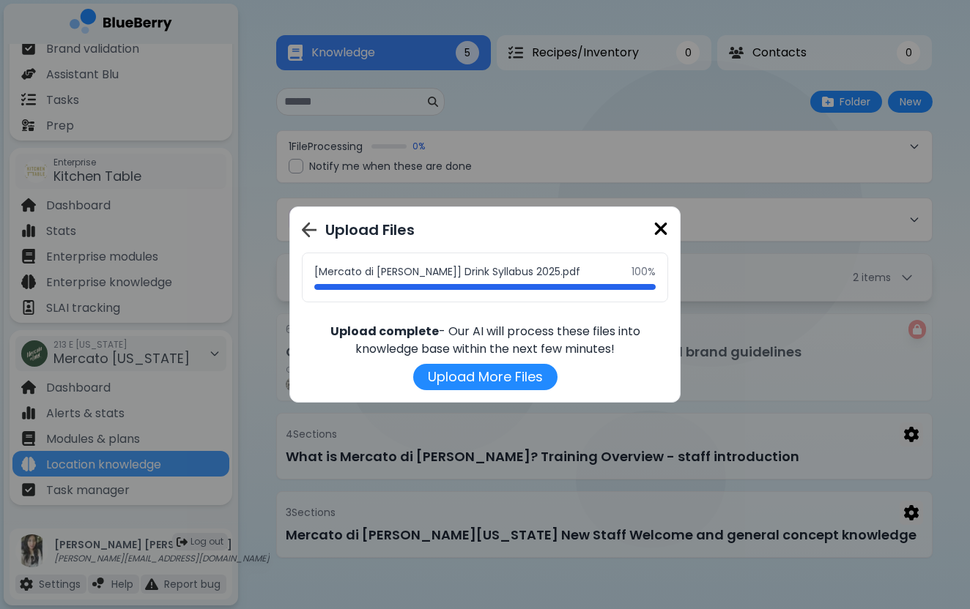
click at [659, 228] on img at bounding box center [660, 229] width 15 height 20
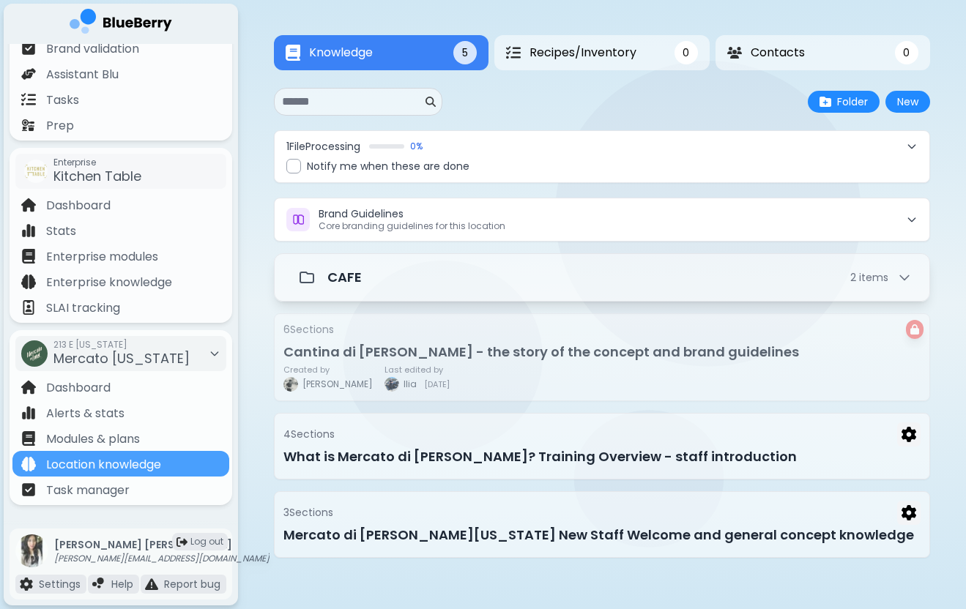
click at [294, 167] on div at bounding box center [293, 166] width 15 height 15
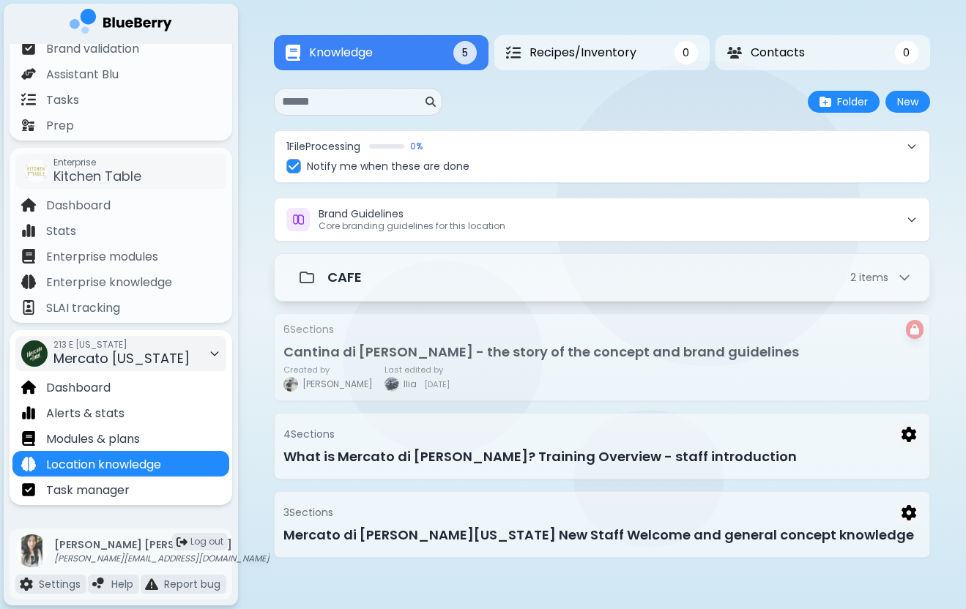
click at [160, 357] on span "Mercato [US_STATE]" at bounding box center [121, 358] width 136 height 18
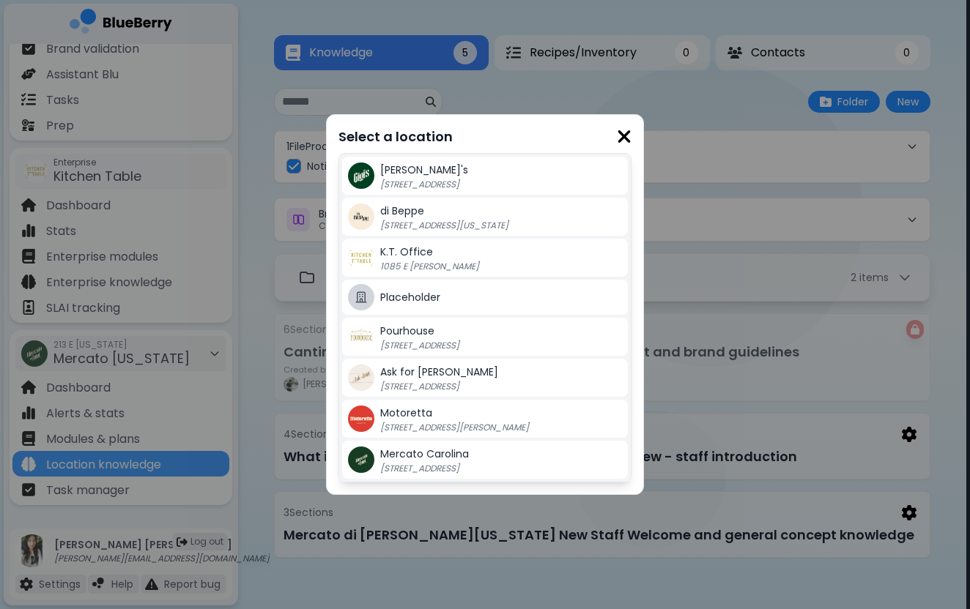
click at [409, 457] on span "Mercato Carolina" at bounding box center [424, 454] width 89 height 15
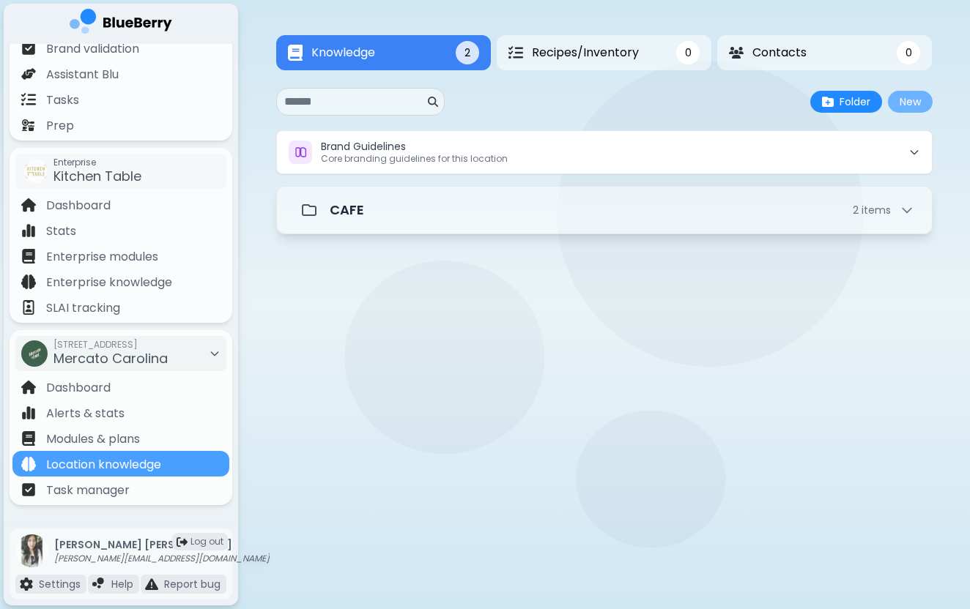
click at [907, 103] on button "New" at bounding box center [910, 102] width 45 height 22
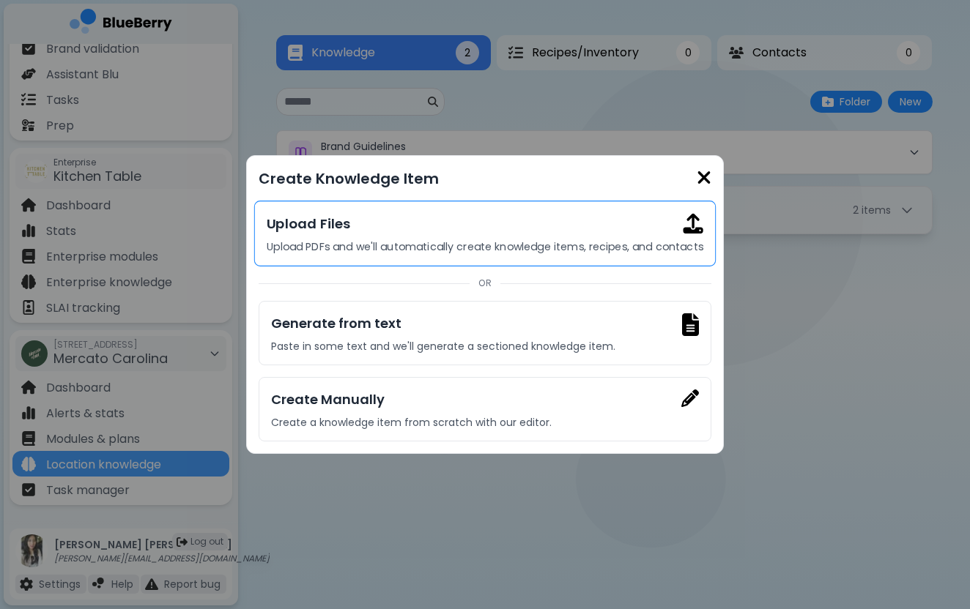
click at [631, 237] on div "Upload Files Upload PDFs and we'll automatically create knowledge items, recipe…" at bounding box center [484, 234] width 461 height 66
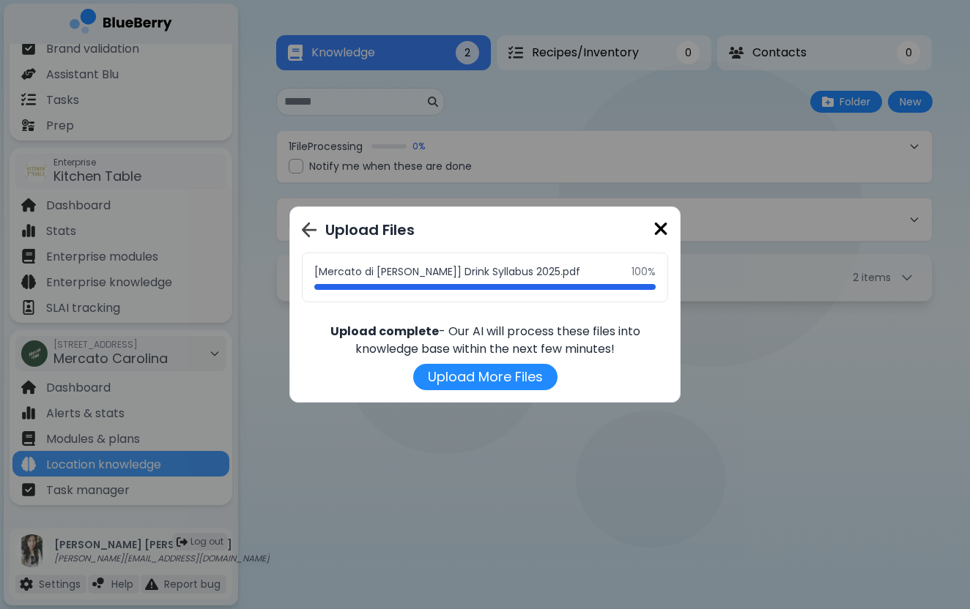
click at [661, 235] on img at bounding box center [660, 229] width 15 height 20
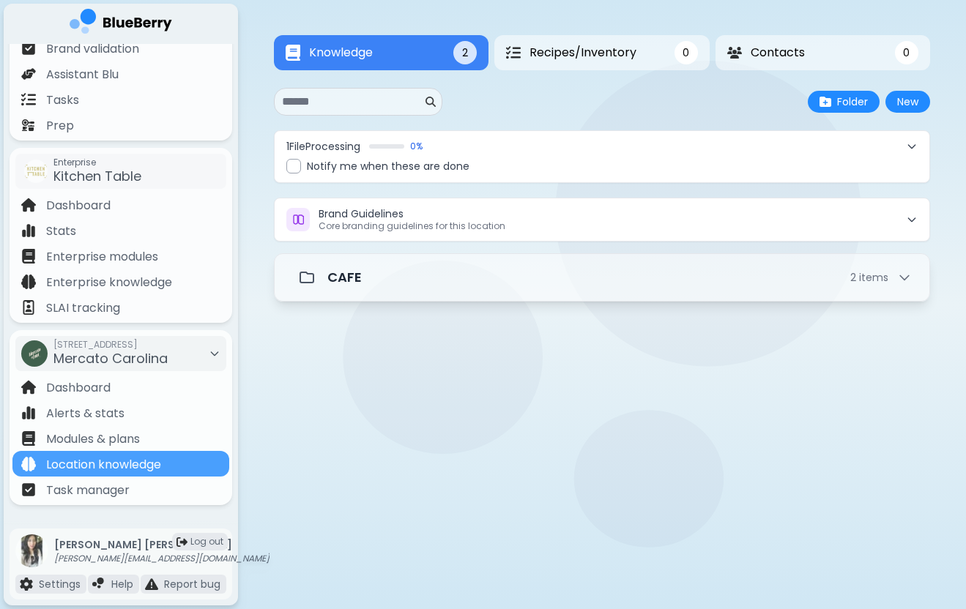
click at [294, 166] on div at bounding box center [293, 166] width 15 height 15
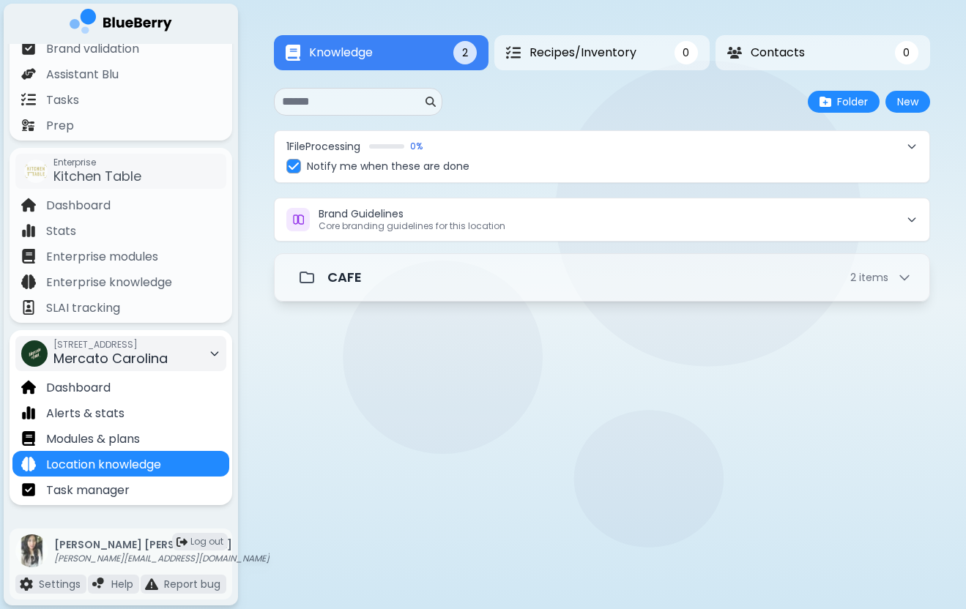
click at [168, 355] on div "[STREET_ADDRESS]" at bounding box center [110, 354] width 114 height 32
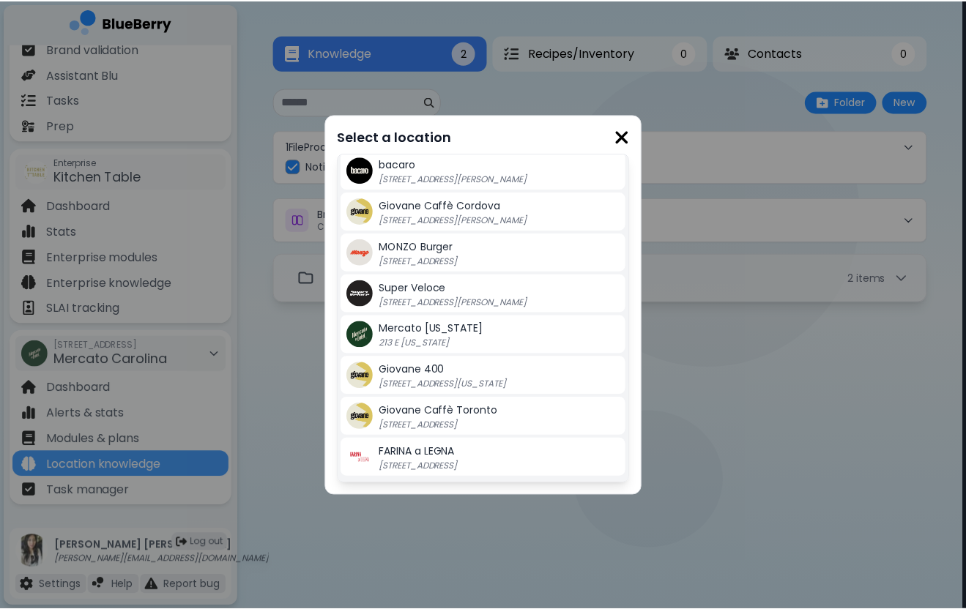
scroll to position [331, 0]
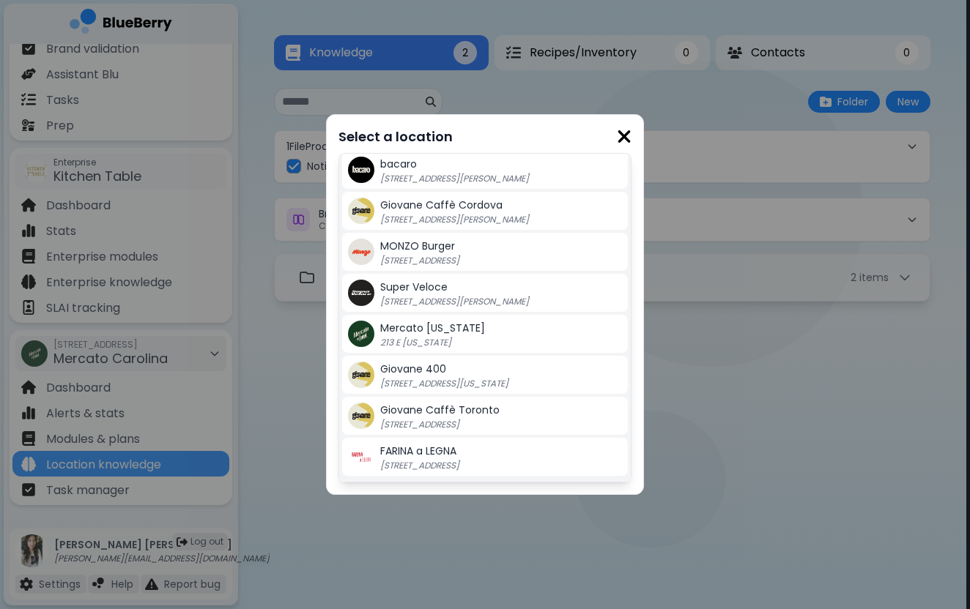
click at [457, 344] on p "213 E [US_STATE]" at bounding box center [471, 343] width 183 height 12
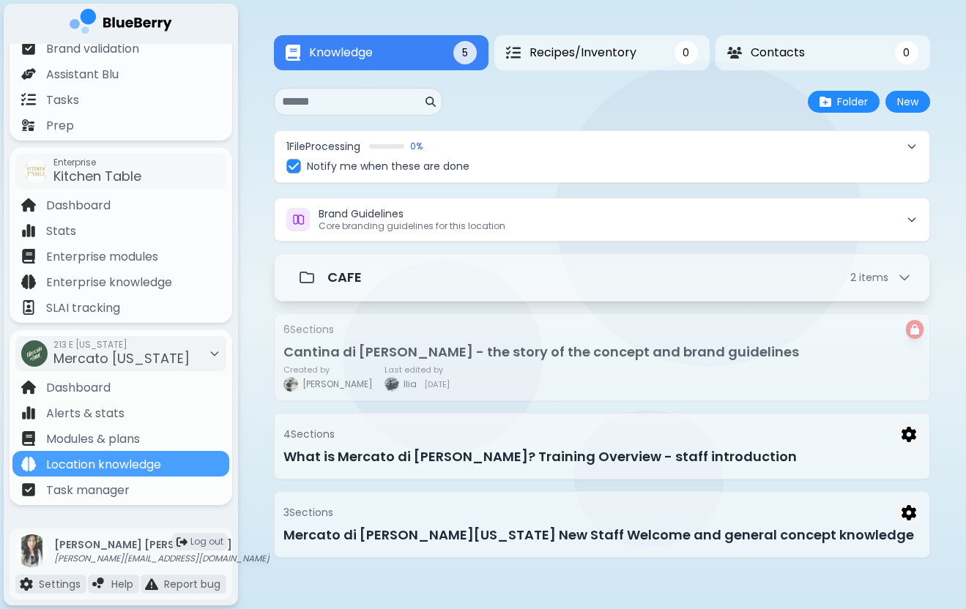
click at [261, 286] on div "Knowledge 5 Recipes/Inventory 0 Contacts 0 Knowledge 5 0 0 New Folder New 1 Fil…" at bounding box center [602, 296] width 728 height 593
click at [256, 313] on div "Knowledge 5 Recipes/Inventory 0 Contacts 0 Knowledge 5 0 0 New Folder New 1 Fil…" at bounding box center [602, 296] width 728 height 593
click at [888, 101] on button "New" at bounding box center [907, 102] width 45 height 22
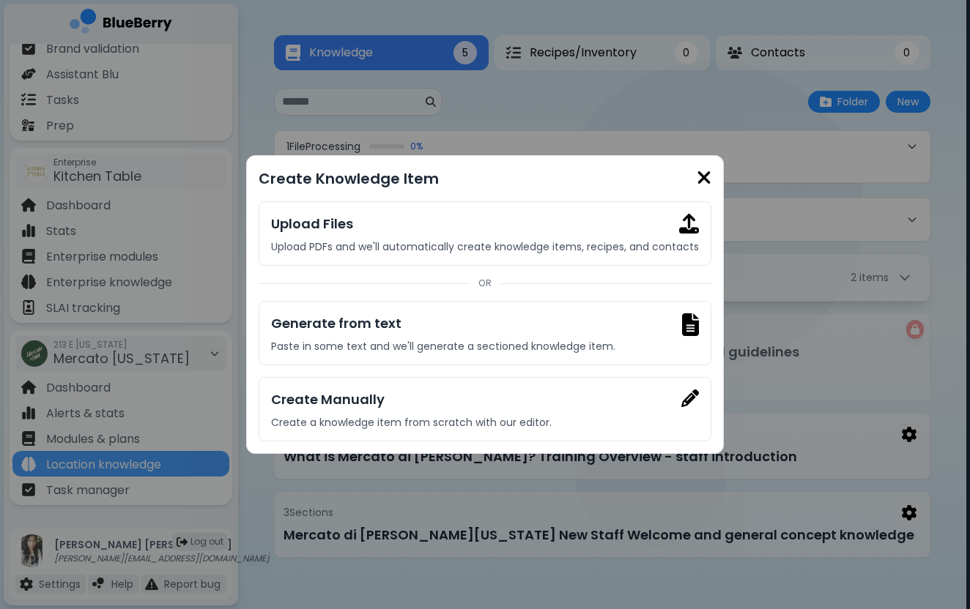
click at [702, 178] on img at bounding box center [703, 178] width 15 height 20
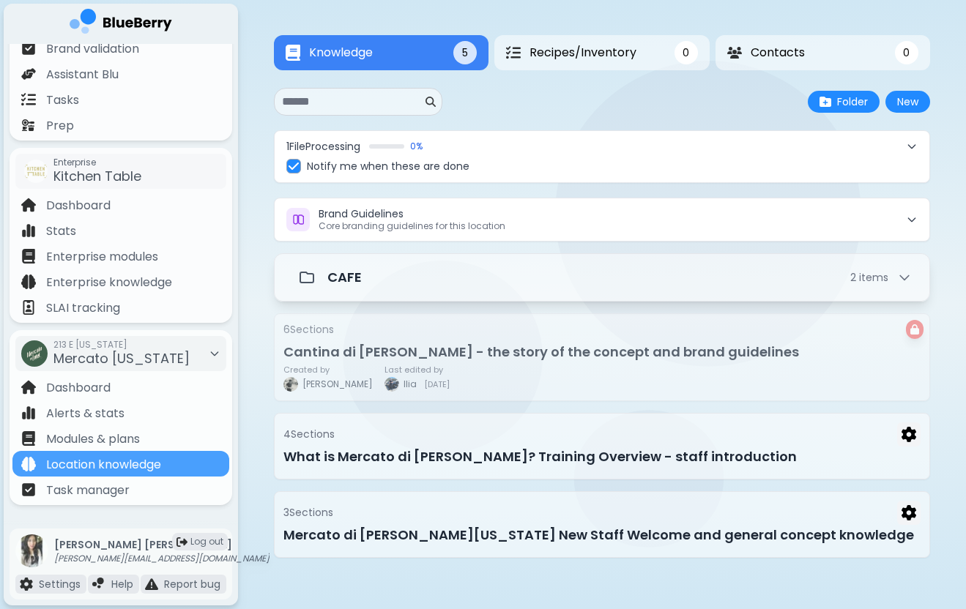
click at [247, 316] on div "Knowledge 5 Recipes/Inventory 0 Contacts 0 Knowledge 5 0 0 New Folder New 1 Fil…" at bounding box center [602, 296] width 728 height 593
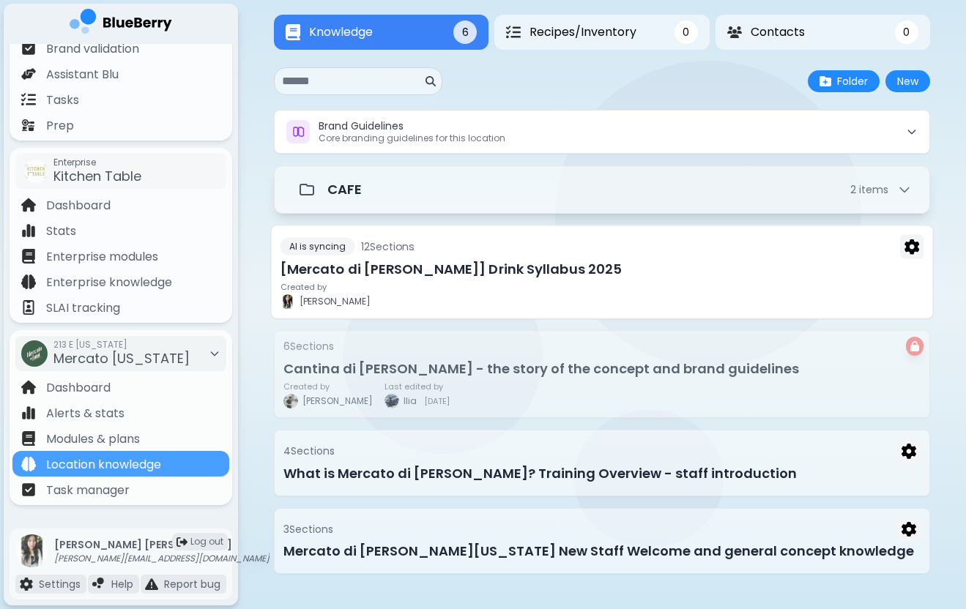
scroll to position [21, 0]
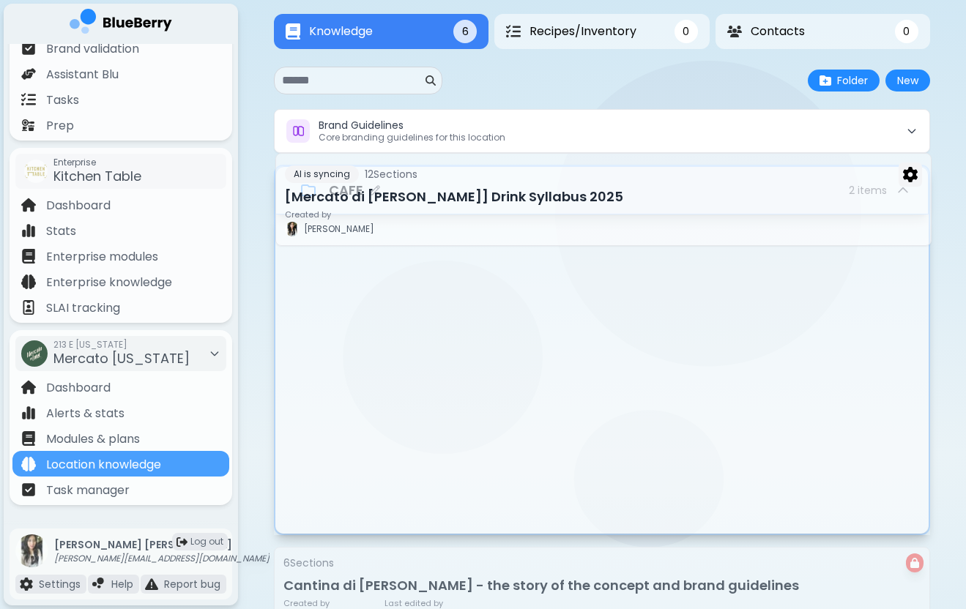
drag, startPoint x: 468, startPoint y: 280, endPoint x: 469, endPoint y: 204, distance: 75.4
click at [469, 204] on div "Brand Guidelines Core branding guidelines for this location CAFE 2 item s 6 Sec…" at bounding box center [602, 497] width 656 height 776
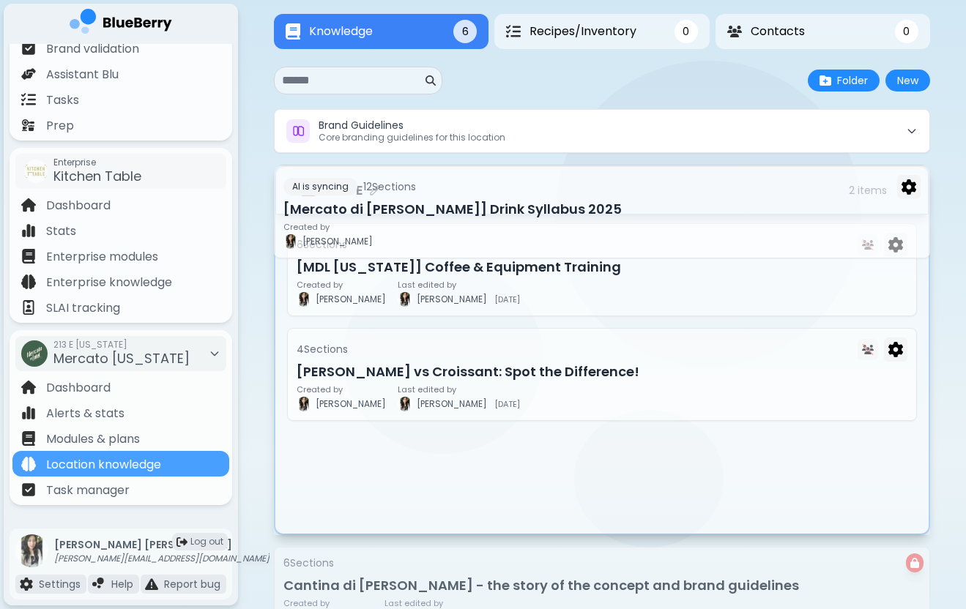
scroll to position [0, 0]
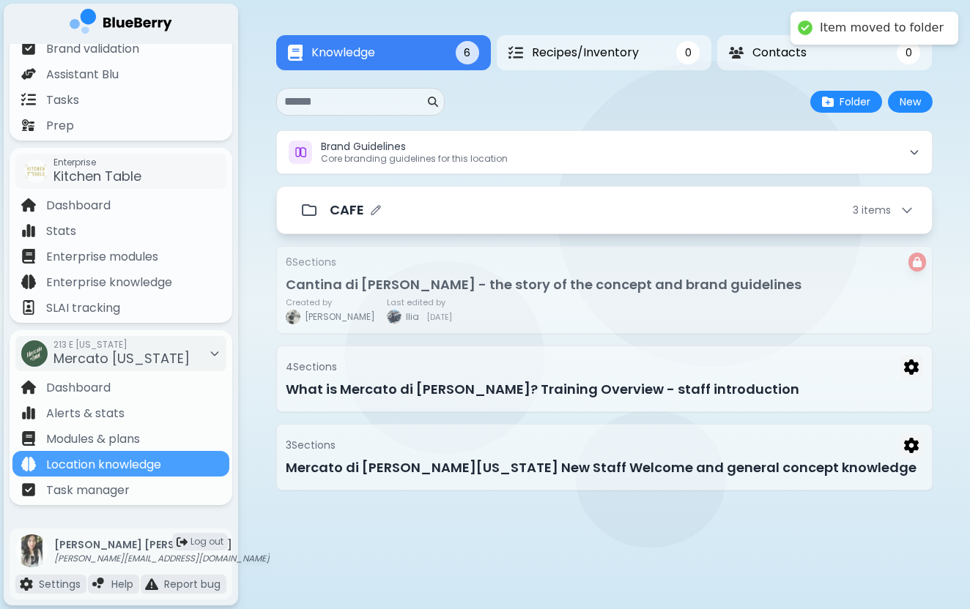
click at [469, 212] on div "CAFE 3 item s" at bounding box center [622, 210] width 584 height 21
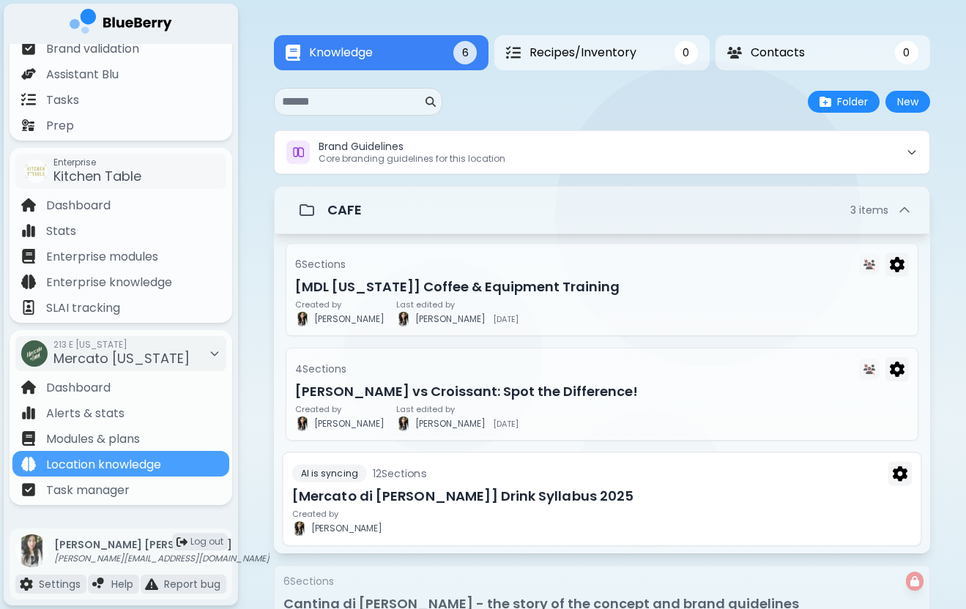
click at [456, 497] on h3 "[Mercato di [PERSON_NAME]] Drink Syllabus 2025" at bounding box center [602, 496] width 620 height 21
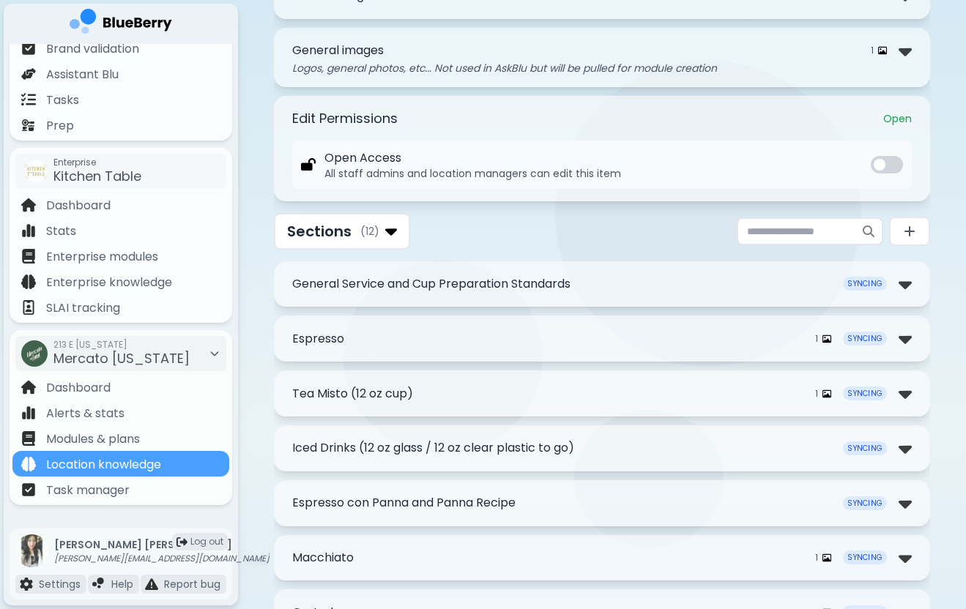
scroll to position [127, 0]
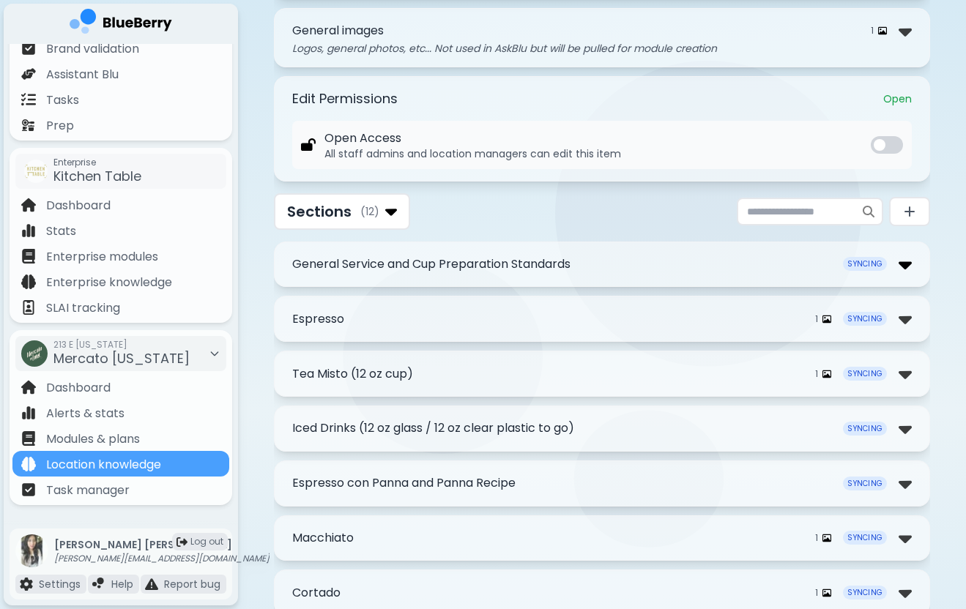
click at [906, 272] on img at bounding box center [905, 264] width 13 height 21
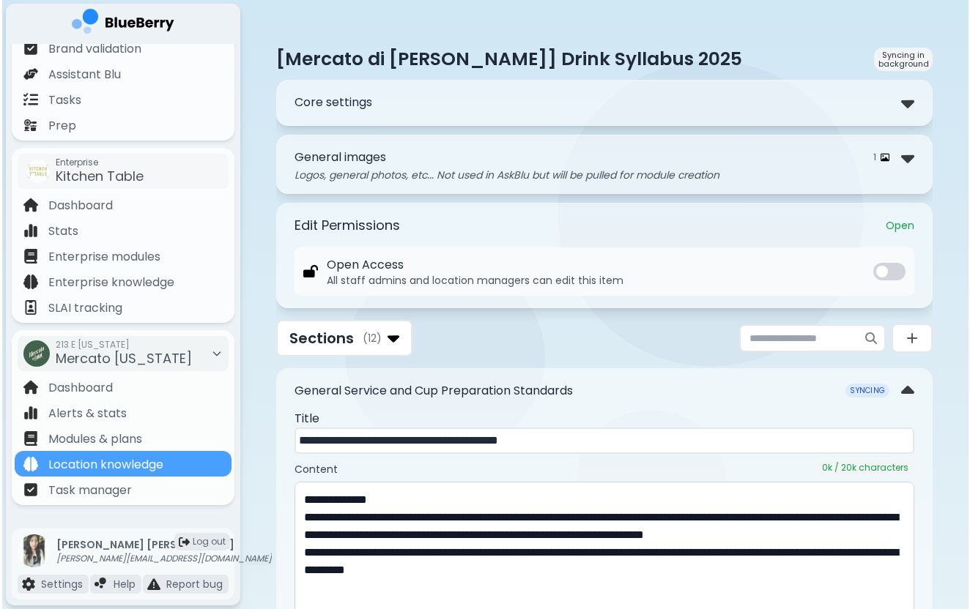
scroll to position [0, 0]
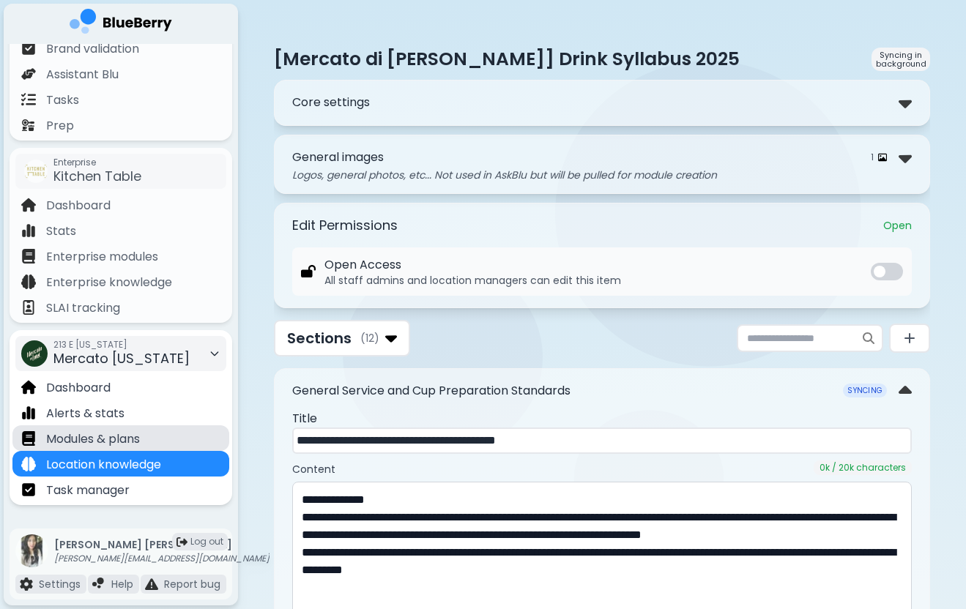
click at [138, 431] on p "Modules & plans" at bounding box center [93, 440] width 94 height 18
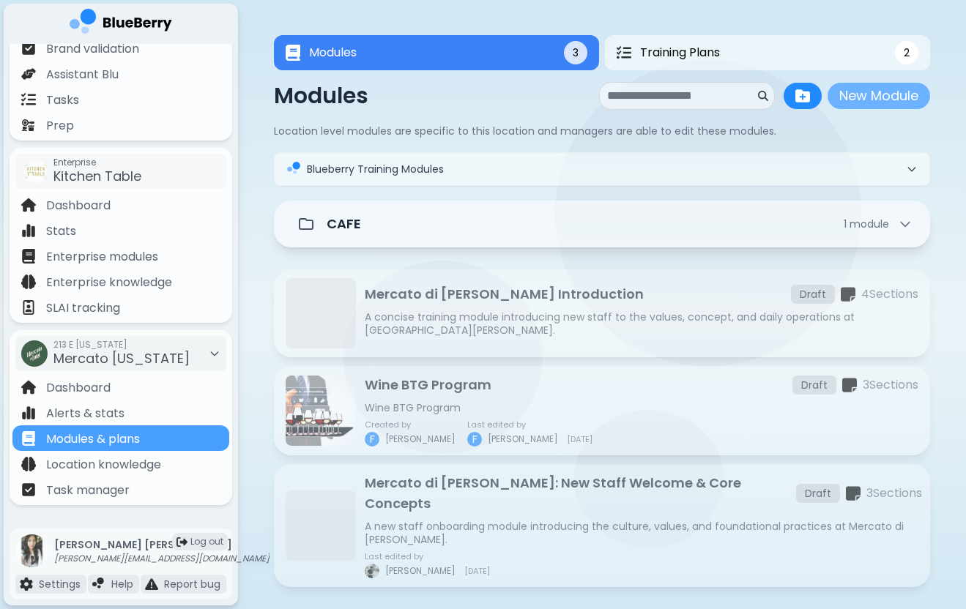
click at [909, 94] on button "New Module" at bounding box center [879, 96] width 103 height 26
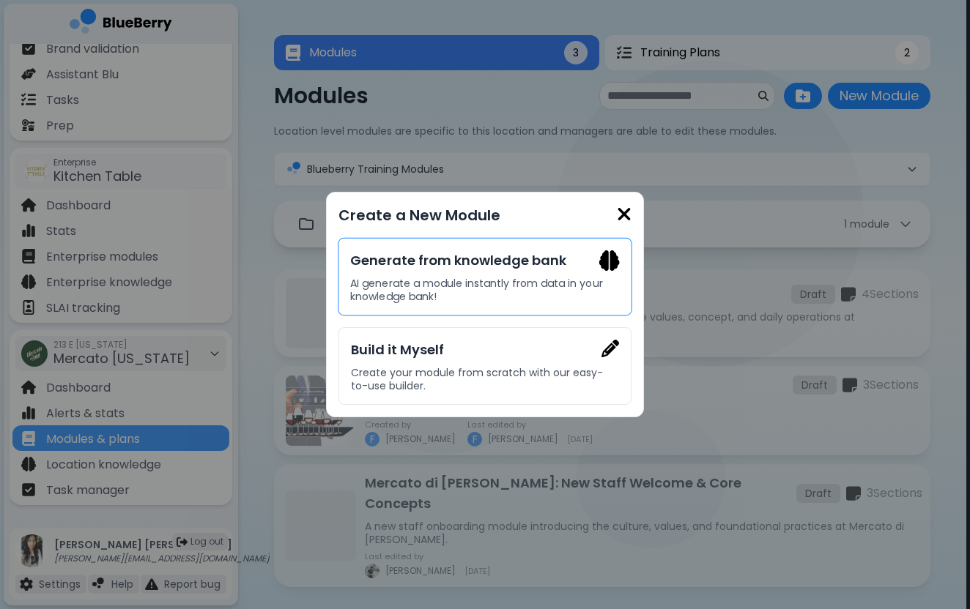
click at [493, 280] on p "AI generate a module instantly from data in your knowledge bank!" at bounding box center [484, 290] width 269 height 26
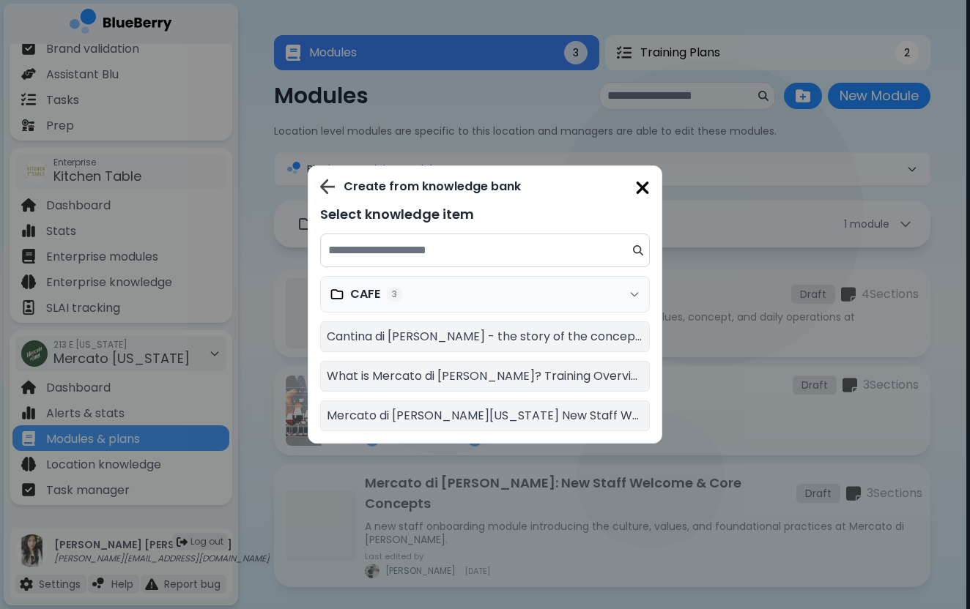
click at [456, 290] on div "CAFE 3" at bounding box center [485, 294] width 330 height 37
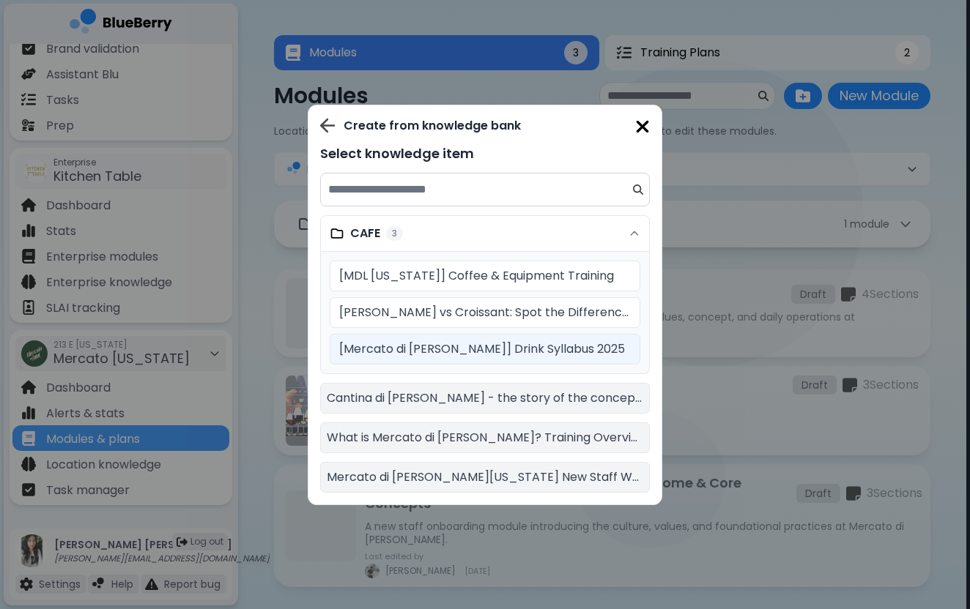
click at [455, 352] on p "[Mercato di [PERSON_NAME]] Drink Syllabus 2025" at bounding box center [484, 350] width 291 height 18
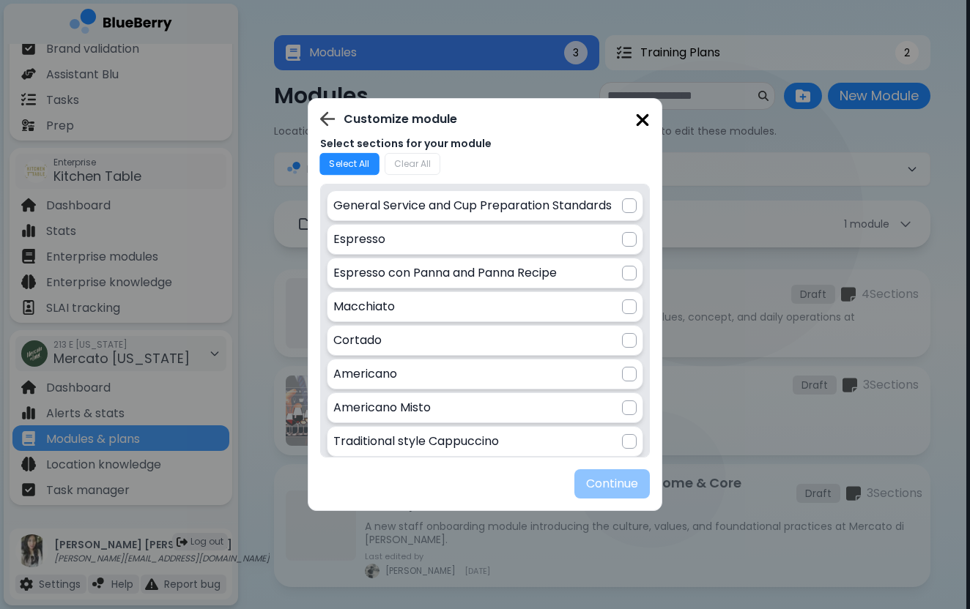
click at [341, 154] on button "Select All" at bounding box center [349, 163] width 60 height 23
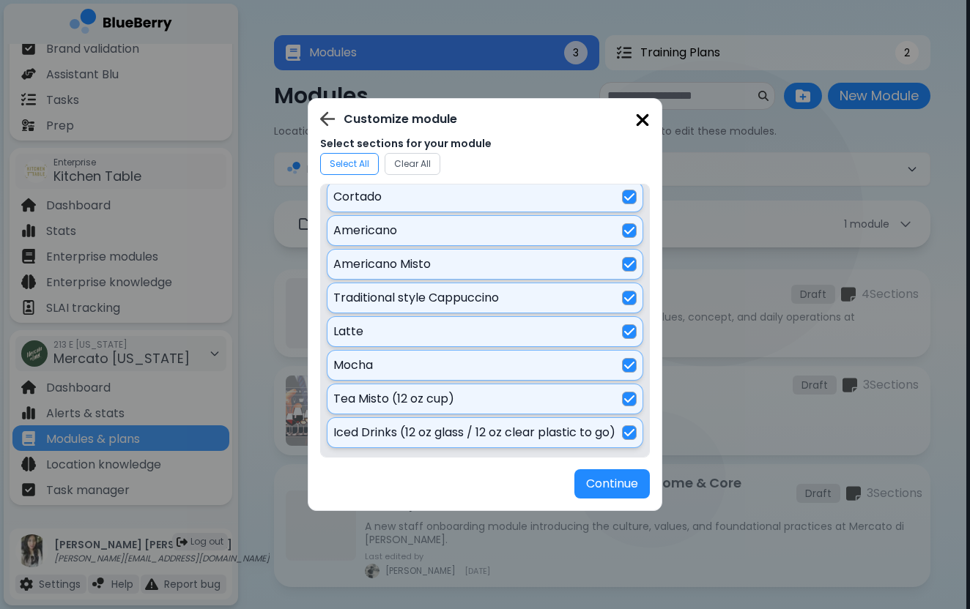
scroll to position [144, 0]
click at [593, 486] on button "Continue" at bounding box center [611, 484] width 77 height 30
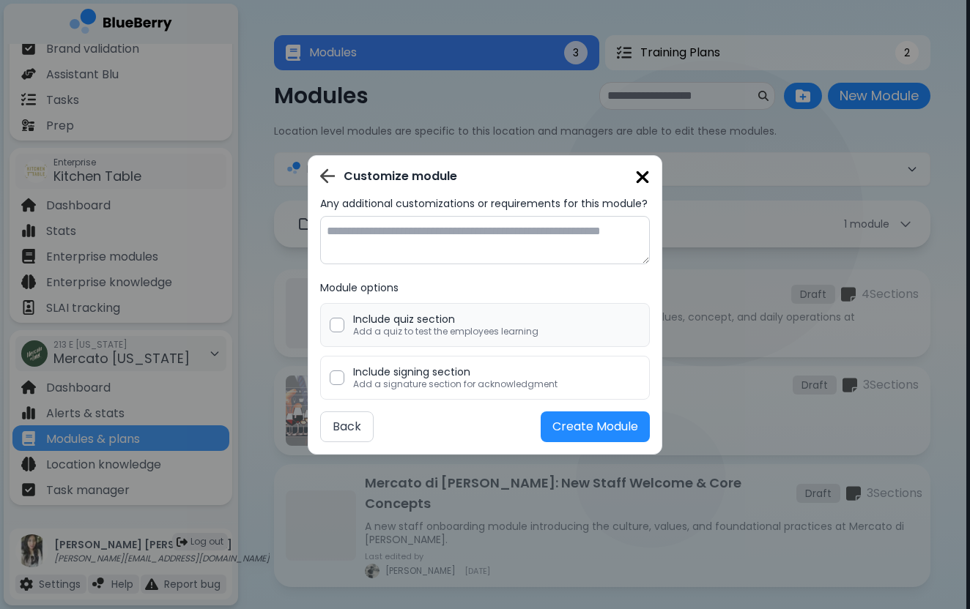
click at [512, 330] on p "Add a quiz to test the employees learning" at bounding box center [445, 332] width 185 height 12
click at [573, 431] on button "Create Module" at bounding box center [594, 427] width 109 height 31
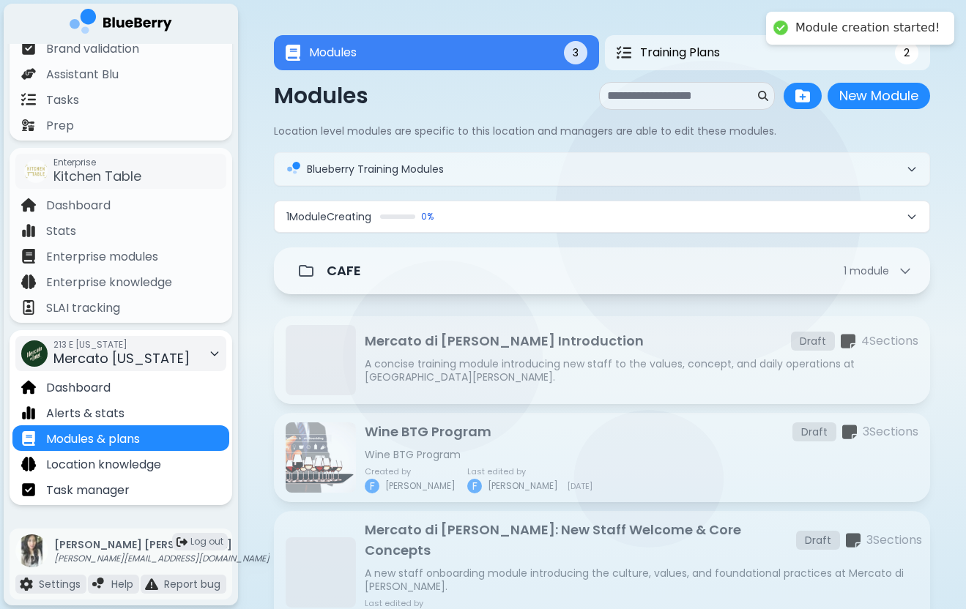
click at [153, 360] on span "Mercato [US_STATE]" at bounding box center [121, 358] width 136 height 18
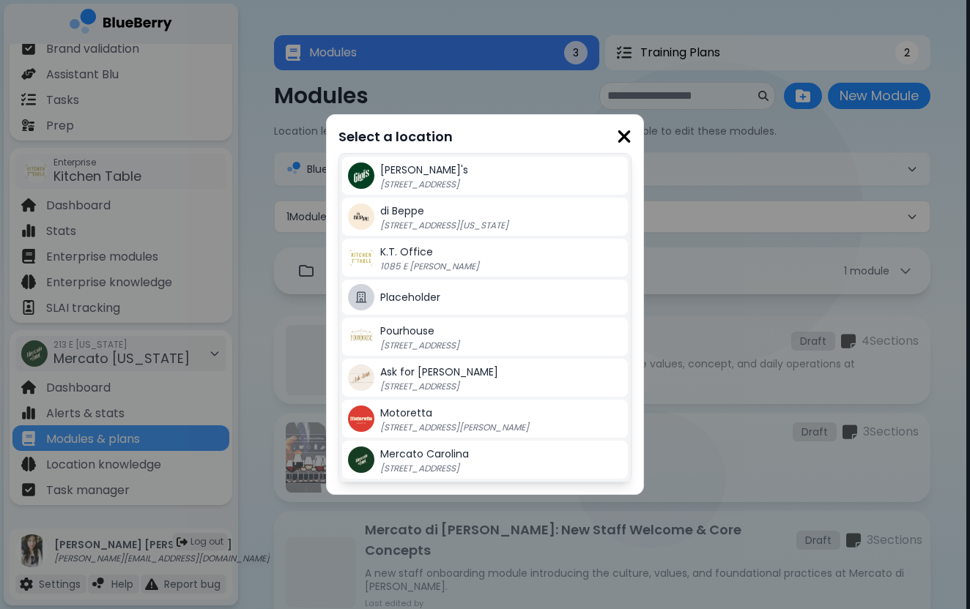
scroll to position [0, 0]
click at [443, 455] on span "Mercato Carolina" at bounding box center [424, 454] width 89 height 15
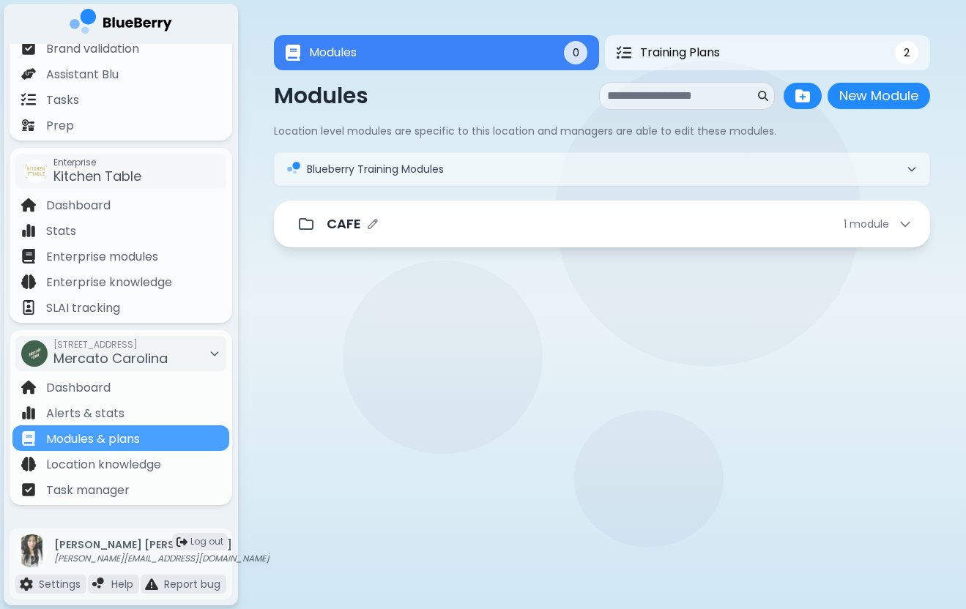
click at [380, 228] on div "CAFE 1 module" at bounding box center [620, 224] width 586 height 21
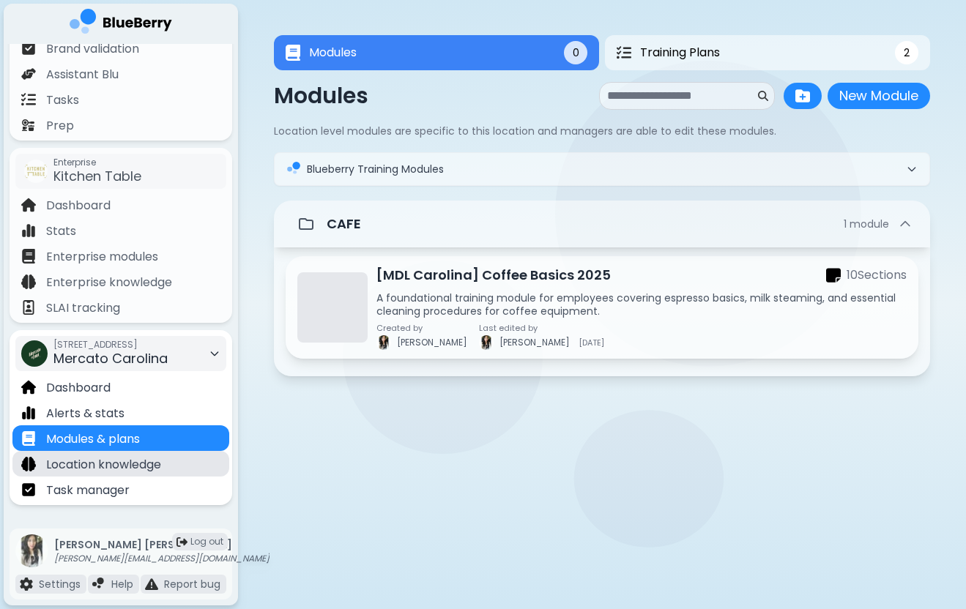
click at [161, 460] on p "Location knowledge" at bounding box center [103, 465] width 115 height 18
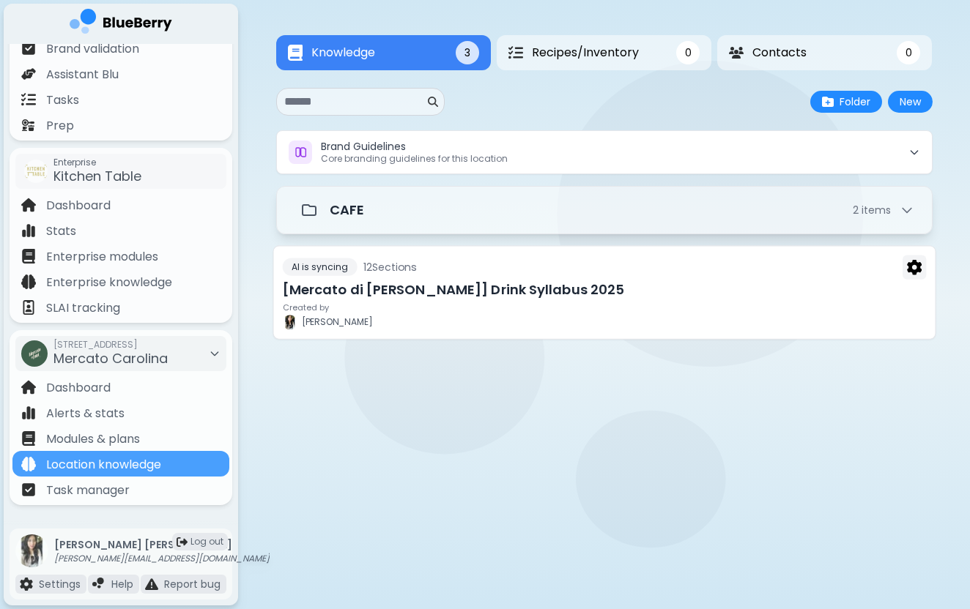
click at [518, 291] on h3 "[Mercato di [PERSON_NAME]] Drink Syllabus 2025" at bounding box center [604, 290] width 644 height 21
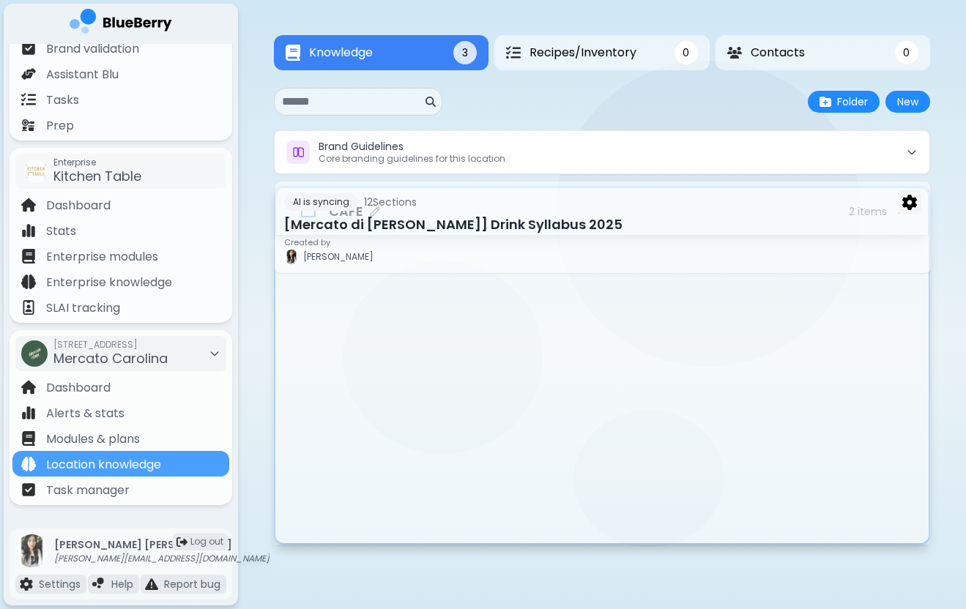
drag, startPoint x: 576, startPoint y: 294, endPoint x: 574, endPoint y: 223, distance: 70.3
click at [574, 223] on div "Brand Guidelines Core branding guidelines for this location CAFE 2 item s 7 Sec…" at bounding box center [602, 389] width 656 height 519
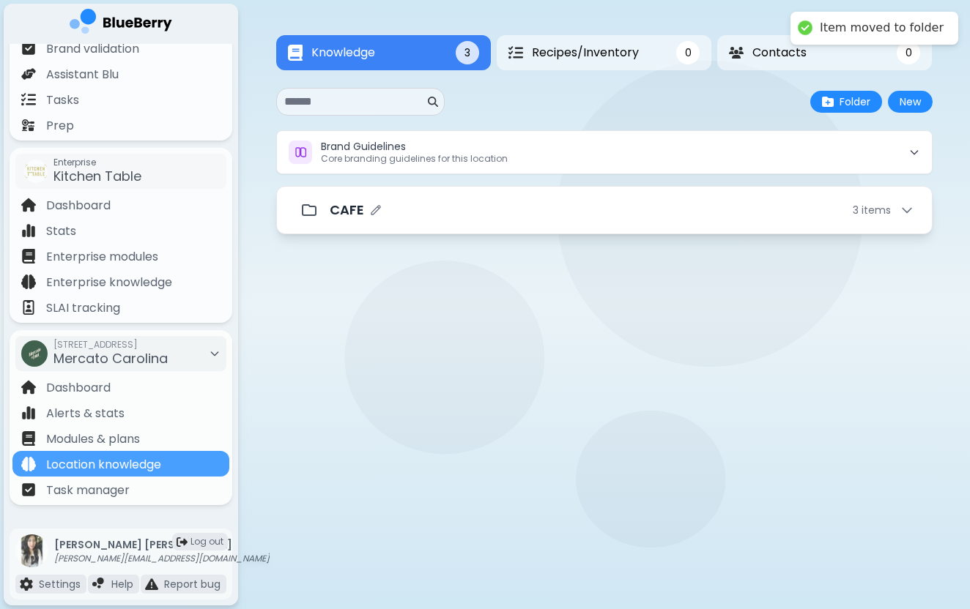
click at [577, 223] on div "CAFE 3 item s" at bounding box center [604, 210] width 620 height 29
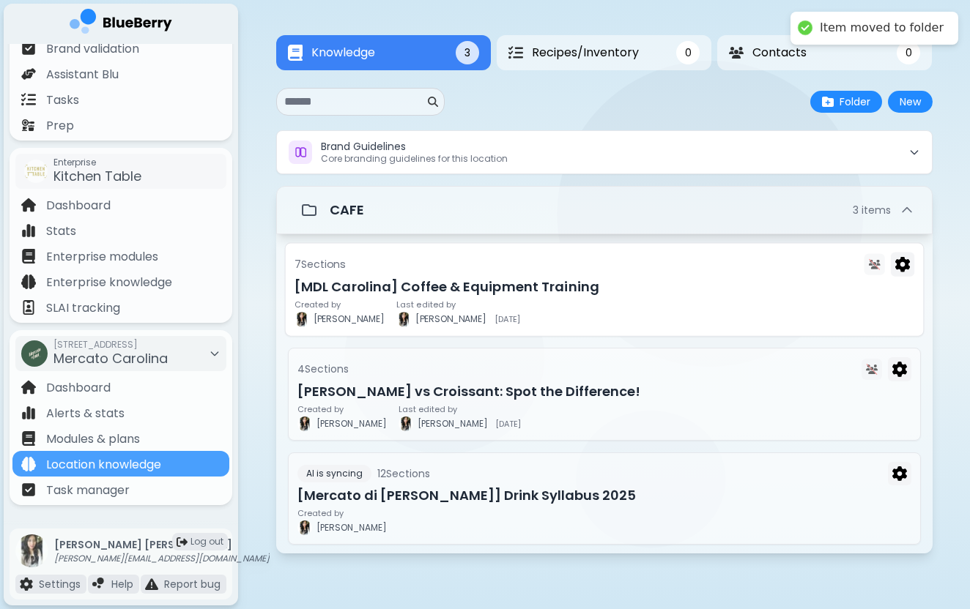
click at [581, 289] on h3 "[MDL Carolina] Coffee & Equipment Training" at bounding box center [604, 287] width 620 height 21
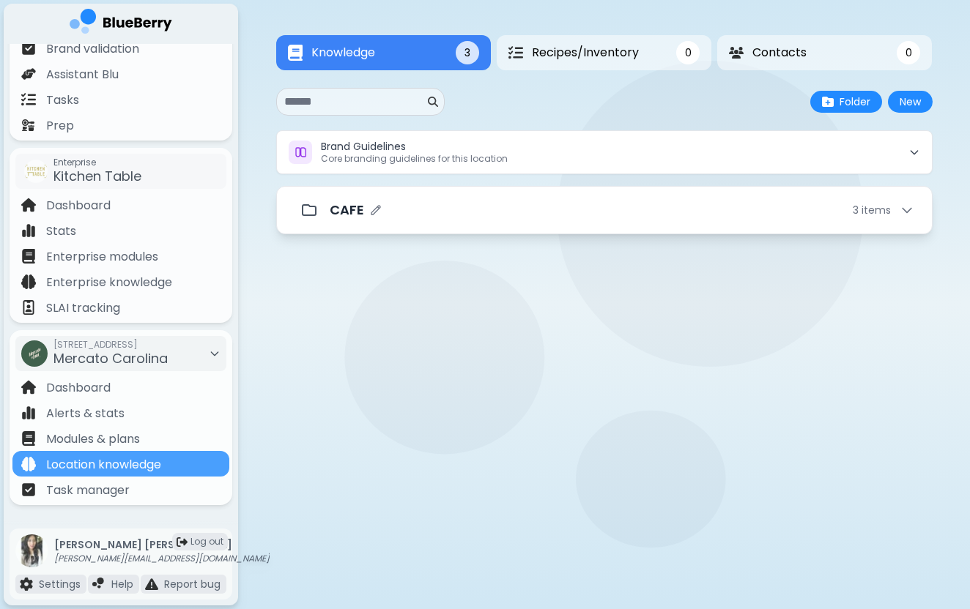
click at [599, 218] on div "CAFE 3 item s" at bounding box center [622, 210] width 584 height 21
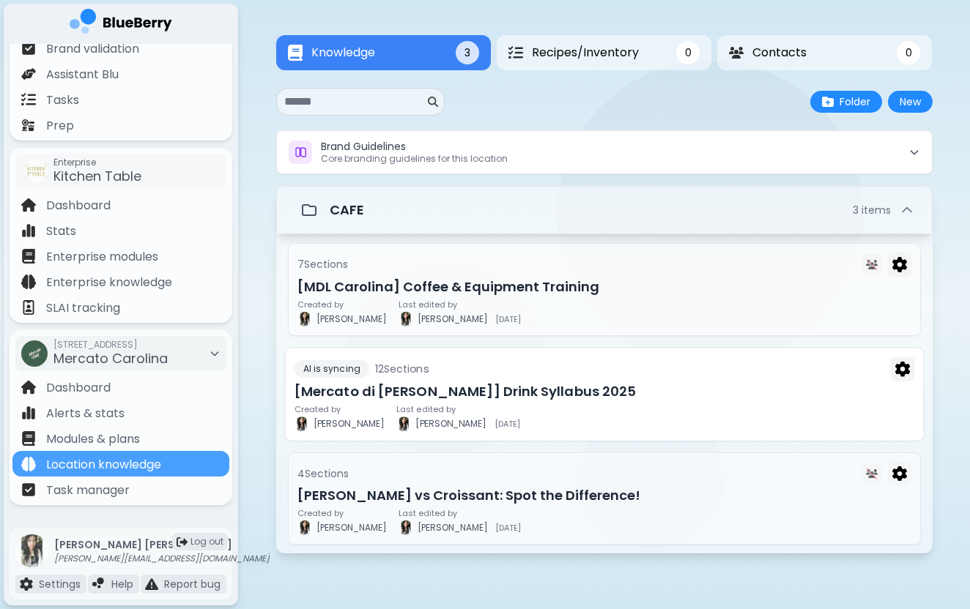
click at [554, 382] on h3 "[Mercato di [PERSON_NAME]] Drink Syllabus 2025" at bounding box center [604, 391] width 620 height 21
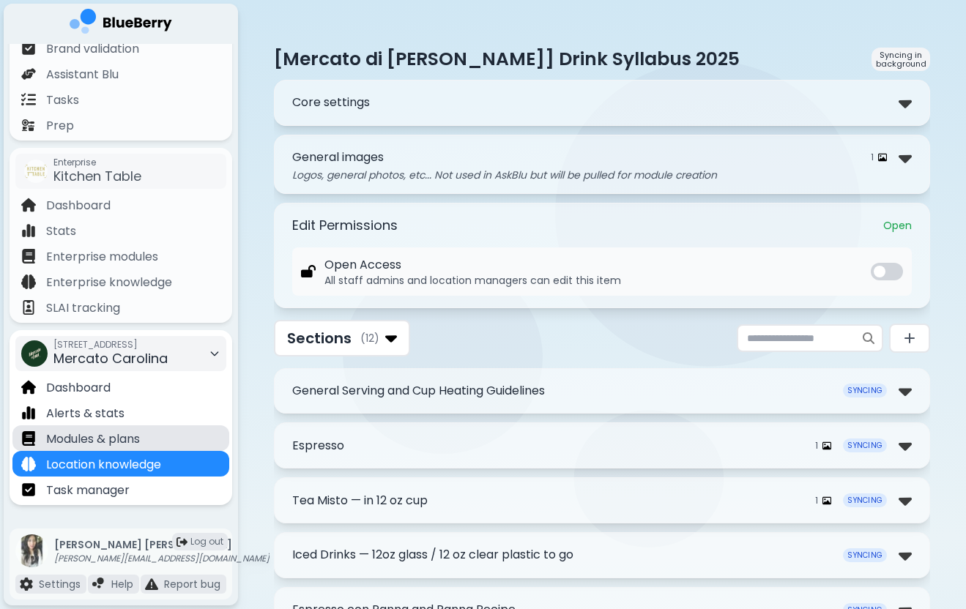
click at [157, 444] on div "Modules & plans" at bounding box center [120, 438] width 217 height 26
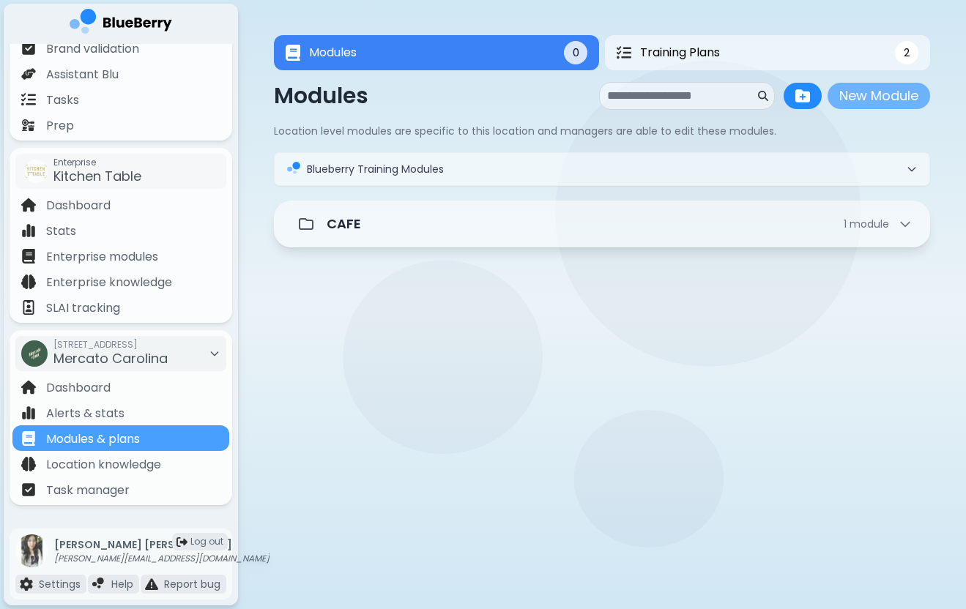
click at [852, 104] on button "New Module" at bounding box center [879, 96] width 103 height 26
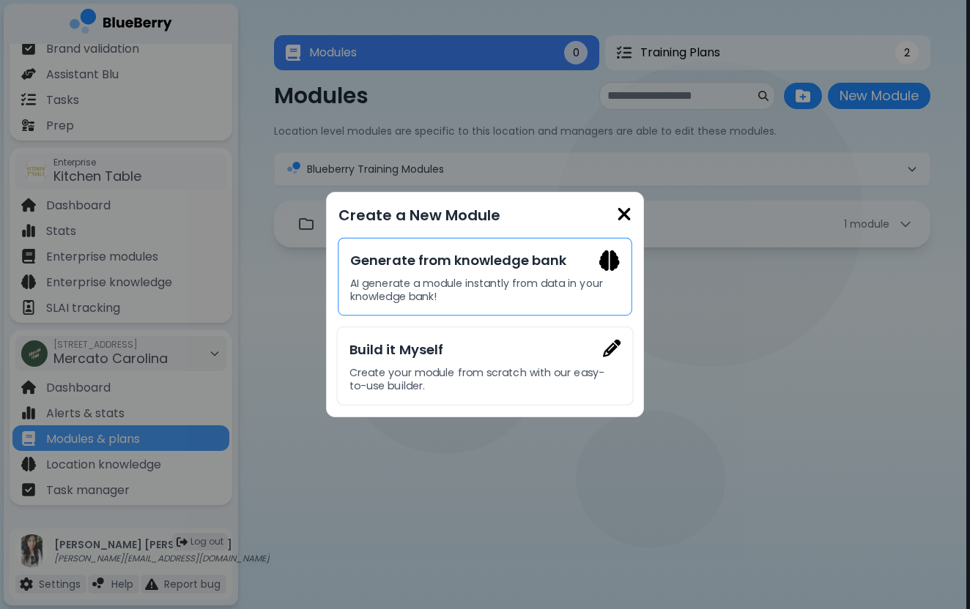
click at [464, 283] on p "AI generate a module instantly from data in your knowledge bank!" at bounding box center [484, 290] width 269 height 26
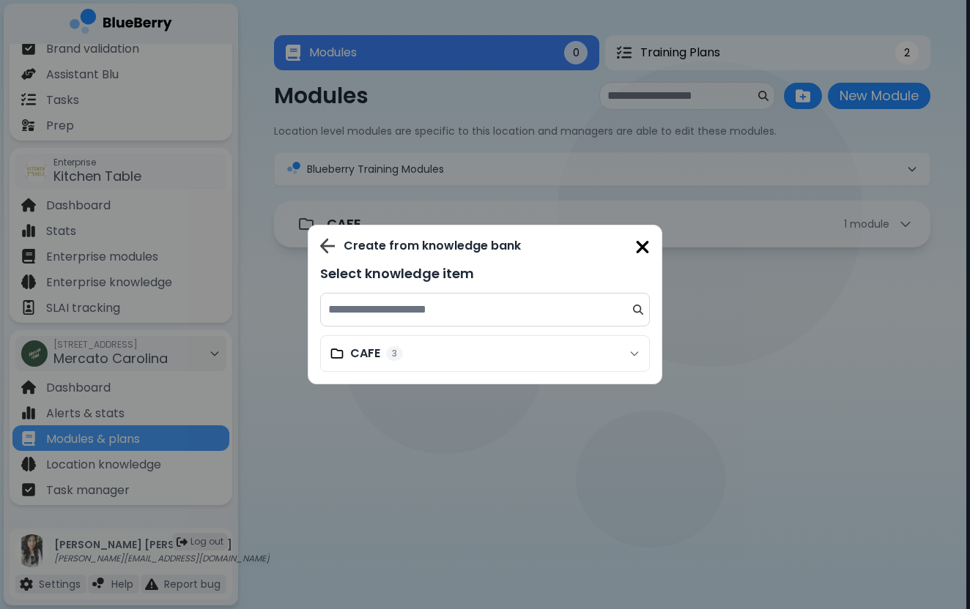
click at [425, 316] on input at bounding box center [479, 310] width 302 height 18
click at [425, 354] on div "CAFE 3" at bounding box center [485, 353] width 330 height 37
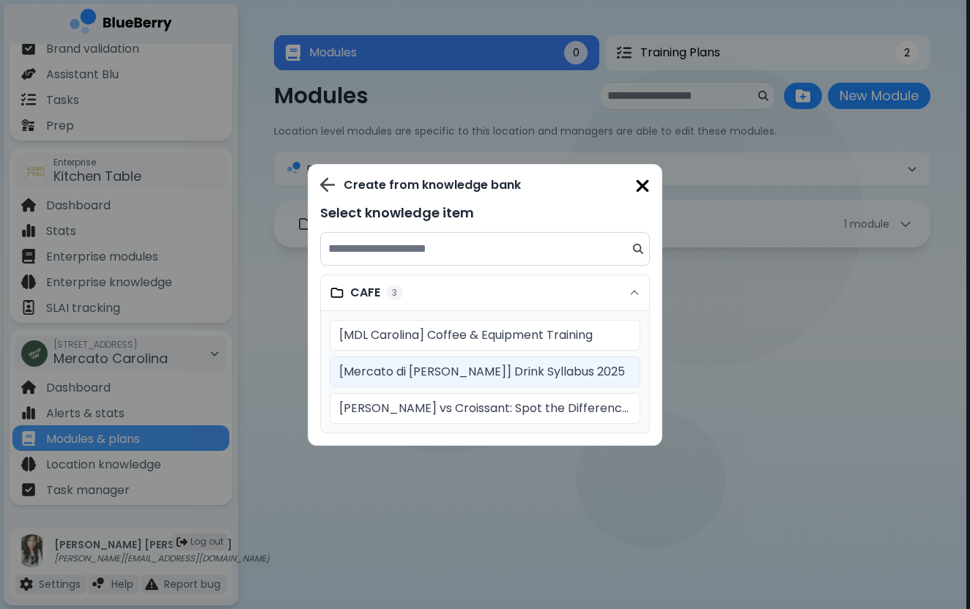
click at [438, 372] on p "[Mercato di [PERSON_NAME]] Drink Syllabus 2025" at bounding box center [484, 372] width 291 height 18
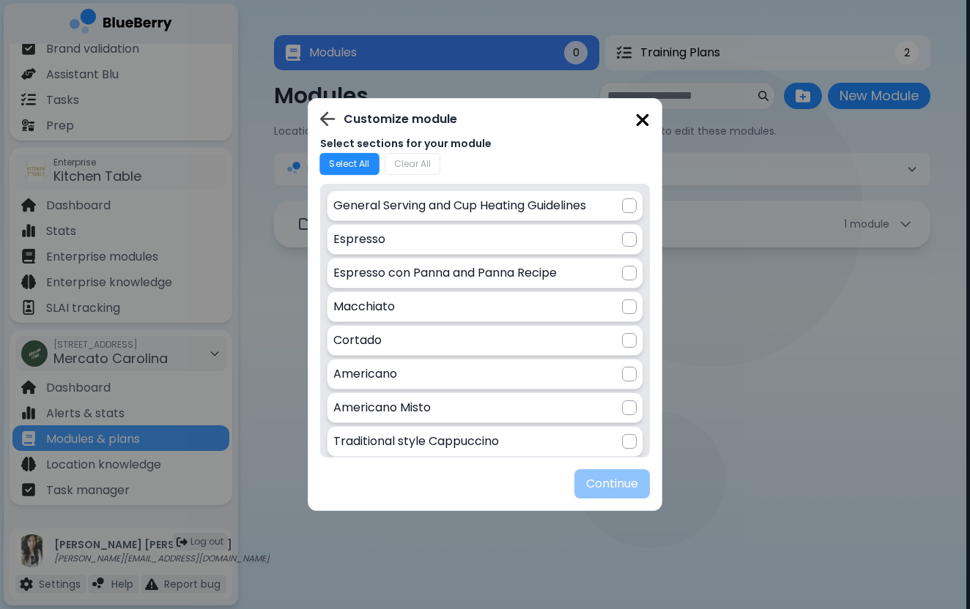
click at [361, 161] on button "Select All" at bounding box center [349, 163] width 60 height 23
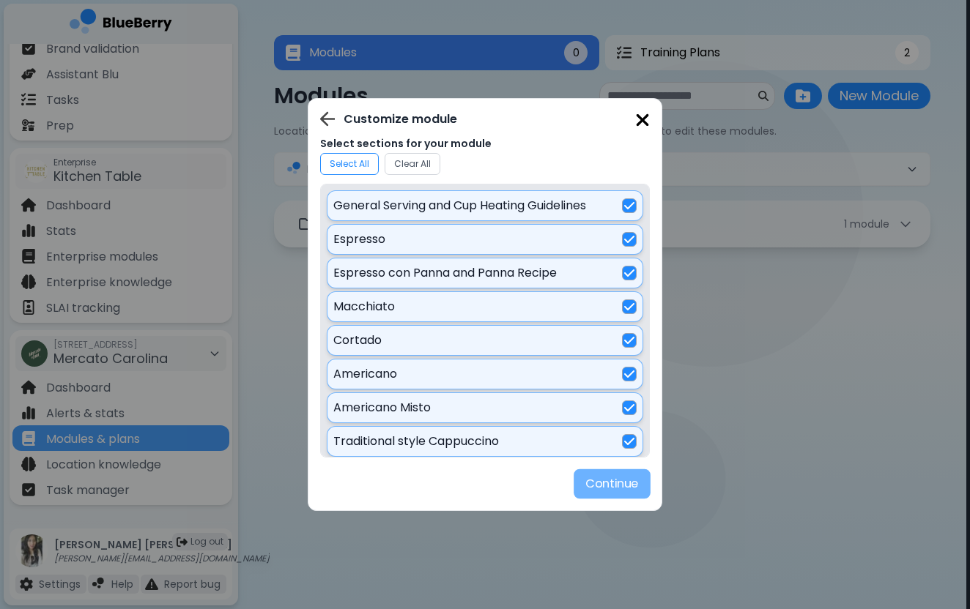
click at [587, 488] on button "Continue" at bounding box center [611, 484] width 77 height 30
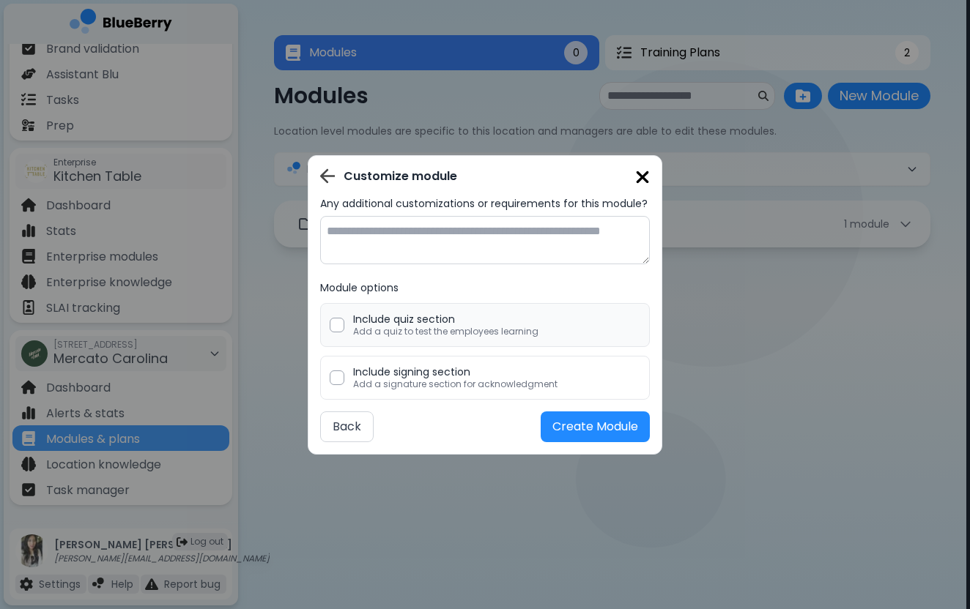
click at [411, 335] on p "Add a quiz to test the employees learning" at bounding box center [445, 332] width 185 height 12
click at [551, 428] on button "Create Module" at bounding box center [594, 427] width 109 height 31
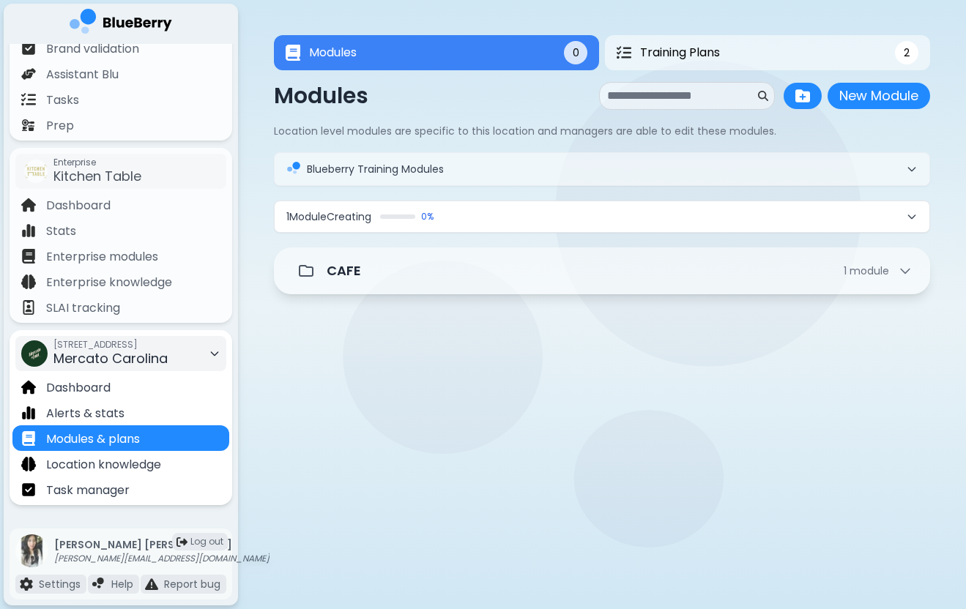
click at [168, 358] on div "[STREET_ADDRESS]" at bounding box center [110, 354] width 114 height 32
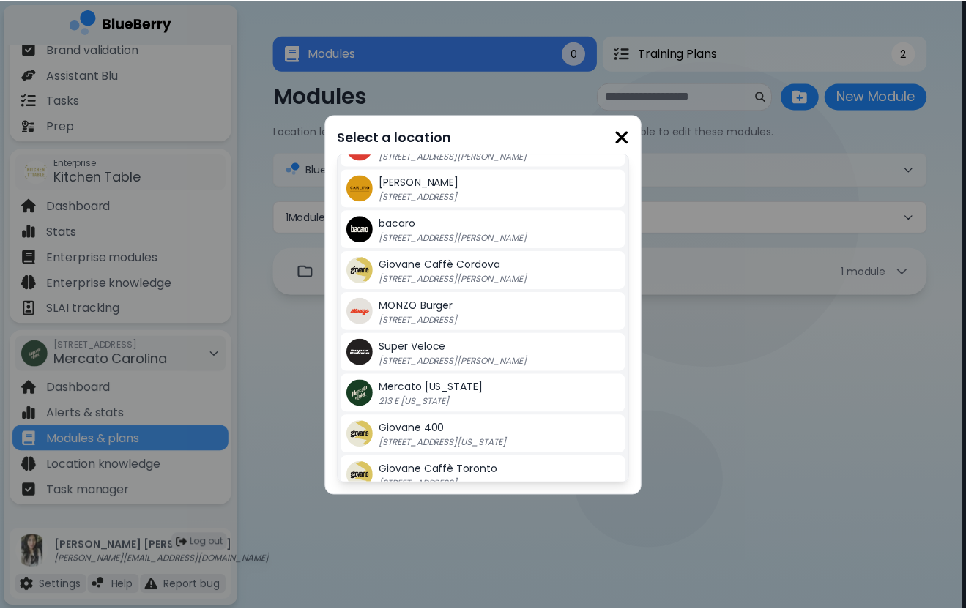
scroll to position [279, 0]
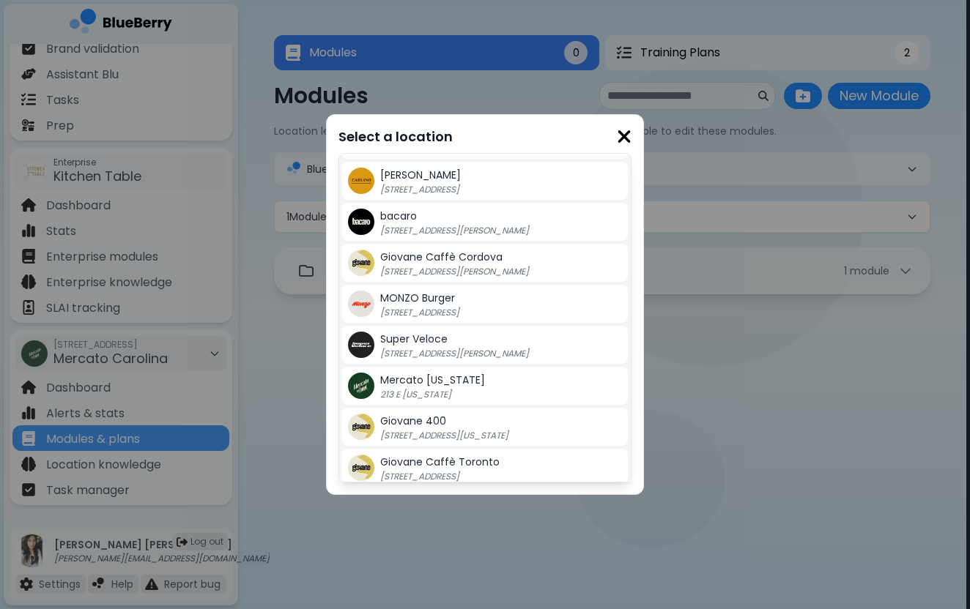
click at [442, 393] on p "213 E [US_STATE]" at bounding box center [471, 395] width 183 height 12
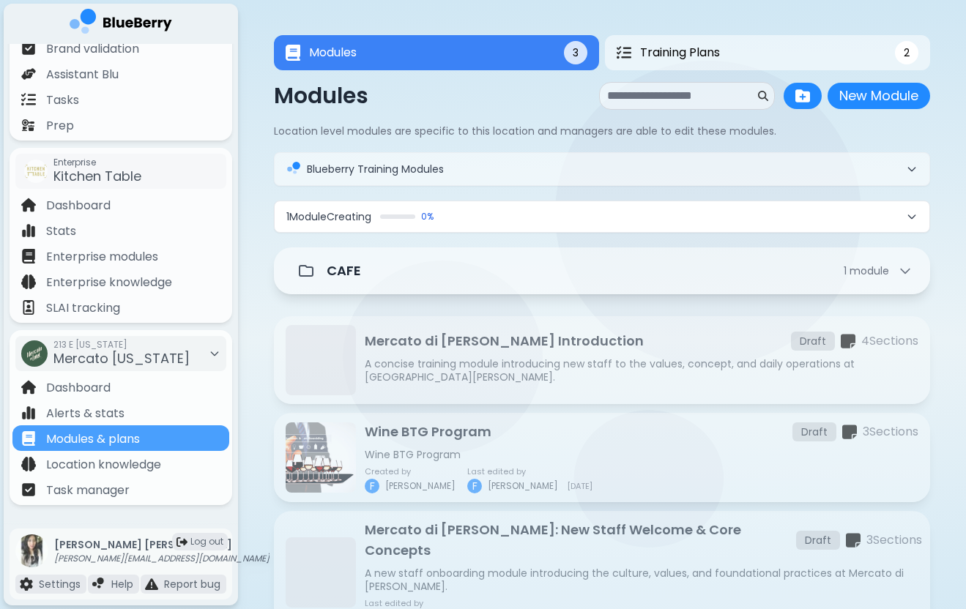
click at [240, 275] on div "Modules 3 Training Plans 2 Modules 3 2 Modules New Module New Module Location l…" at bounding box center [602, 339] width 728 height 678
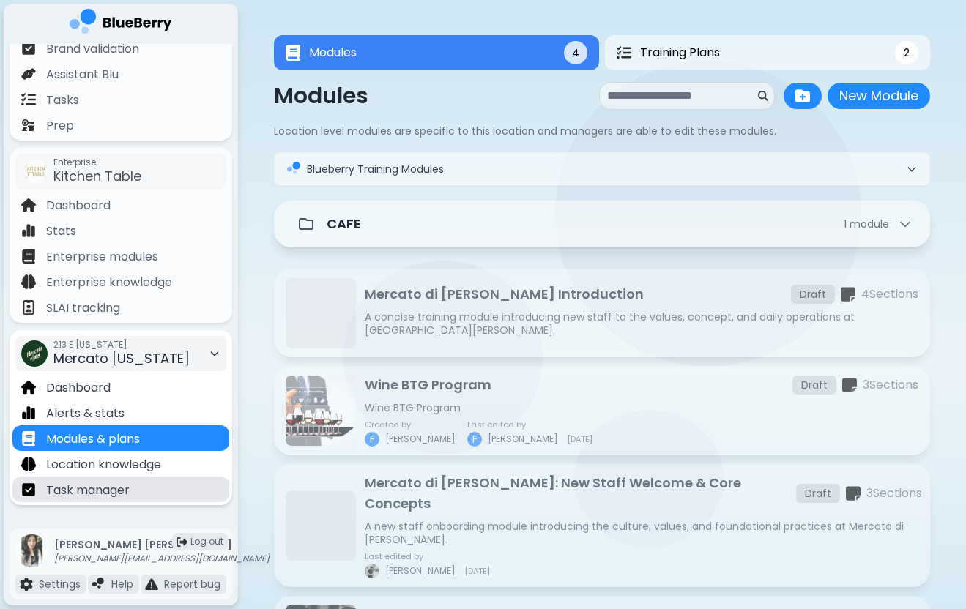
click at [170, 483] on div "Task manager" at bounding box center [120, 490] width 217 height 26
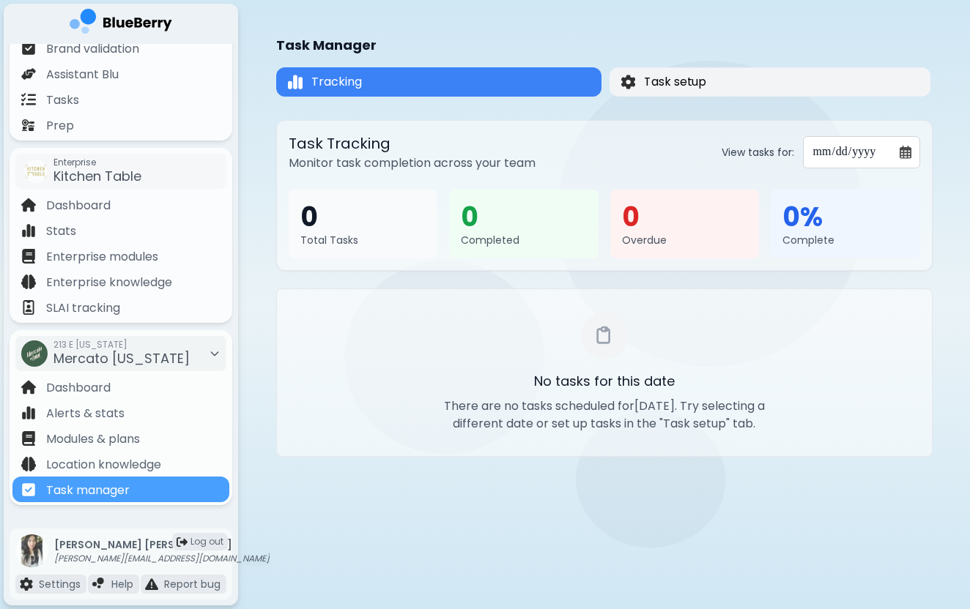
click at [729, 83] on button "Task setup" at bounding box center [769, 81] width 321 height 29
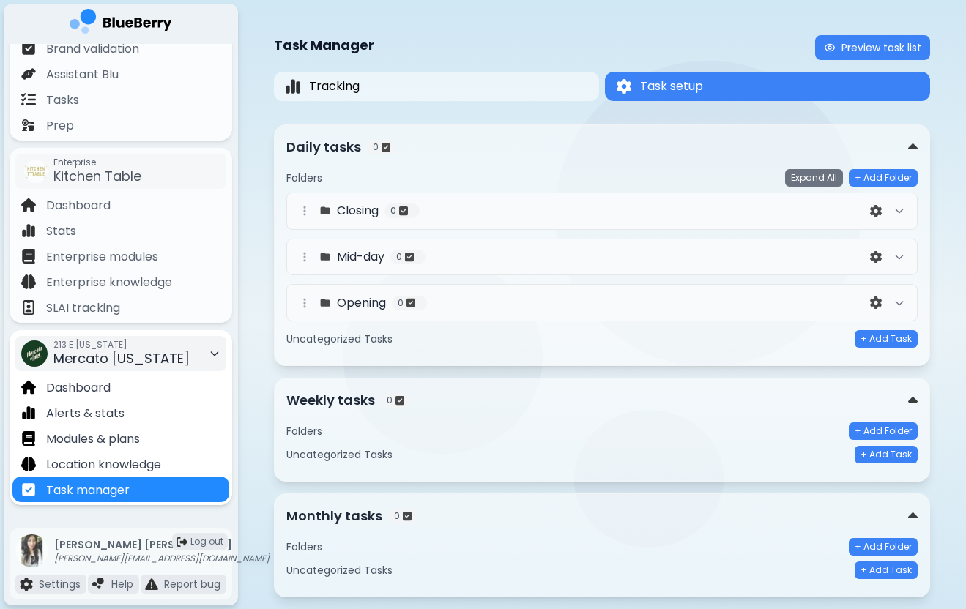
click at [154, 349] on span "213 E [US_STATE]" at bounding box center [121, 345] width 136 height 12
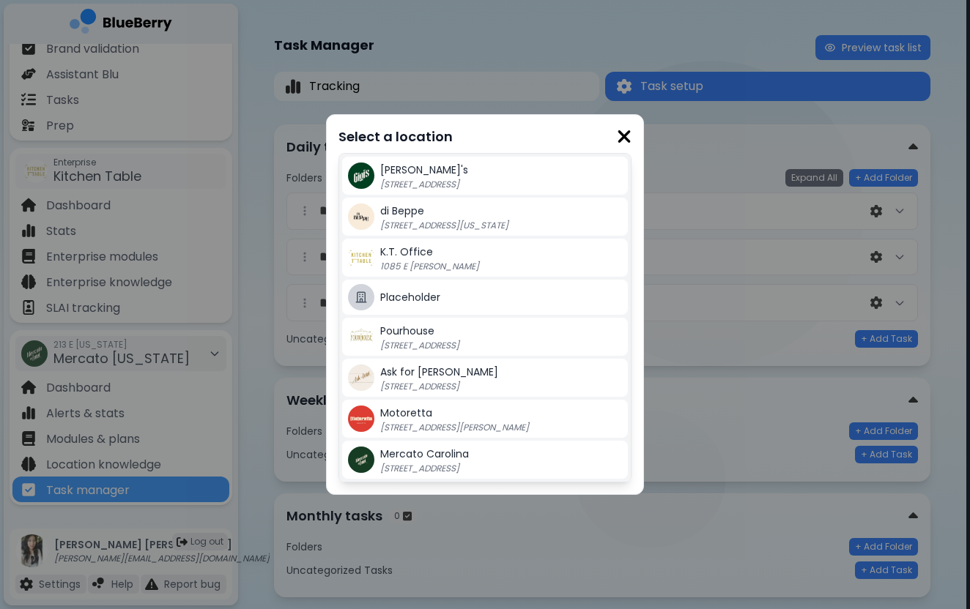
click at [420, 458] on span "Mercato Carolina" at bounding box center [424, 454] width 89 height 15
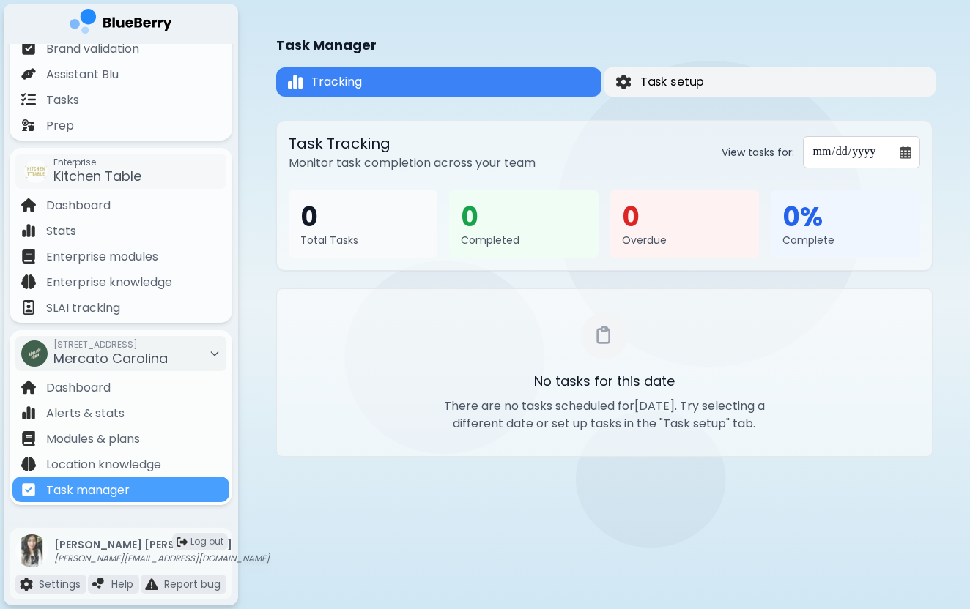
click at [732, 91] on button "Task setup" at bounding box center [769, 82] width 332 height 30
